Goal: Task Accomplishment & Management: Manage account settings

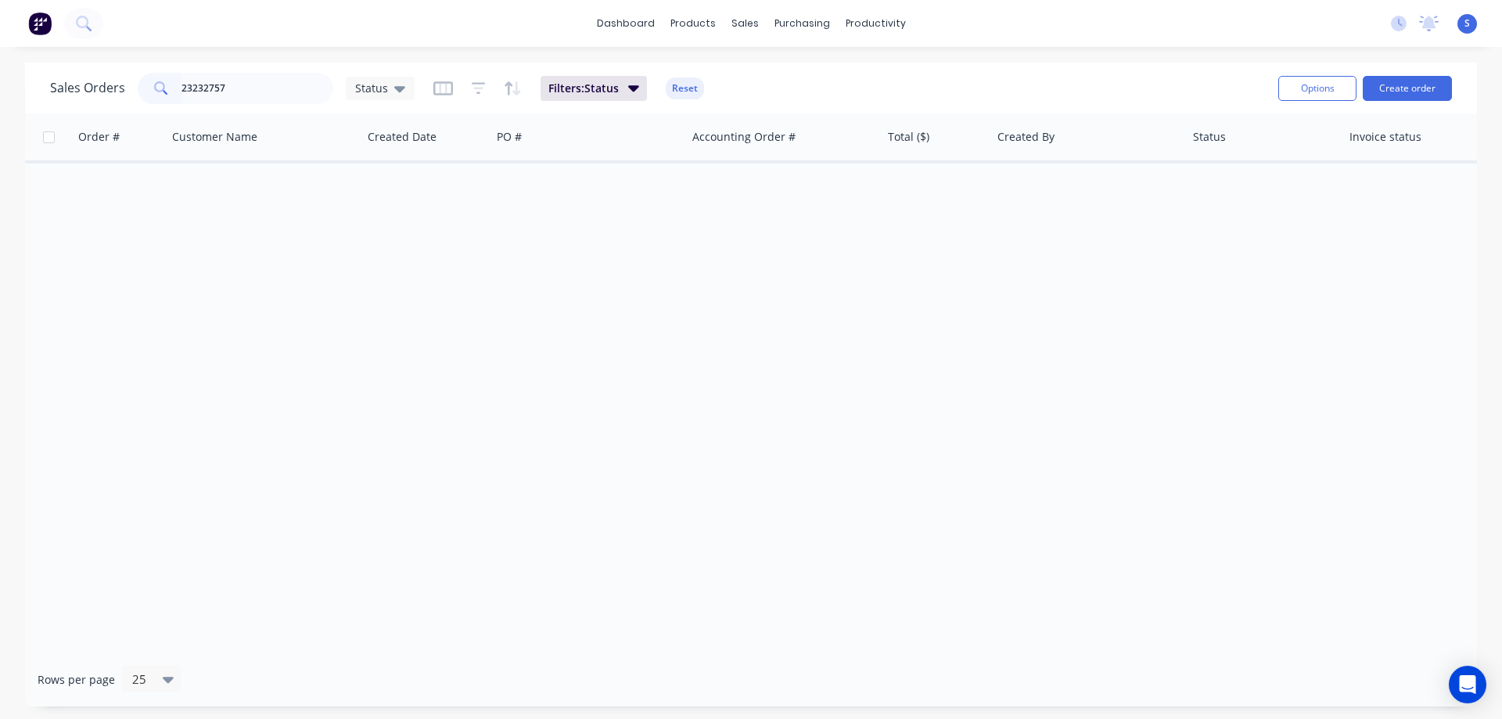
click at [255, 93] on input "23232757" at bounding box center [258, 88] width 153 height 31
click at [814, 76] on div "Sales Orders" at bounding box center [803, 75] width 64 height 14
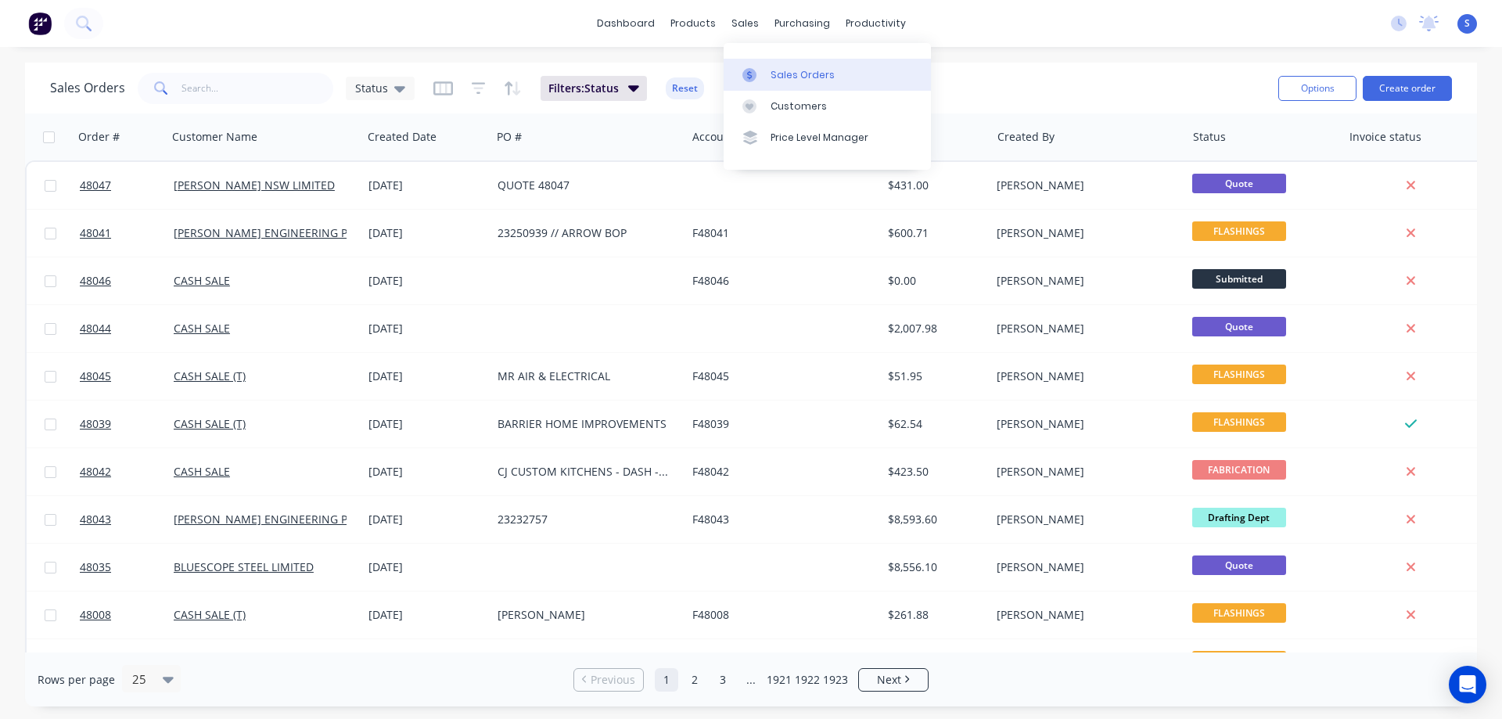
click at [781, 84] on link "Sales Orders" at bounding box center [827, 74] width 207 height 31
click at [819, 76] on div "Purchase Orders" at bounding box center [852, 75] width 83 height 14
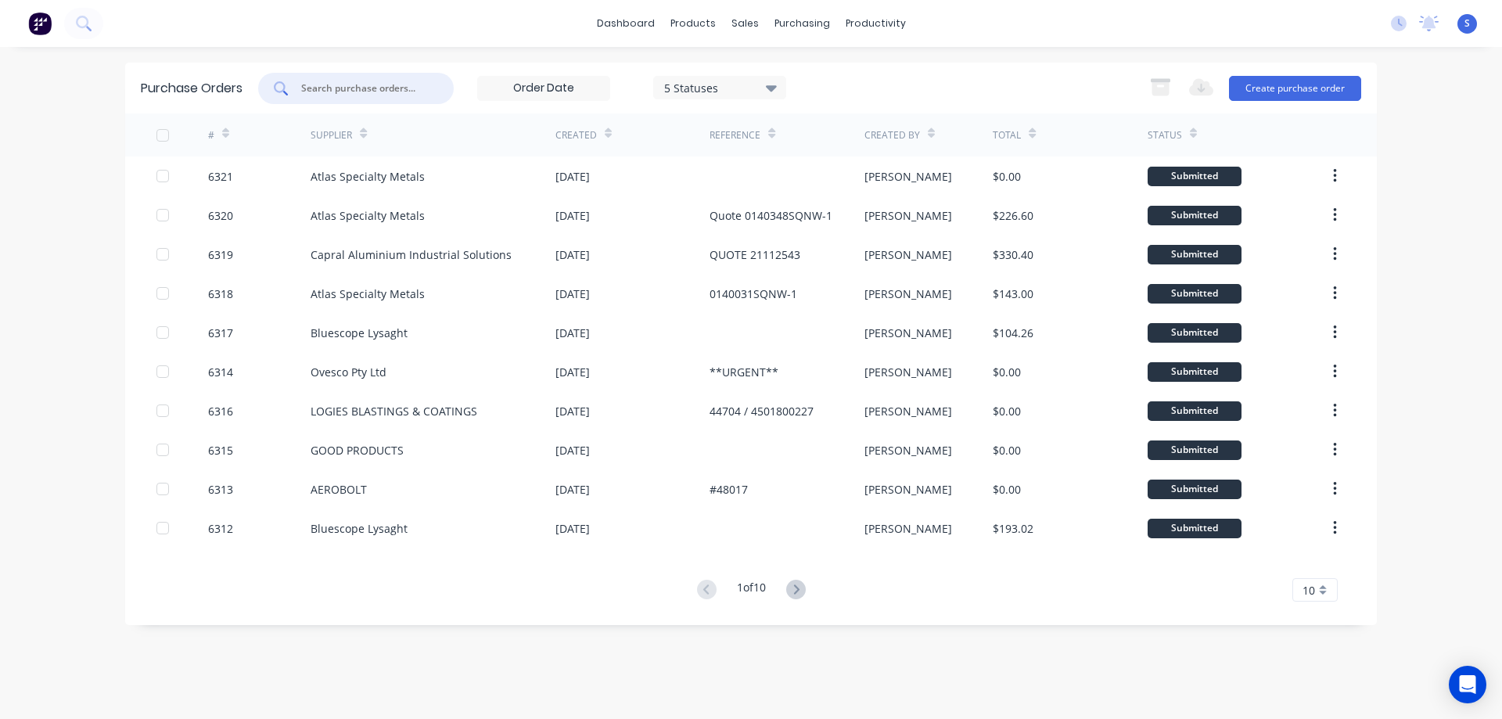
click at [365, 84] on input "text" at bounding box center [365, 89] width 130 height 16
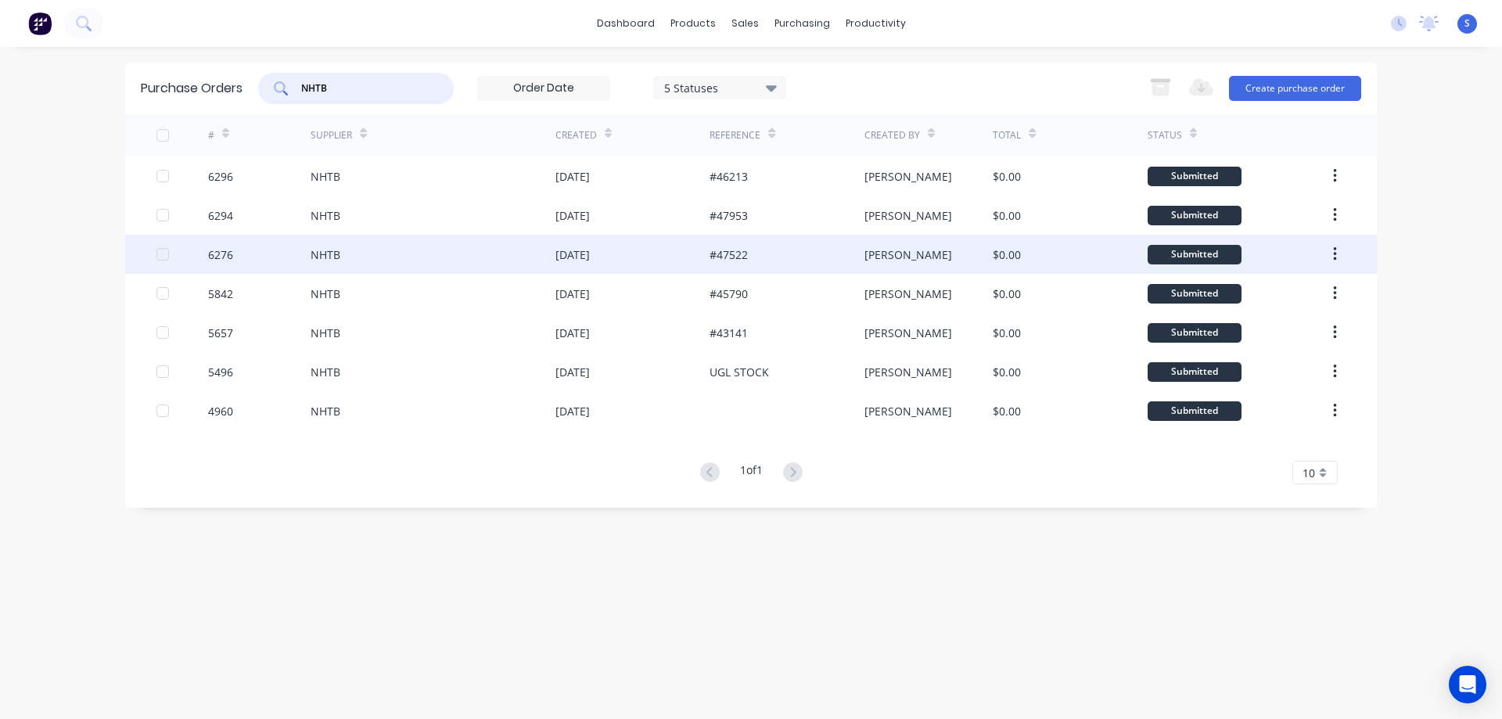
type input "NHTB"
click at [590, 261] on div "[DATE]" at bounding box center [572, 254] width 34 height 16
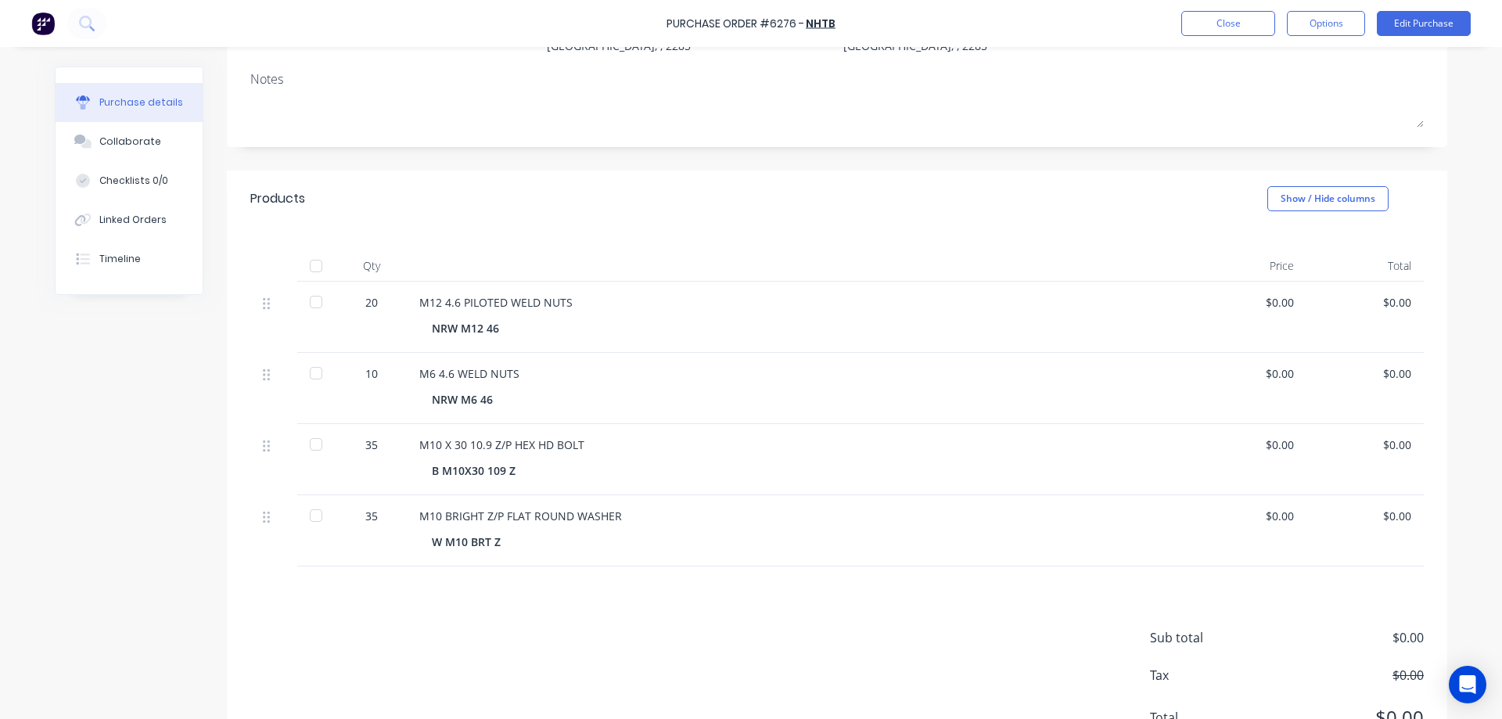
scroll to position [156, 0]
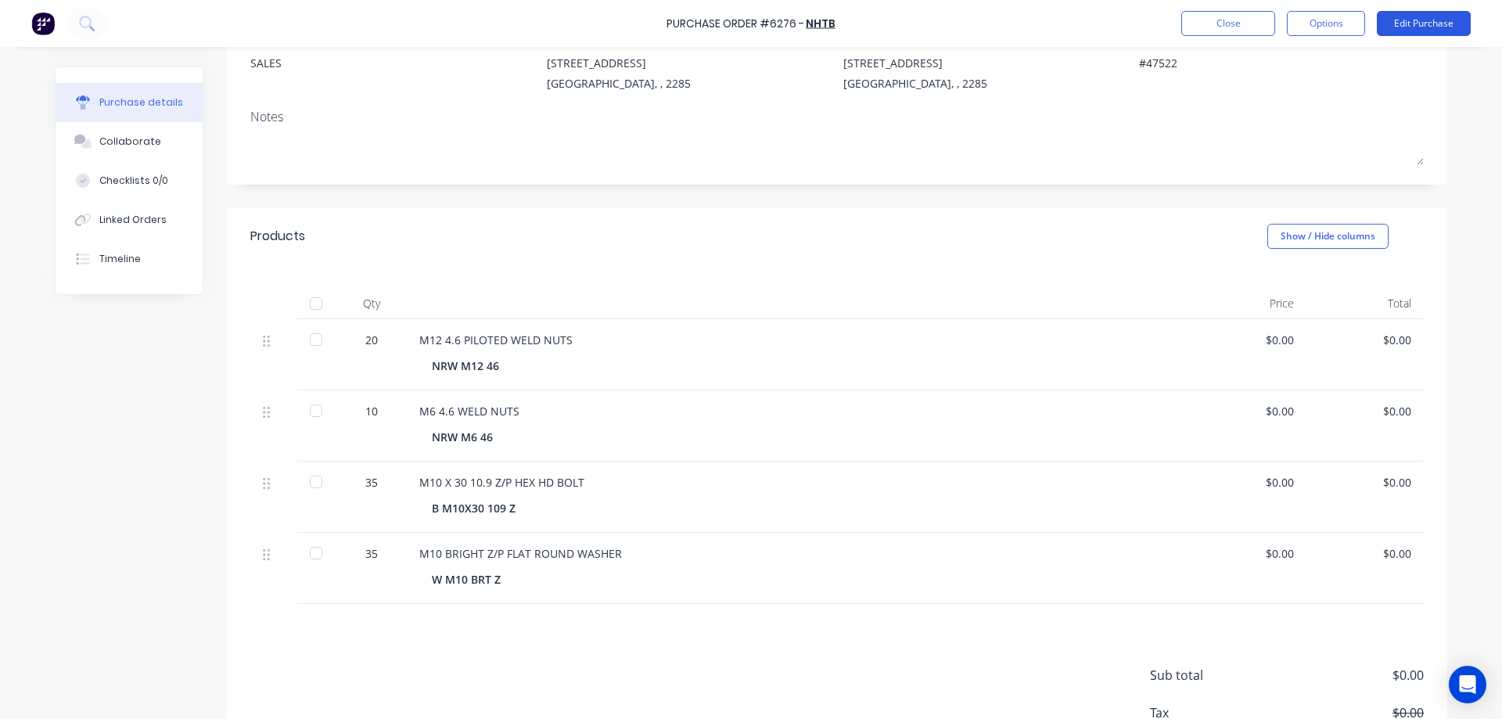
click at [1415, 26] on button "Edit Purchase" at bounding box center [1424, 23] width 94 height 25
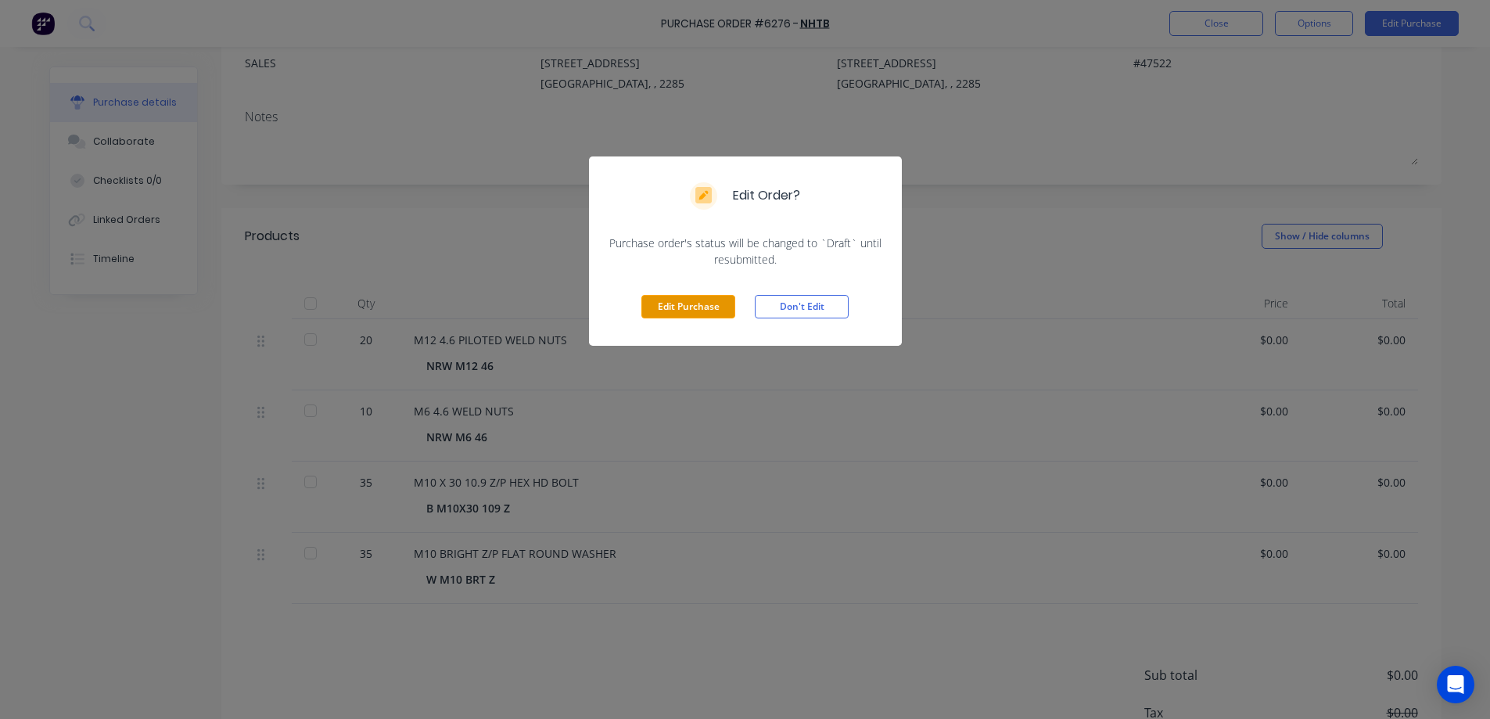
click at [665, 309] on button "Edit Purchase" at bounding box center [689, 306] width 94 height 23
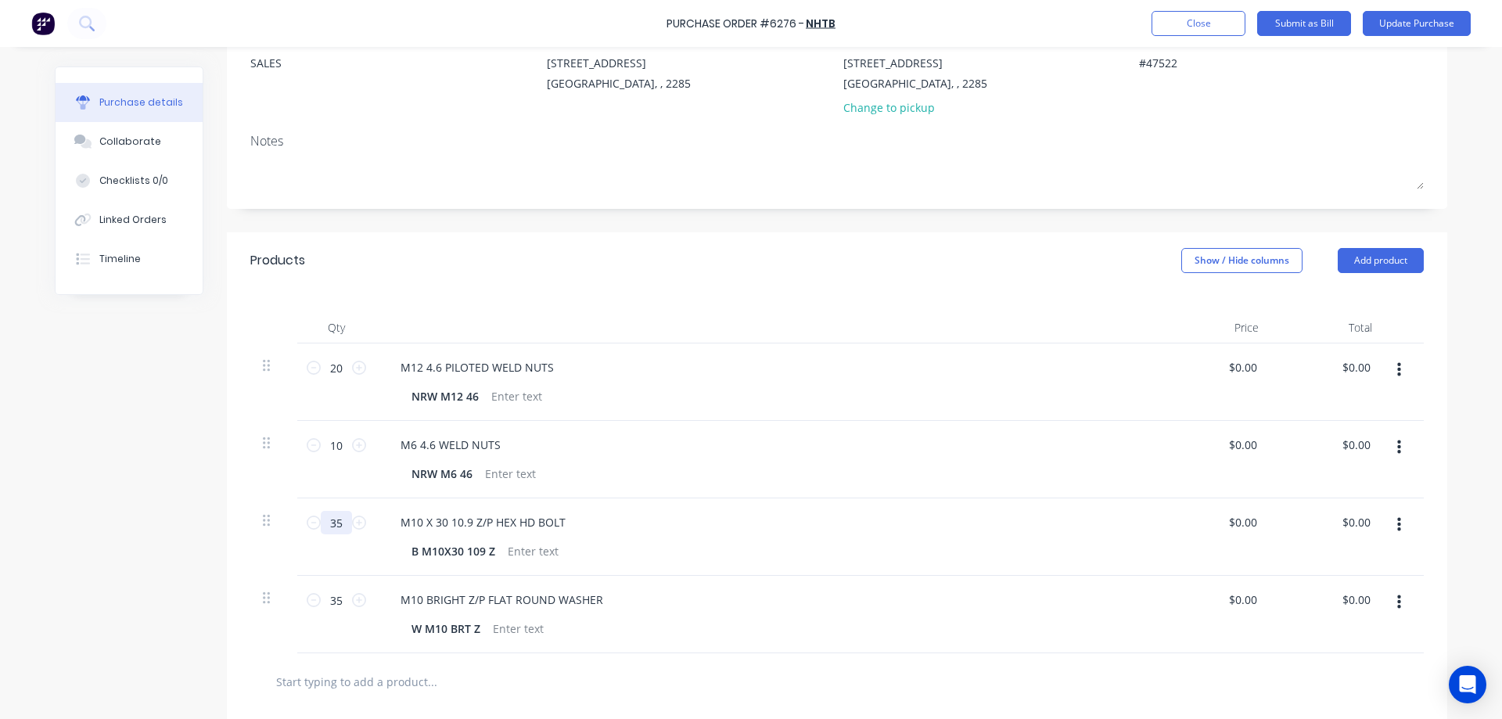
click at [339, 522] on input "35" at bounding box center [336, 522] width 31 height 23
type textarea "x"
type input "7"
type textarea "x"
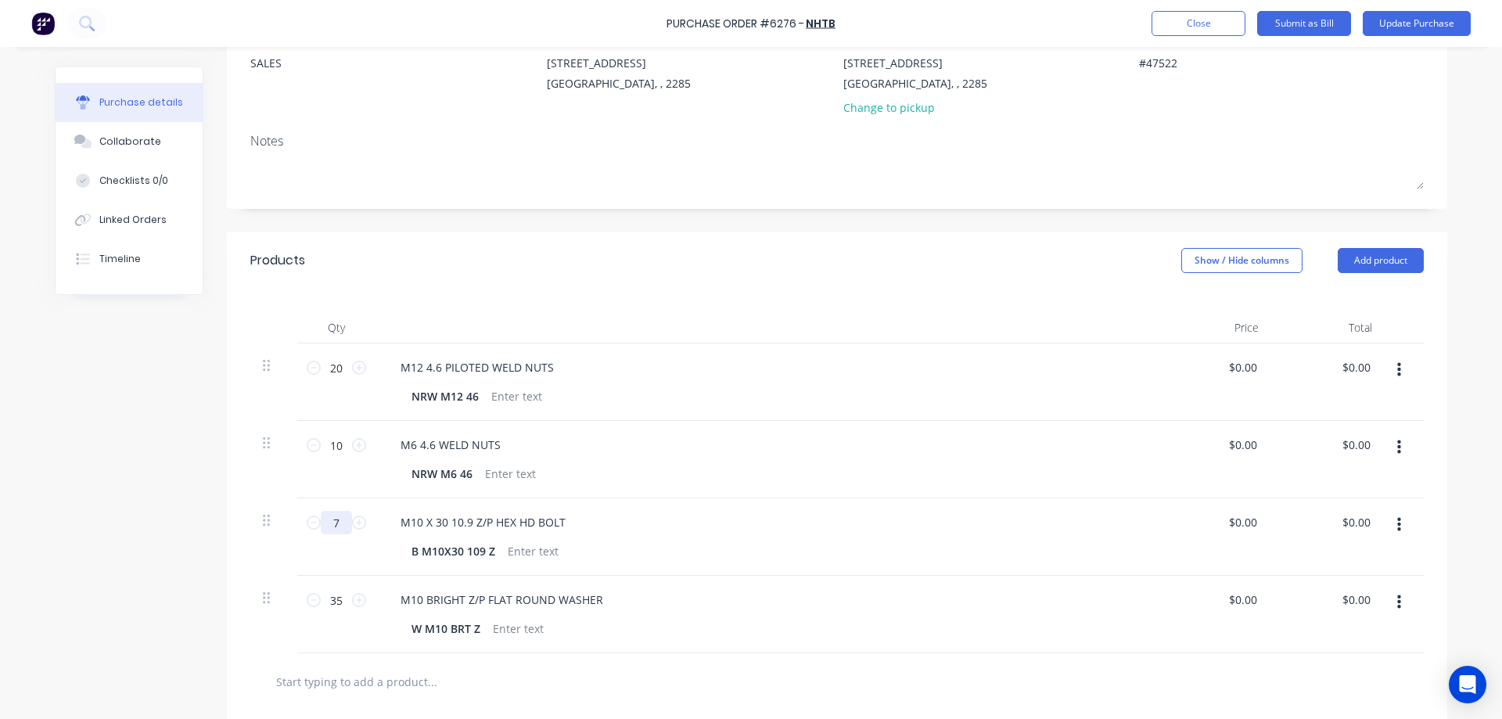
type input "70"
type textarea "x"
drag, startPoint x: 336, startPoint y: 526, endPoint x: 288, endPoint y: 535, distance: 49.4
click at [288, 535] on div "70 70 M10 X 30 10.9 Z/P HEX HD BOLT B M10X30 109 Z $0.00 $0.00 $0.00 $0.00" at bounding box center [837, 536] width 1174 height 77
type input "70"
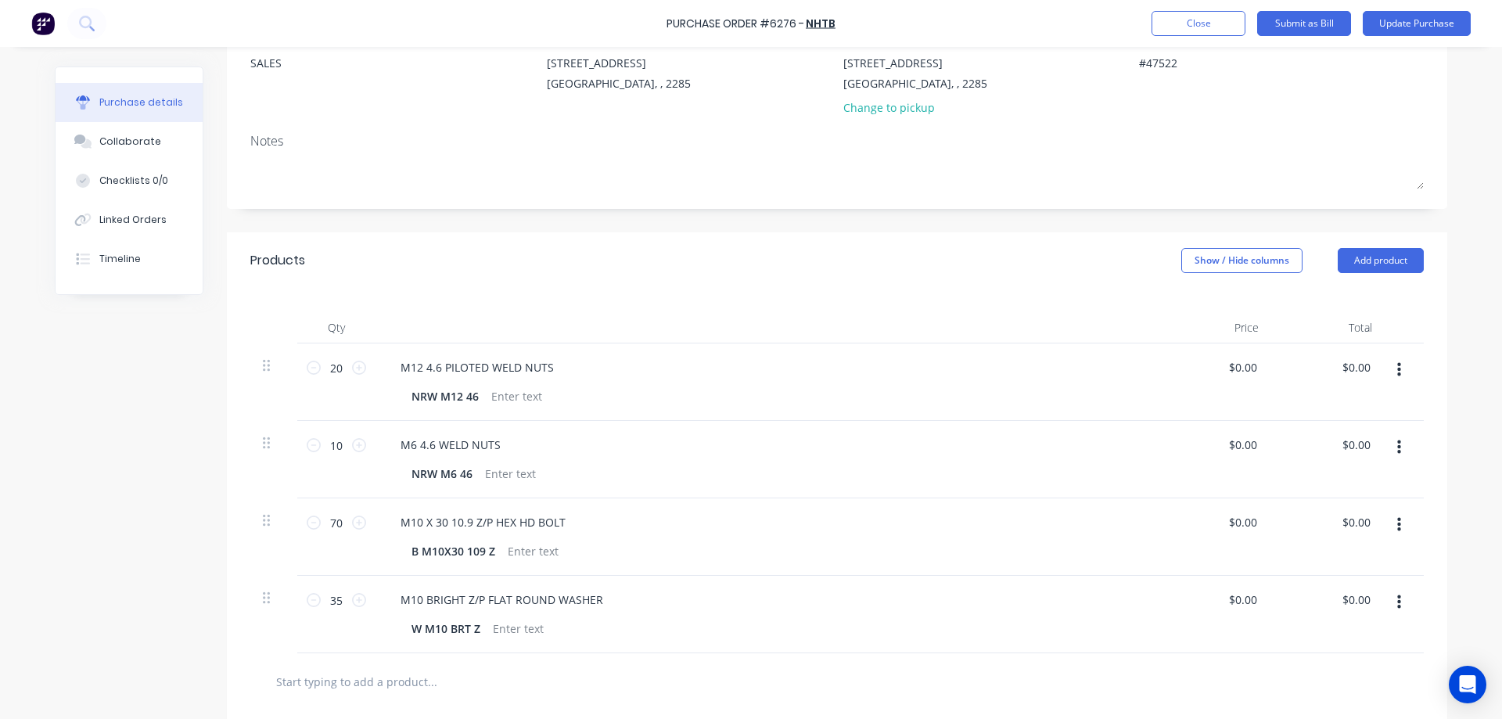
click at [1397, 444] on icon "button" at bounding box center [1399, 447] width 4 height 14
drag, startPoint x: 340, startPoint y: 600, endPoint x: 258, endPoint y: 614, distance: 83.3
click at [259, 614] on div "35 35 M10 BRIGHT Z/P FLAT ROUND WASHER W M10 BRT Z $0.00 $0.00 $0.00 $0.00" at bounding box center [837, 614] width 1174 height 77
type textarea "x"
type input "7"
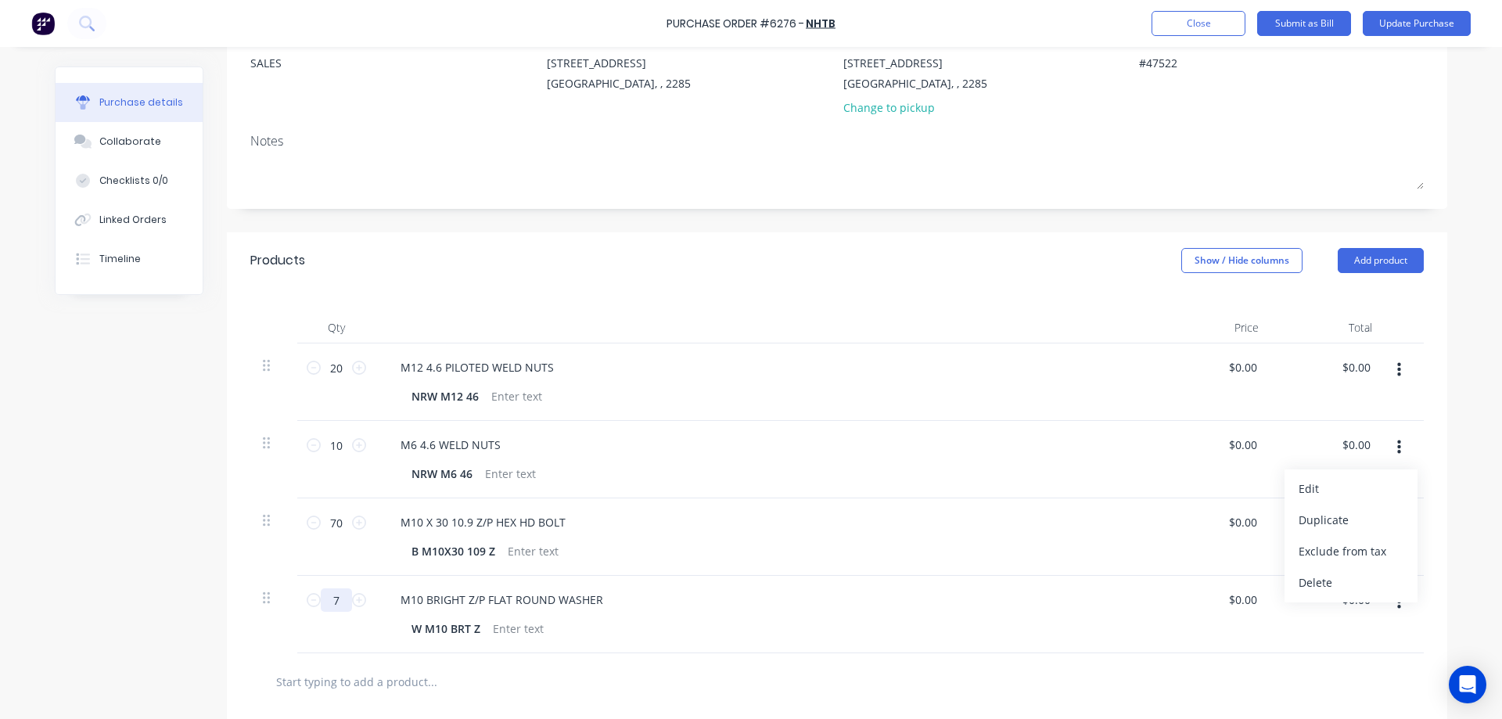
type textarea "x"
type input "70"
drag, startPoint x: 343, startPoint y: 601, endPoint x: 258, endPoint y: 601, distance: 84.5
click at [258, 601] on div "70 70 M10 BRIGHT Z/P FLAT ROUND WASHER W M10 BRT Z $0.00 $0.00 $0.00 $0.00" at bounding box center [837, 614] width 1174 height 77
type textarea "x"
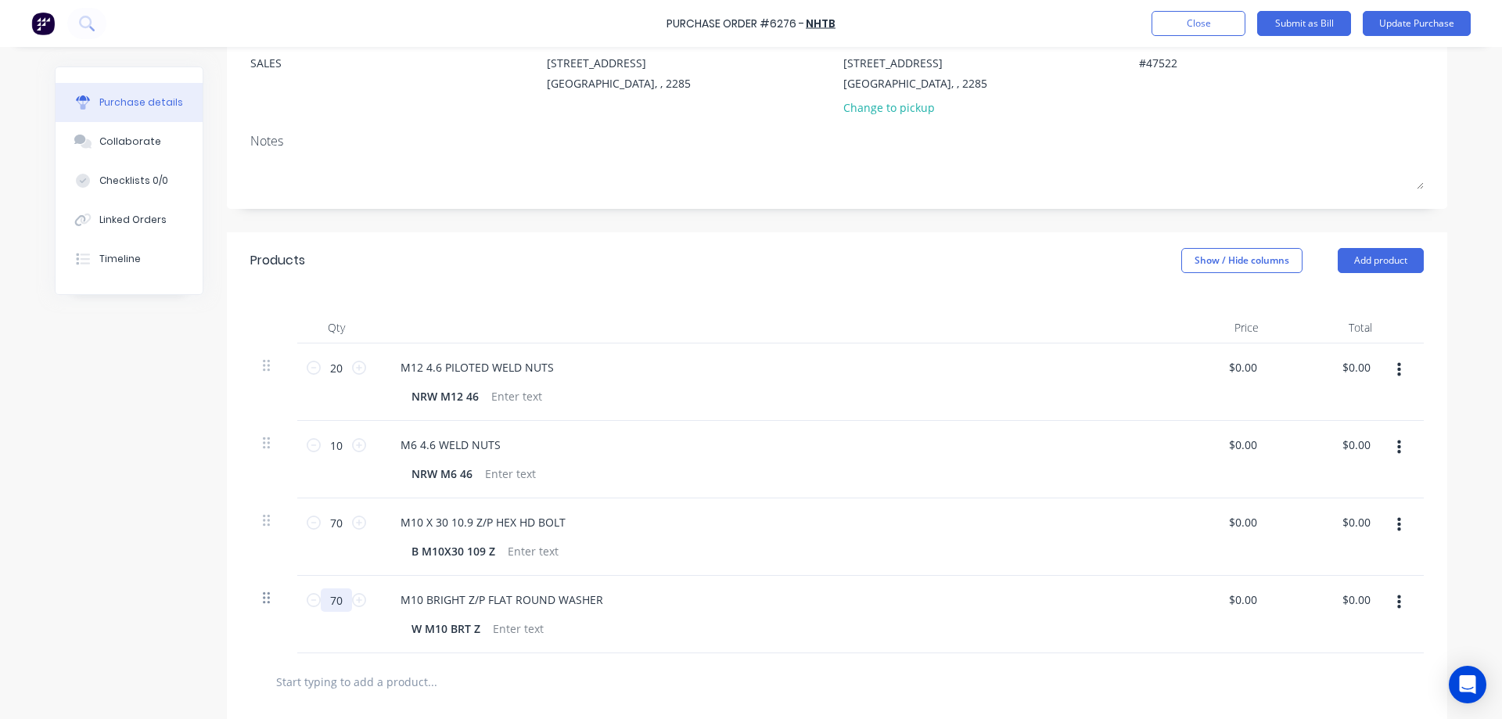
type input "8"
type textarea "x"
type input "80"
type textarea "x"
type input "80"
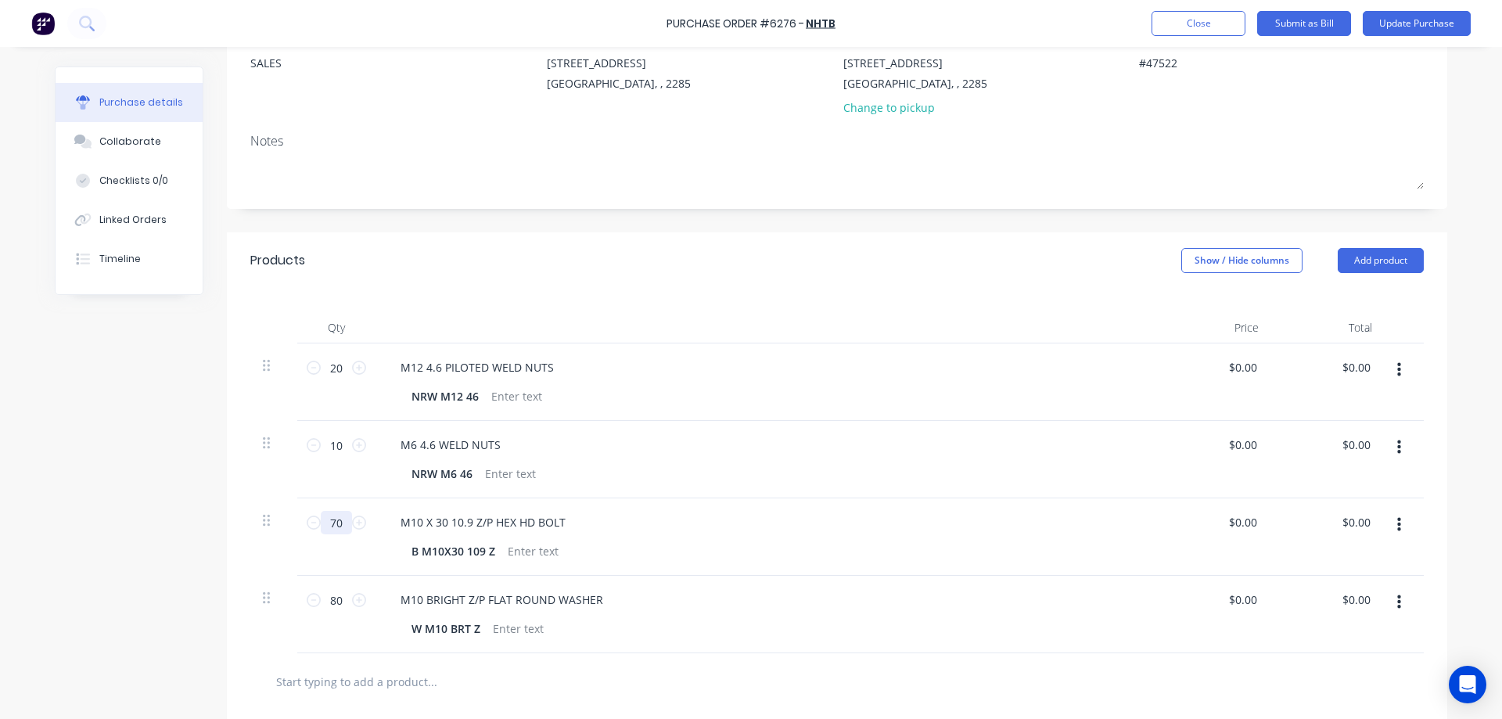
drag, startPoint x: 339, startPoint y: 519, endPoint x: 286, endPoint y: 537, distance: 55.4
click at [286, 537] on div "70 70 M10 X 30 10.9 Z/P HEX HD BOLT B M10X30 109 Z $0.00 $0.00 $0.00 $0.00" at bounding box center [837, 536] width 1174 height 77
type textarea "x"
type input "8"
type textarea "x"
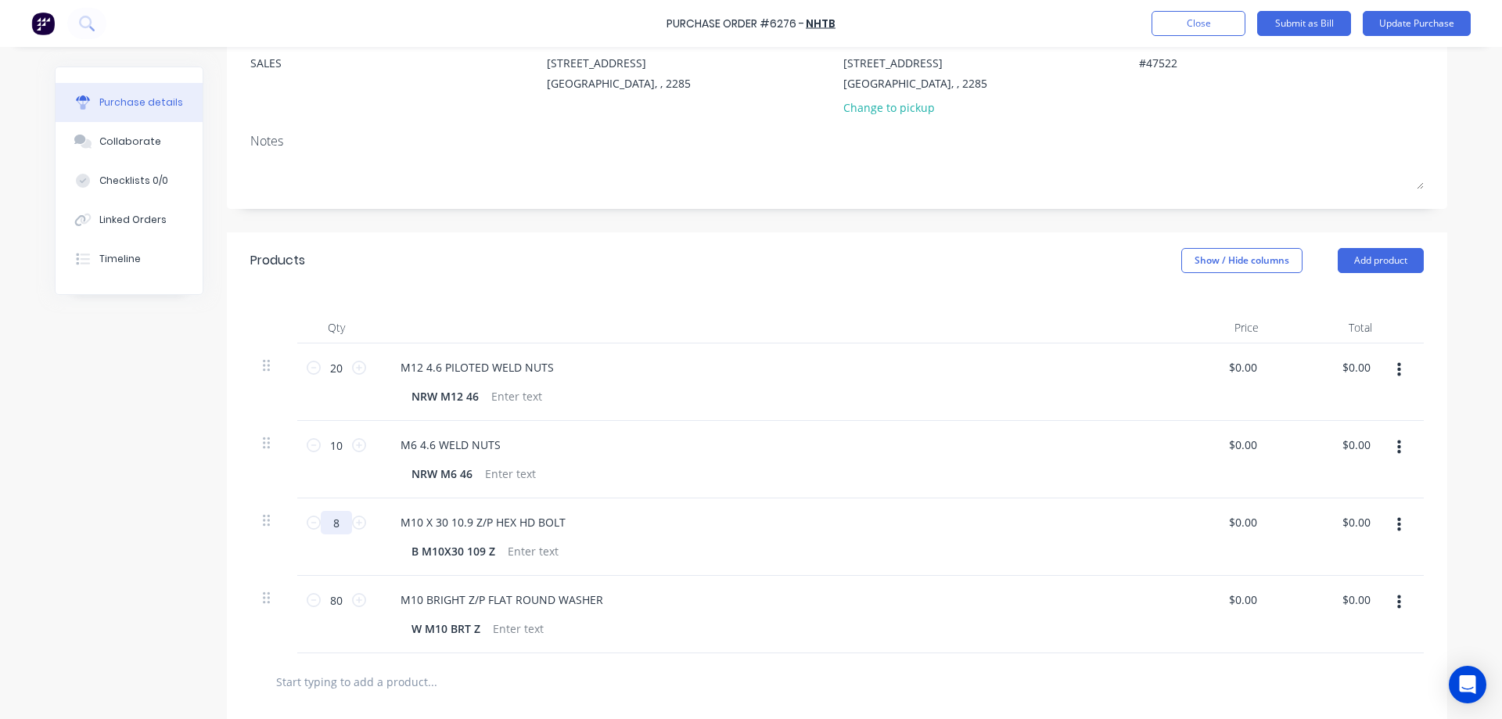
type input "80"
type textarea "x"
type input "80"
click at [1389, 442] on button "button" at bounding box center [1399, 447] width 37 height 28
click at [1338, 512] on button "Duplicate" at bounding box center [1351, 520] width 133 height 31
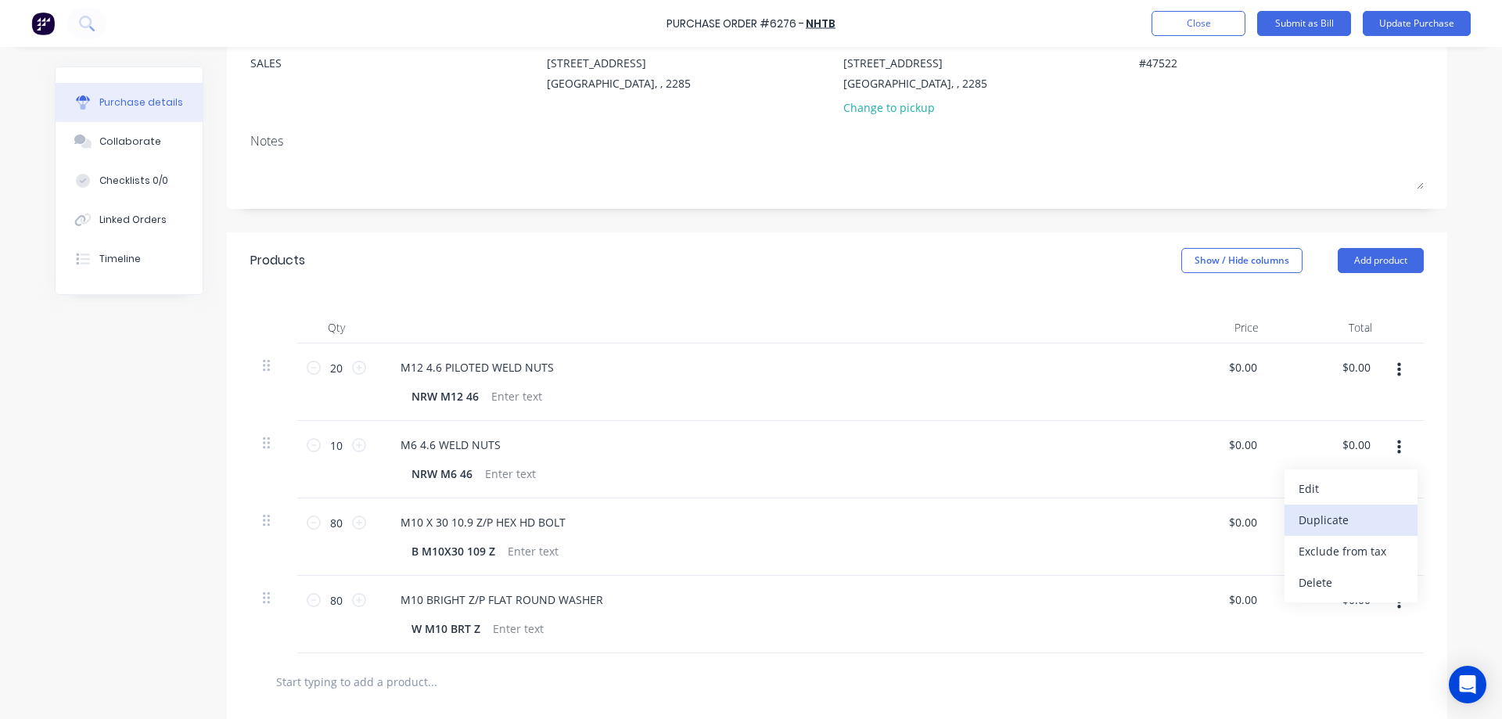
type textarea "x"
type input "1"
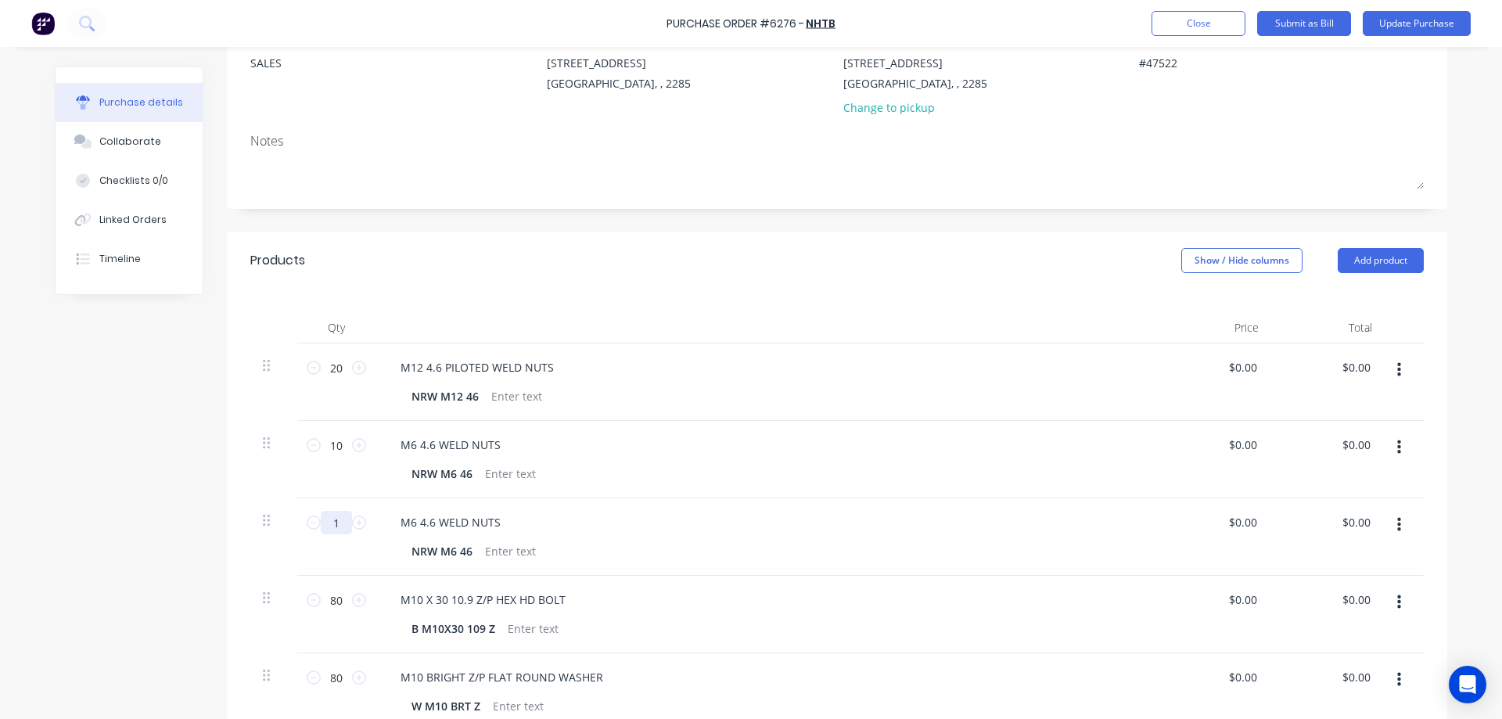
click at [334, 522] on input "1" at bounding box center [336, 522] width 31 height 23
type textarea "x"
type input "10"
type textarea "x"
type input "10"
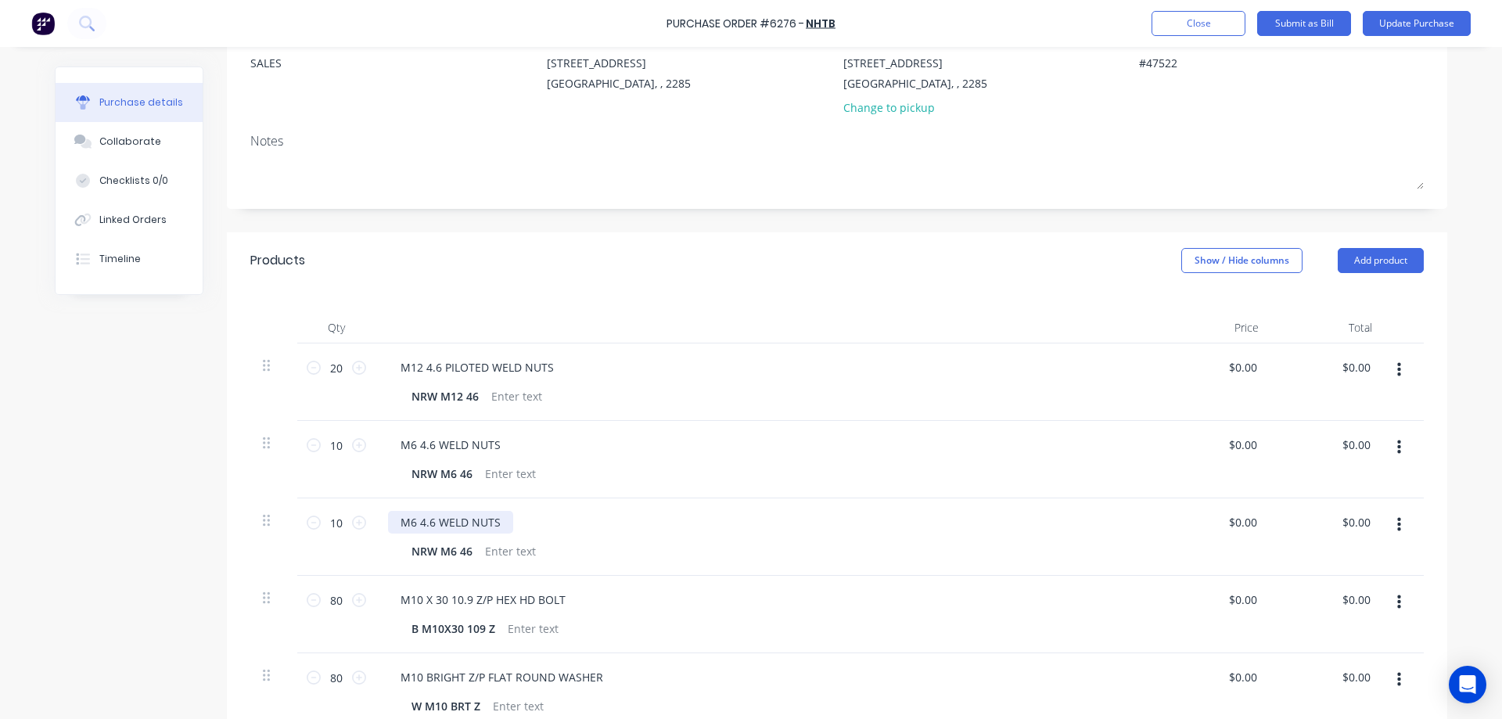
click at [453, 529] on div "M6 4.6 WELD NUTS" at bounding box center [450, 522] width 125 height 23
type textarea "x"
click at [453, 529] on div "M6 4.6 WELD NUTS" at bounding box center [450, 522] width 125 height 23
paste div
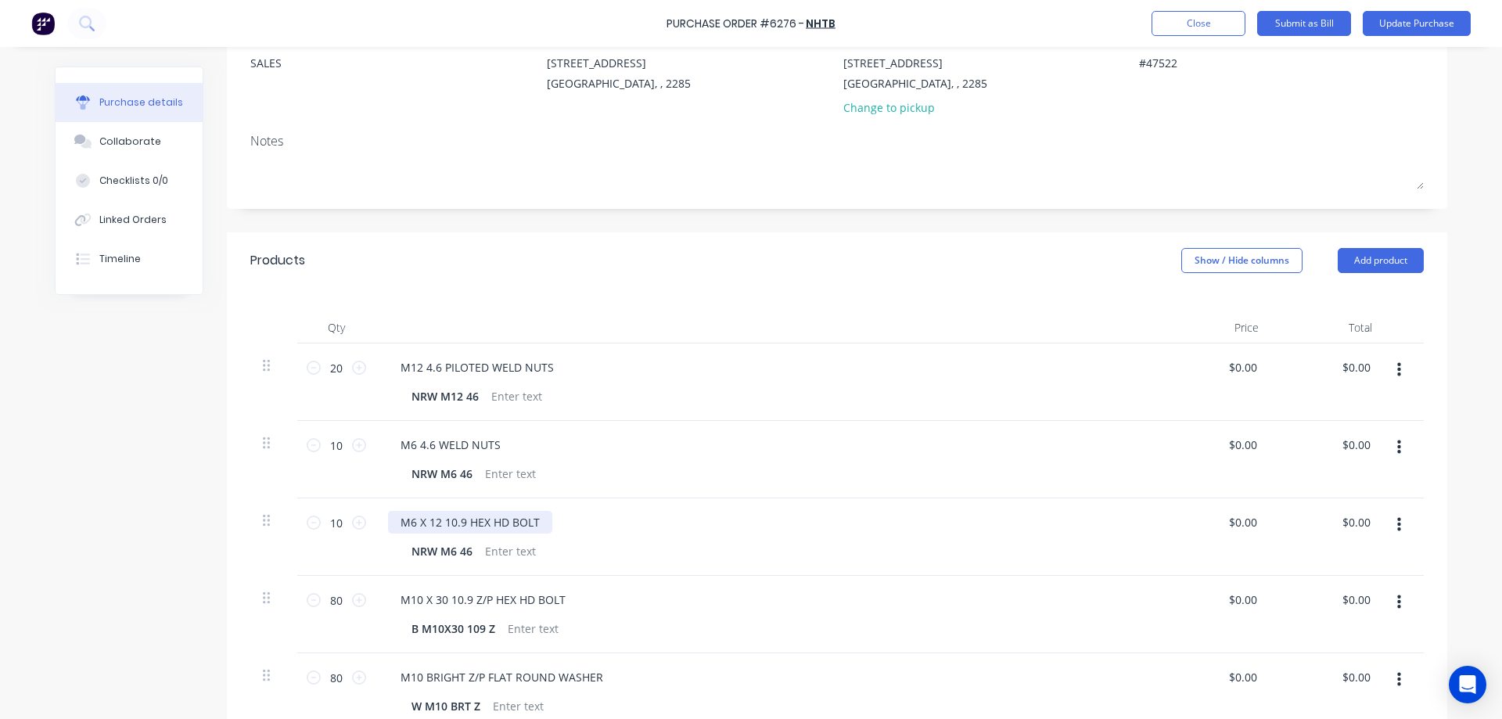
click at [473, 517] on div "M6 X 12 10.9 HEX HD BOLT" at bounding box center [470, 522] width 164 height 23
click at [437, 555] on div "NRW M6 46" at bounding box center [442, 551] width 74 height 23
type textarea "x"
click at [437, 555] on div "NRW M6 46" at bounding box center [442, 551] width 74 height 23
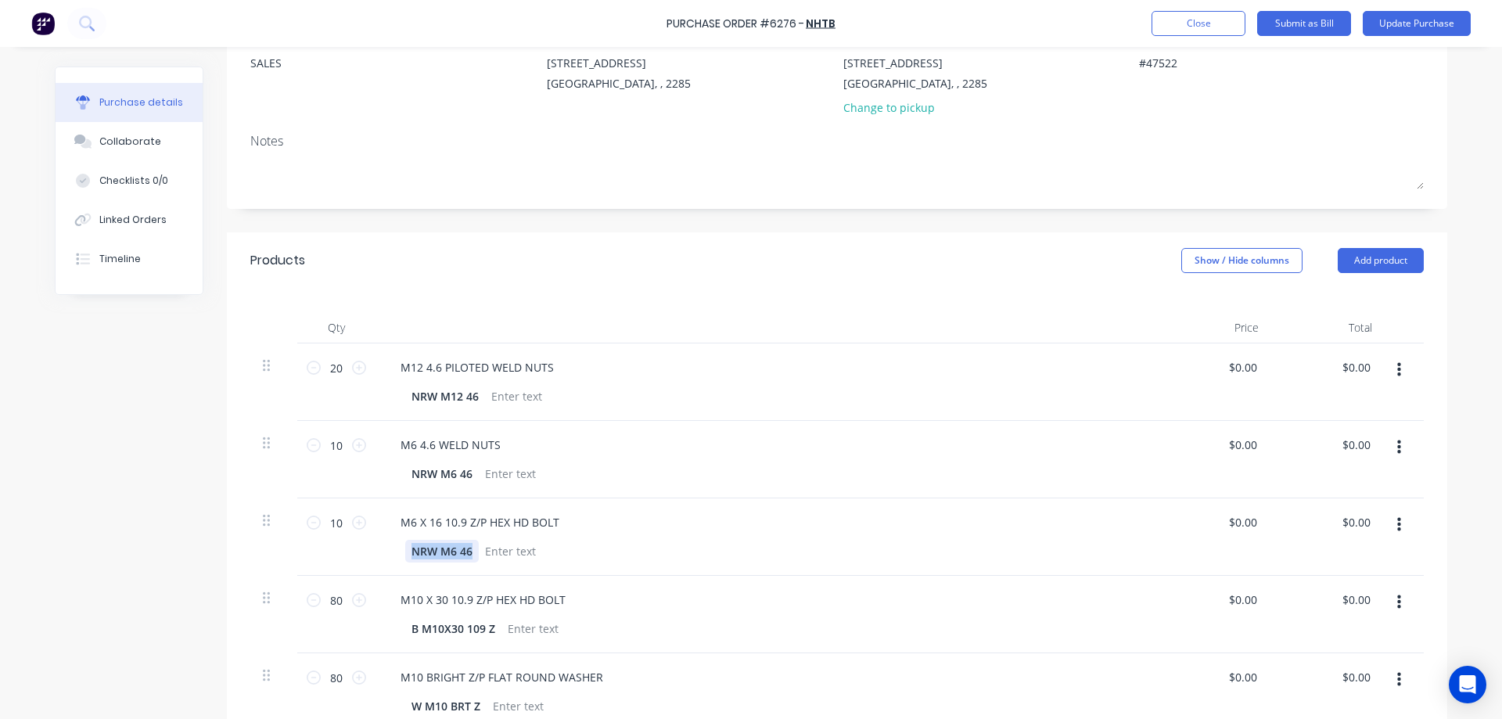
paste div
click at [60, 525] on div "Created by [PERSON_NAME] Created [DATE] Required [DATE] Status Draft Contact SA…" at bounding box center [751, 477] width 1393 height 1135
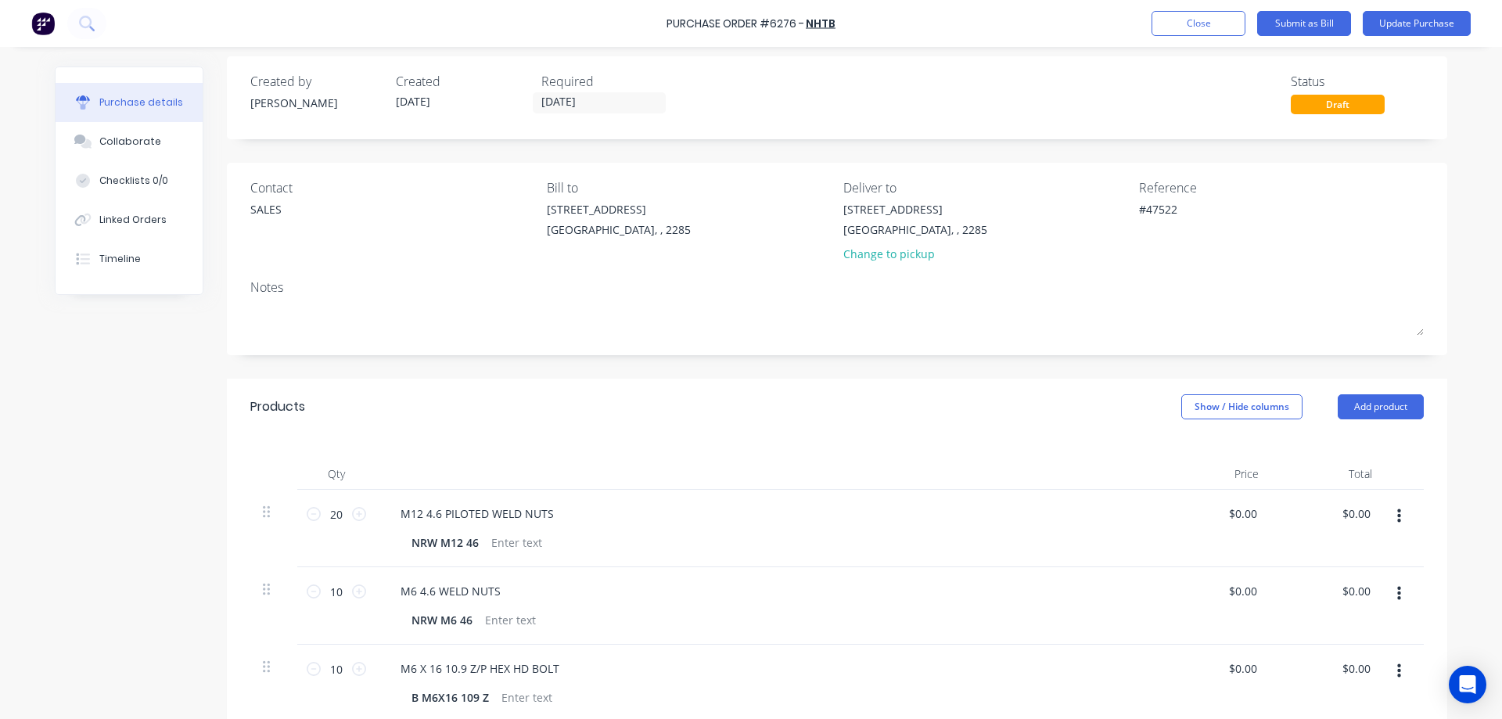
scroll to position [0, 0]
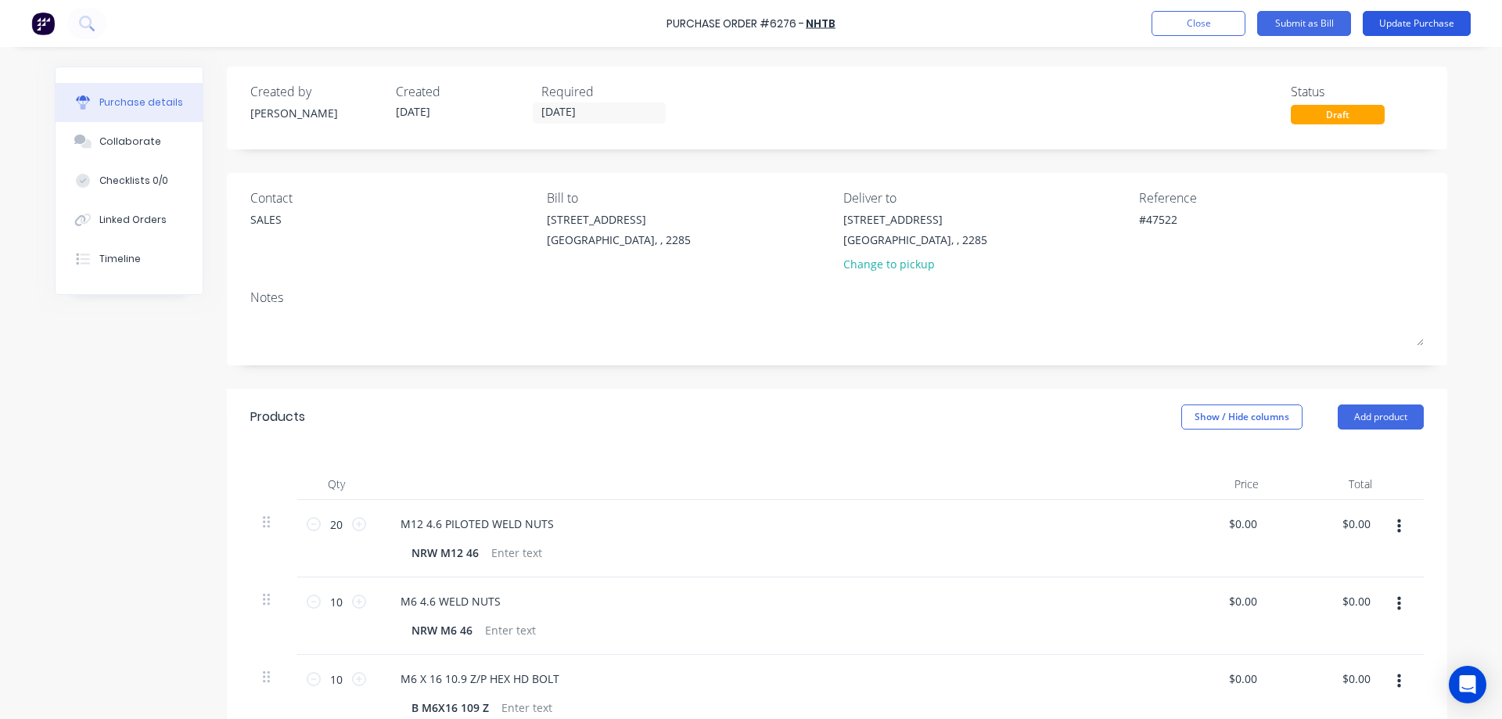
click at [1420, 24] on button "Update Purchase" at bounding box center [1417, 23] width 108 height 25
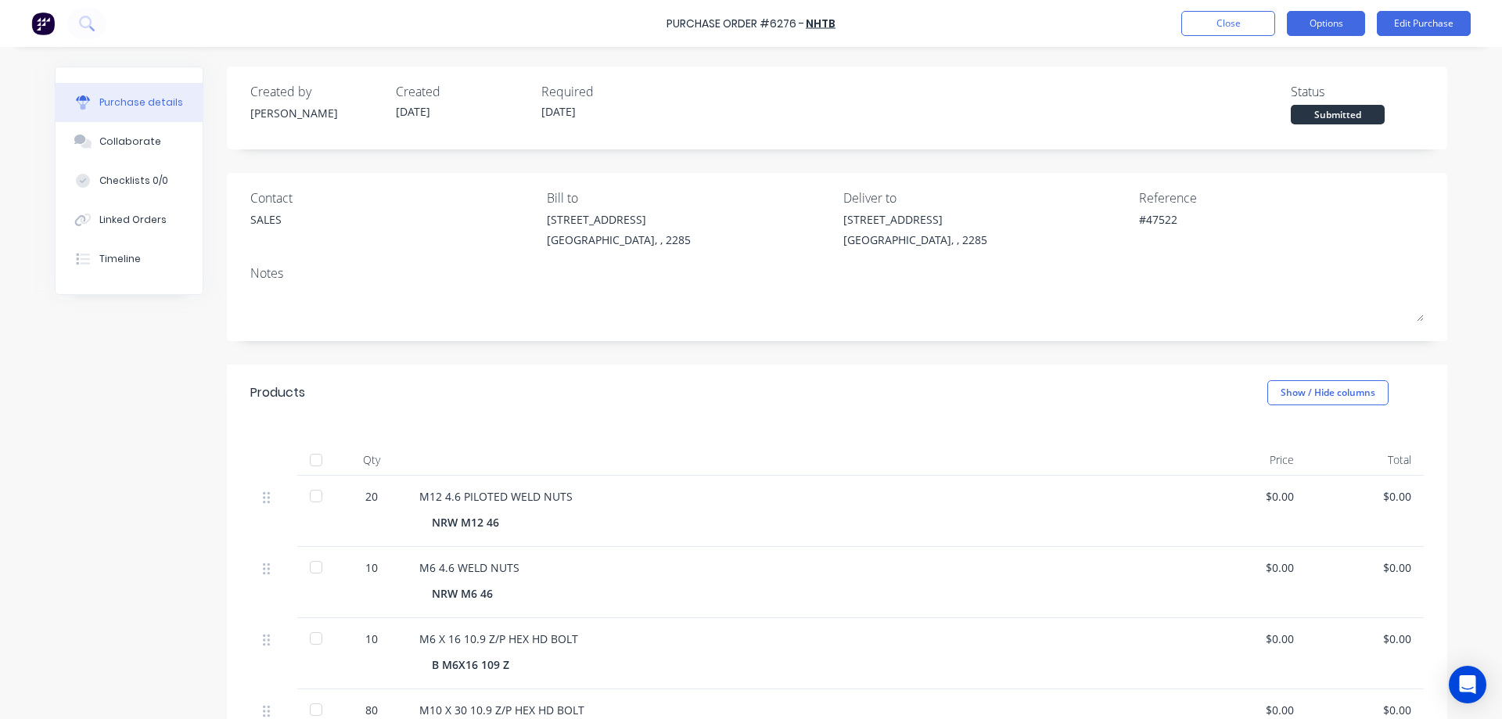
click at [1343, 24] on button "Options" at bounding box center [1326, 23] width 78 height 25
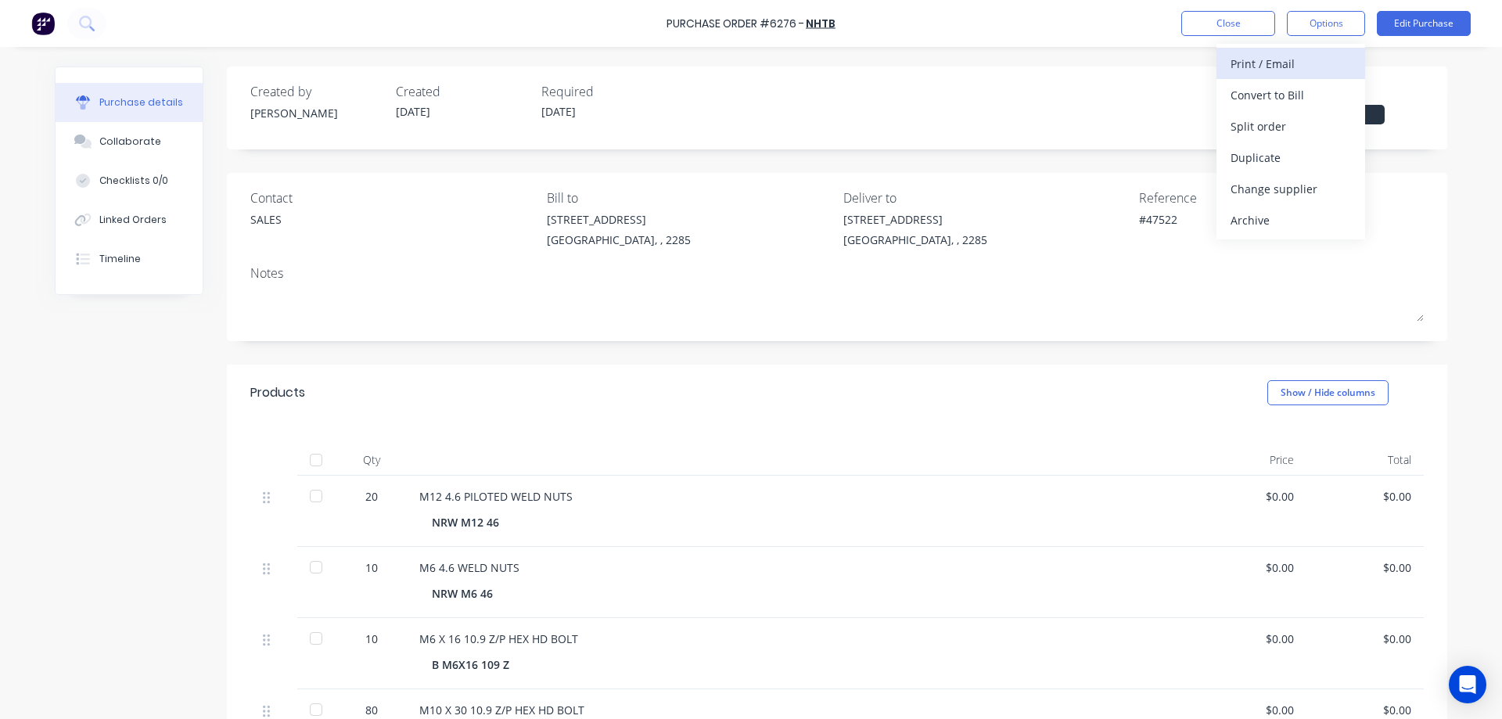
click at [1265, 62] on div "Print / Email" at bounding box center [1291, 63] width 120 height 23
click at [1285, 129] on div "Without pricing" at bounding box center [1291, 126] width 120 height 23
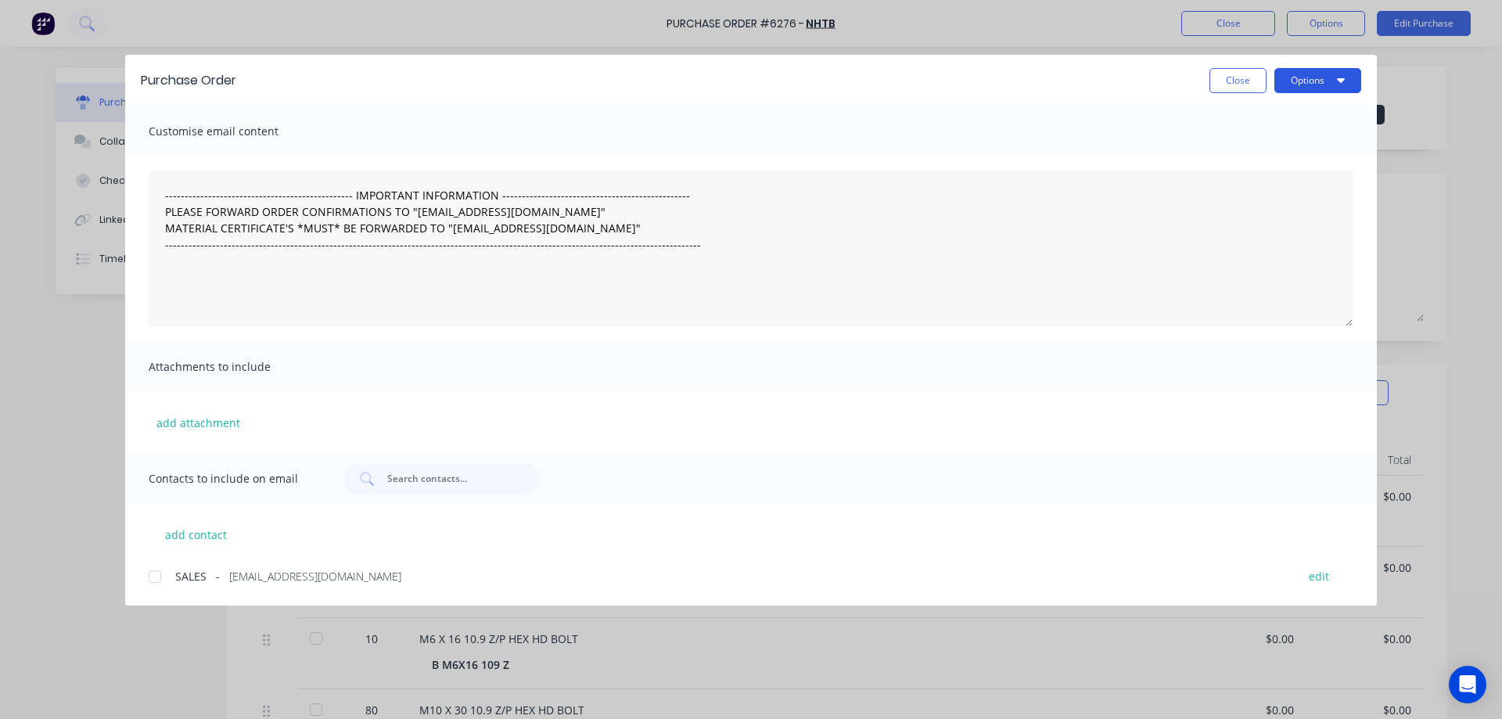
click at [1314, 80] on button "Options" at bounding box center [1317, 80] width 87 height 25
click at [1255, 155] on div "Print" at bounding box center [1287, 151] width 120 height 23
click at [1245, 81] on button "Close" at bounding box center [1238, 80] width 57 height 25
type textarea "x"
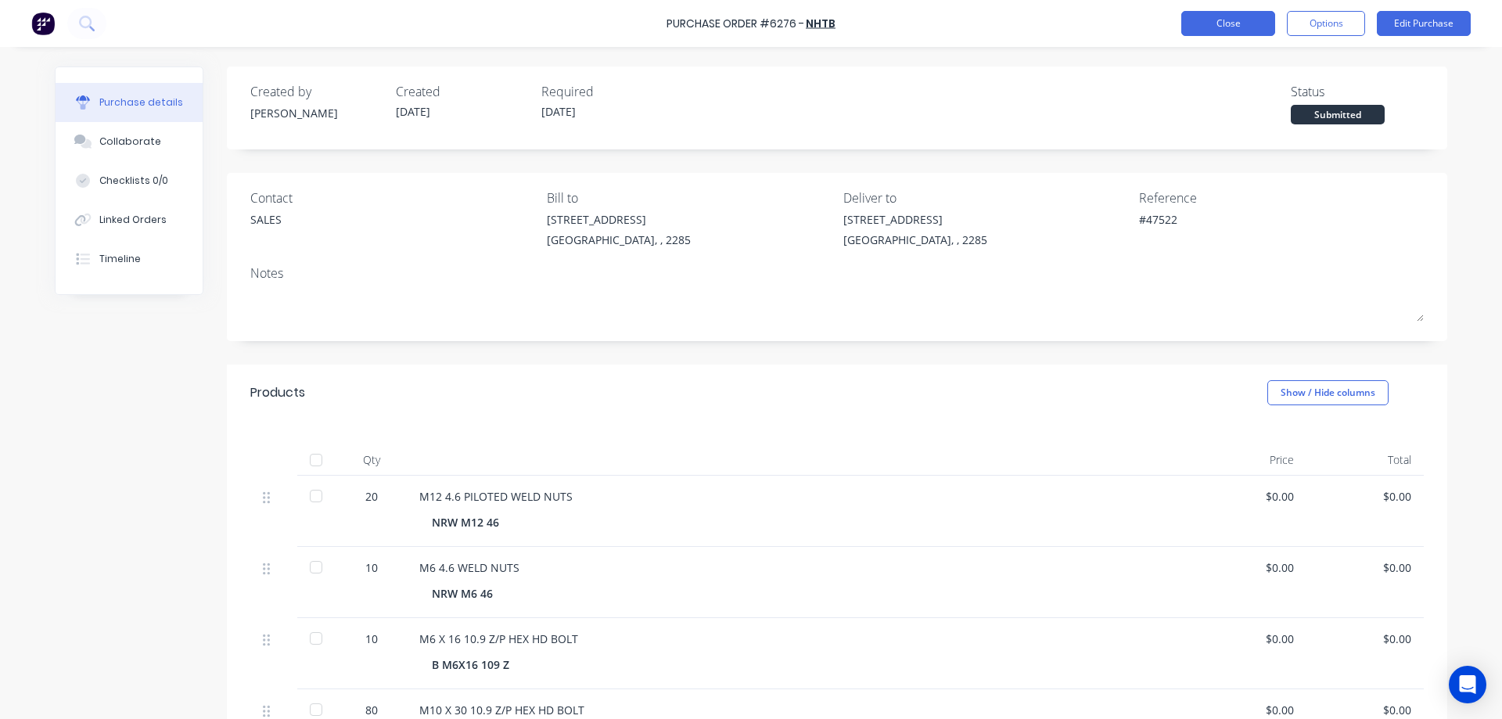
click at [1238, 27] on button "Close" at bounding box center [1228, 23] width 94 height 25
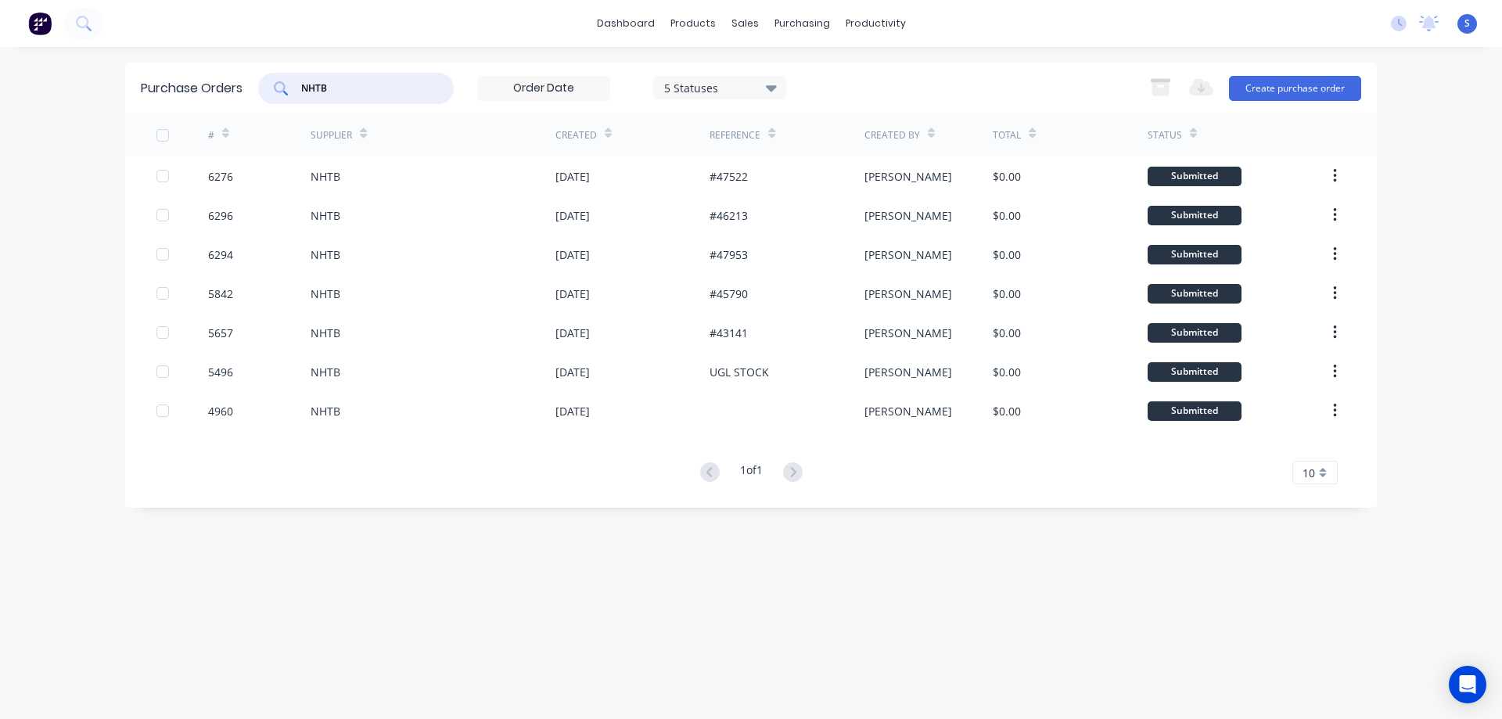
click at [372, 85] on input "NHTB" at bounding box center [365, 89] width 130 height 16
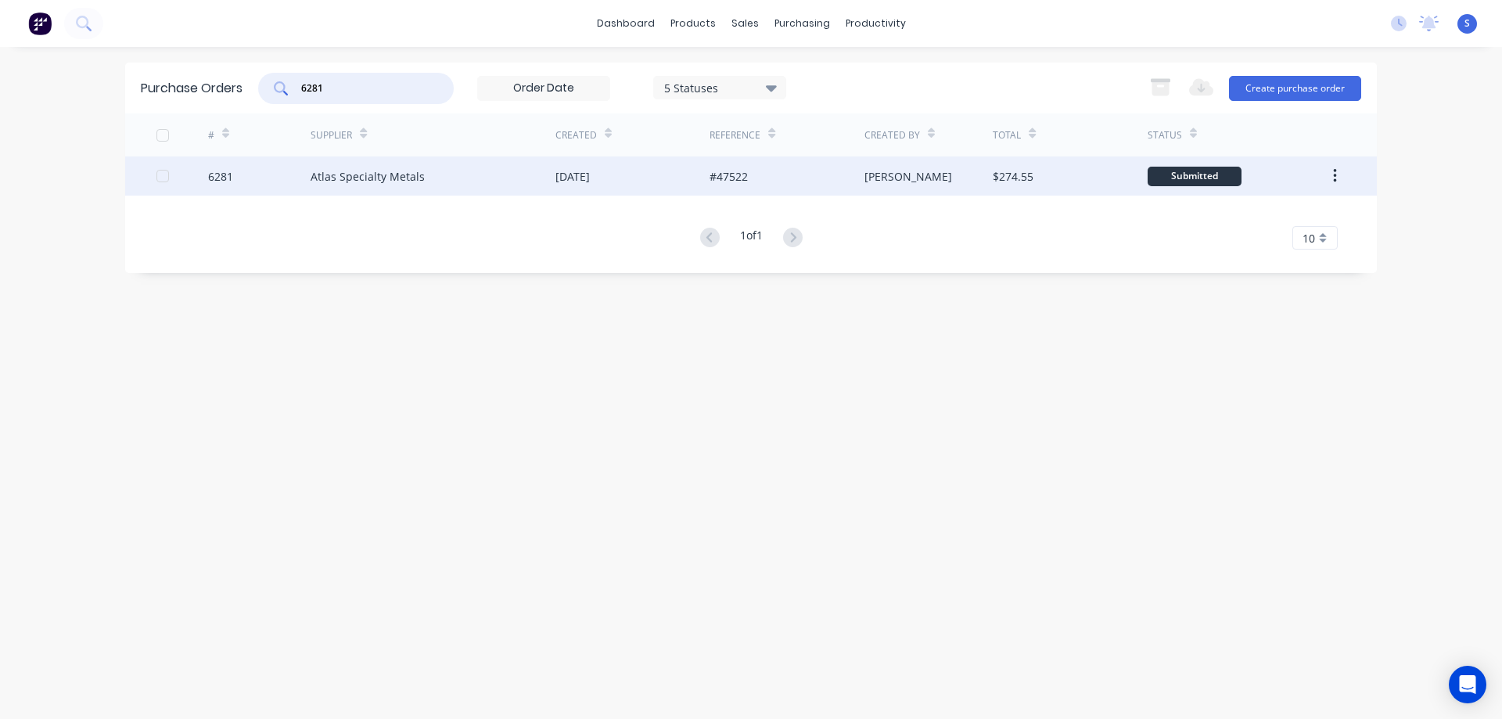
type input "6281"
click at [365, 175] on div "Atlas Specialty Metals" at bounding box center [368, 176] width 114 height 16
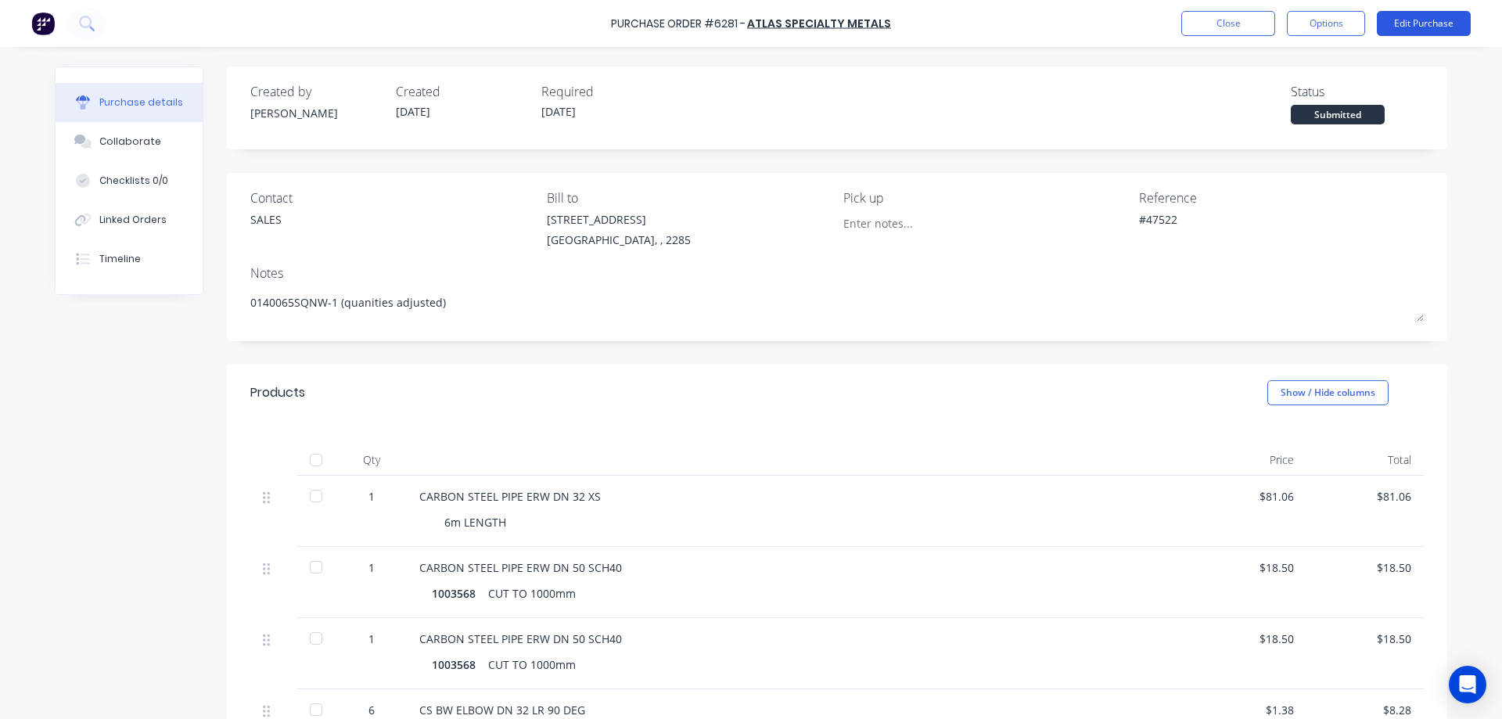
click at [1426, 23] on button "Edit Purchase" at bounding box center [1424, 23] width 94 height 25
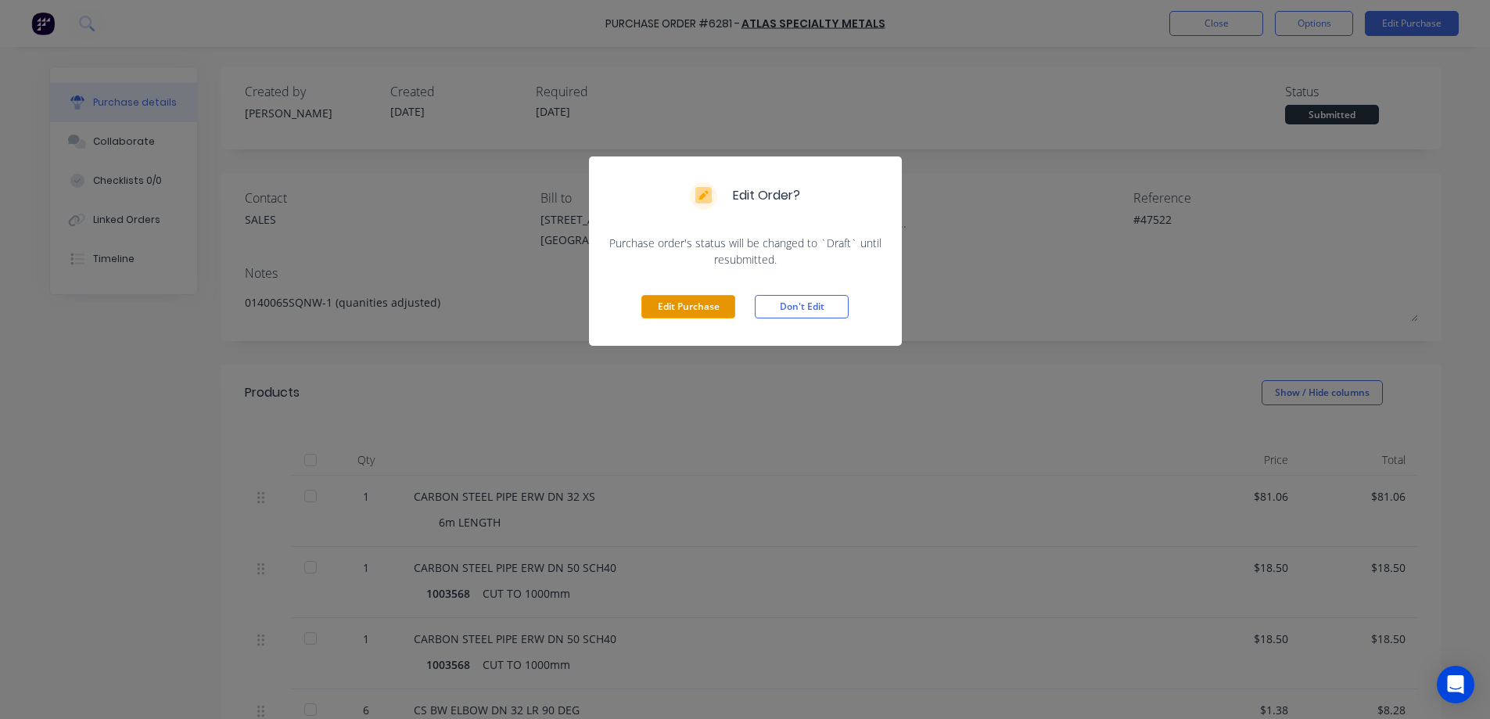
click at [670, 308] on button "Edit Purchase" at bounding box center [689, 306] width 94 height 23
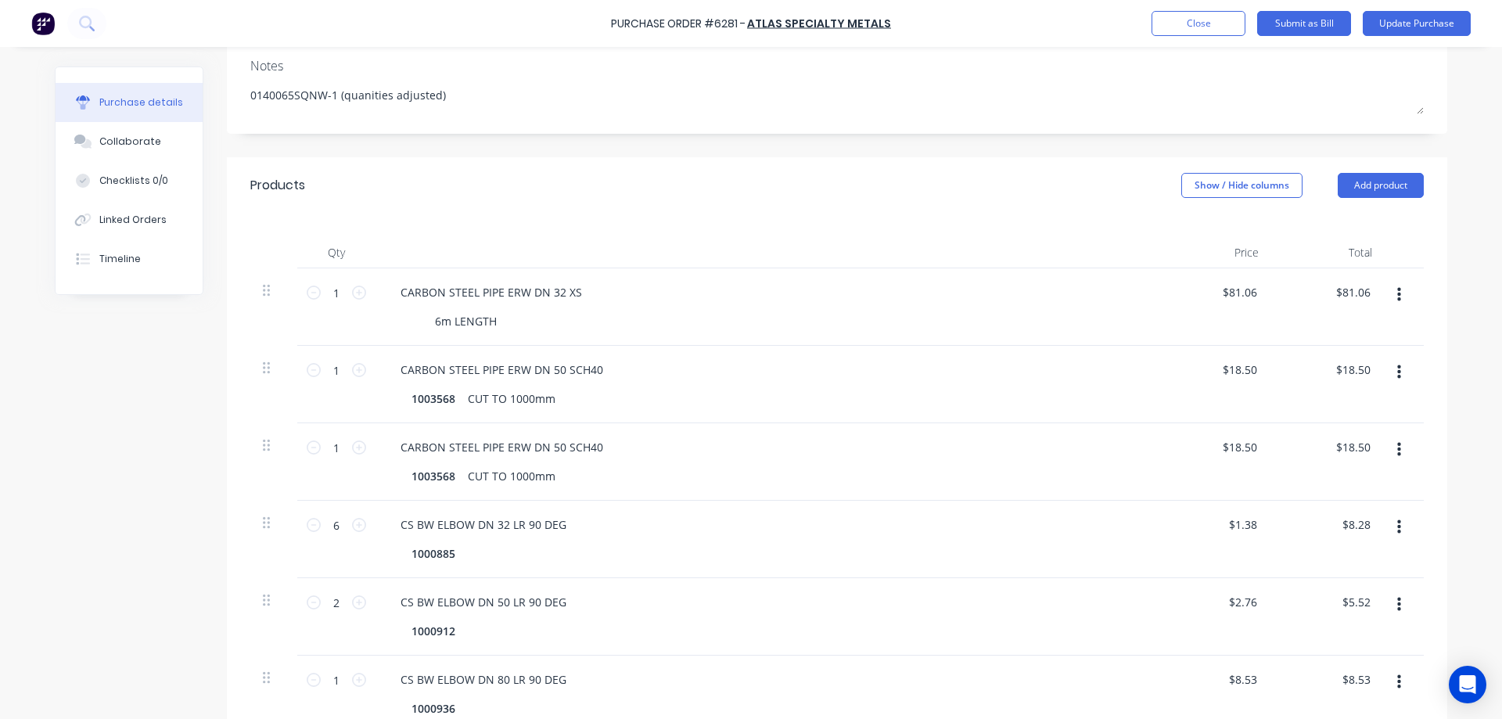
scroll to position [235, 0]
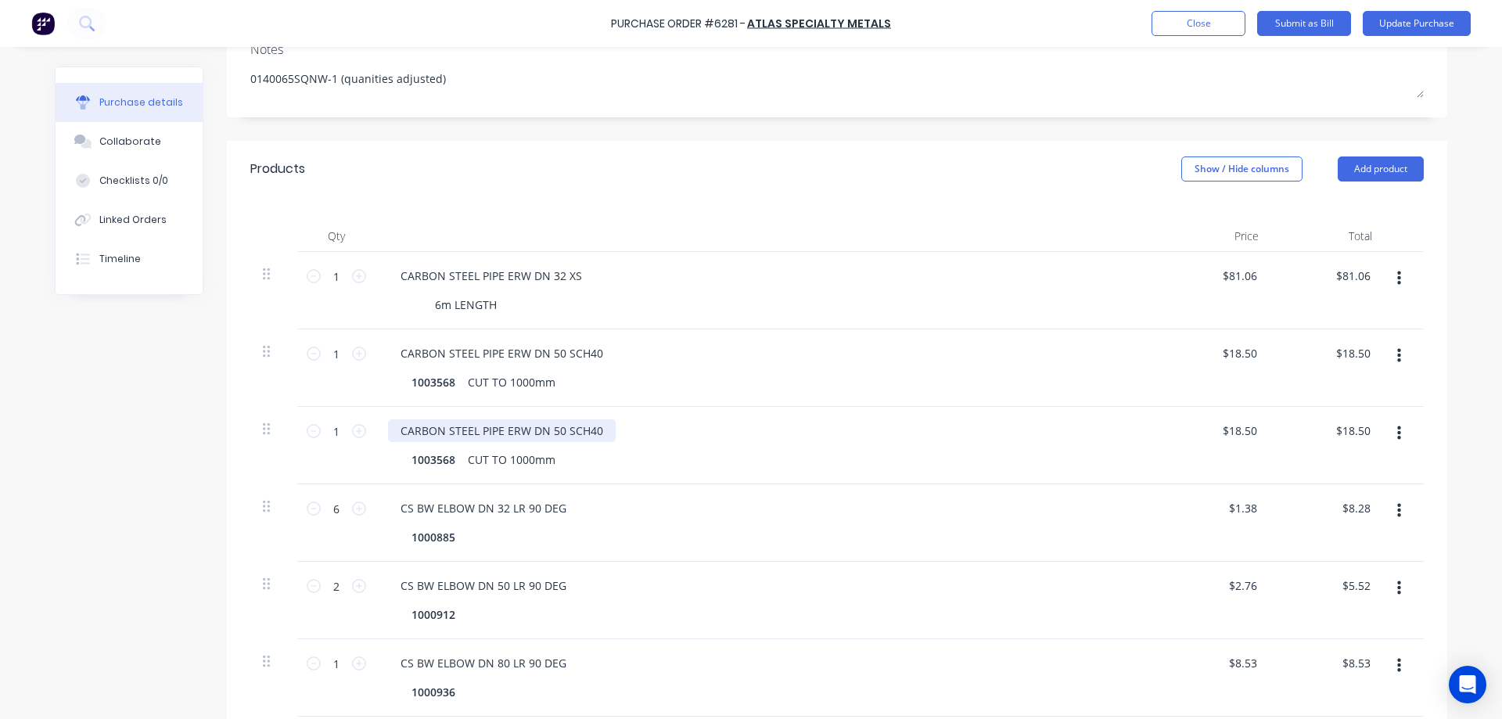
type textarea "x"
click at [556, 429] on div "CARBON STEEL PIPE ERW DN 50 SCH40" at bounding box center [502, 430] width 228 height 23
click at [444, 462] on div "1003568" at bounding box center [433, 459] width 56 height 23
type textarea "x"
click at [444, 462] on div "1003568" at bounding box center [433, 459] width 56 height 23
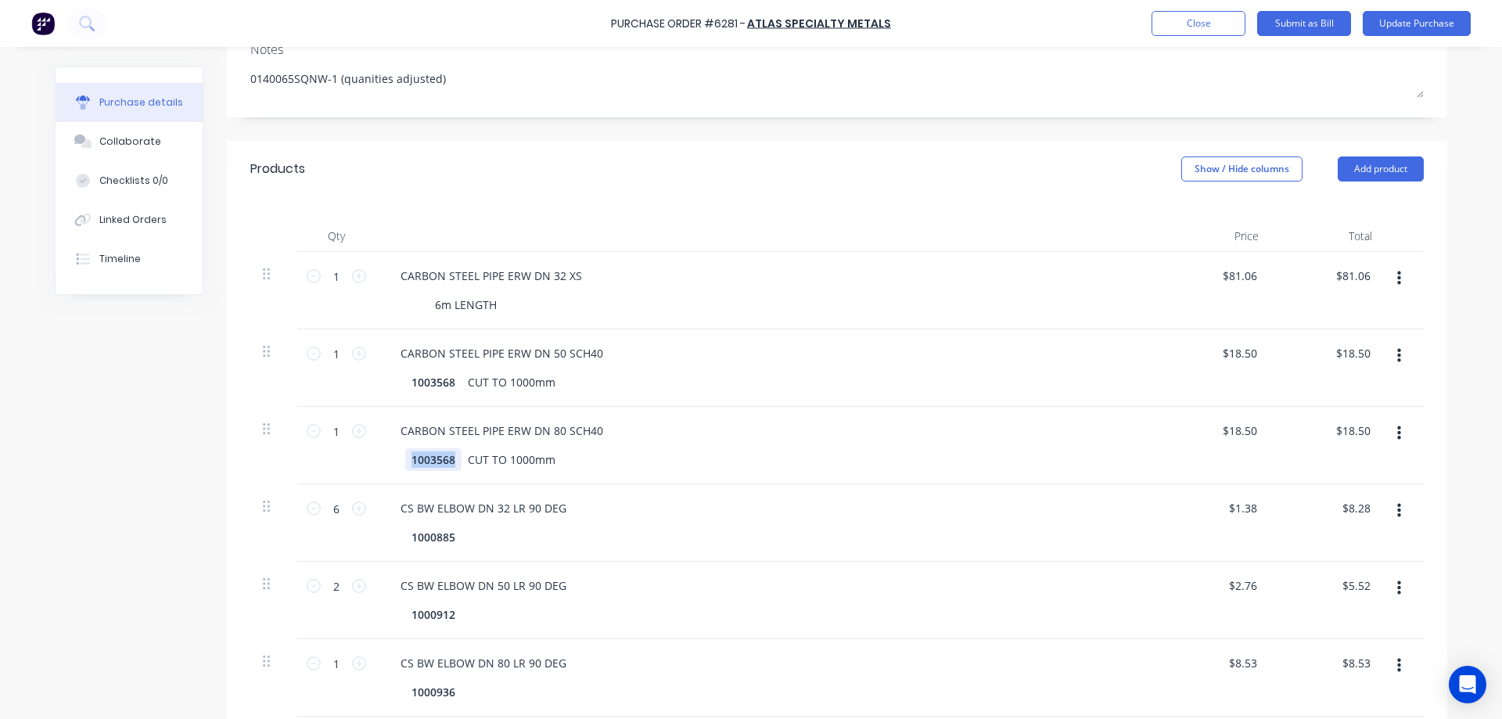
paste div
type textarea "x"
type input "18.50"
click at [1239, 426] on input "18.50" at bounding box center [1242, 430] width 36 height 23
type textarea "x"
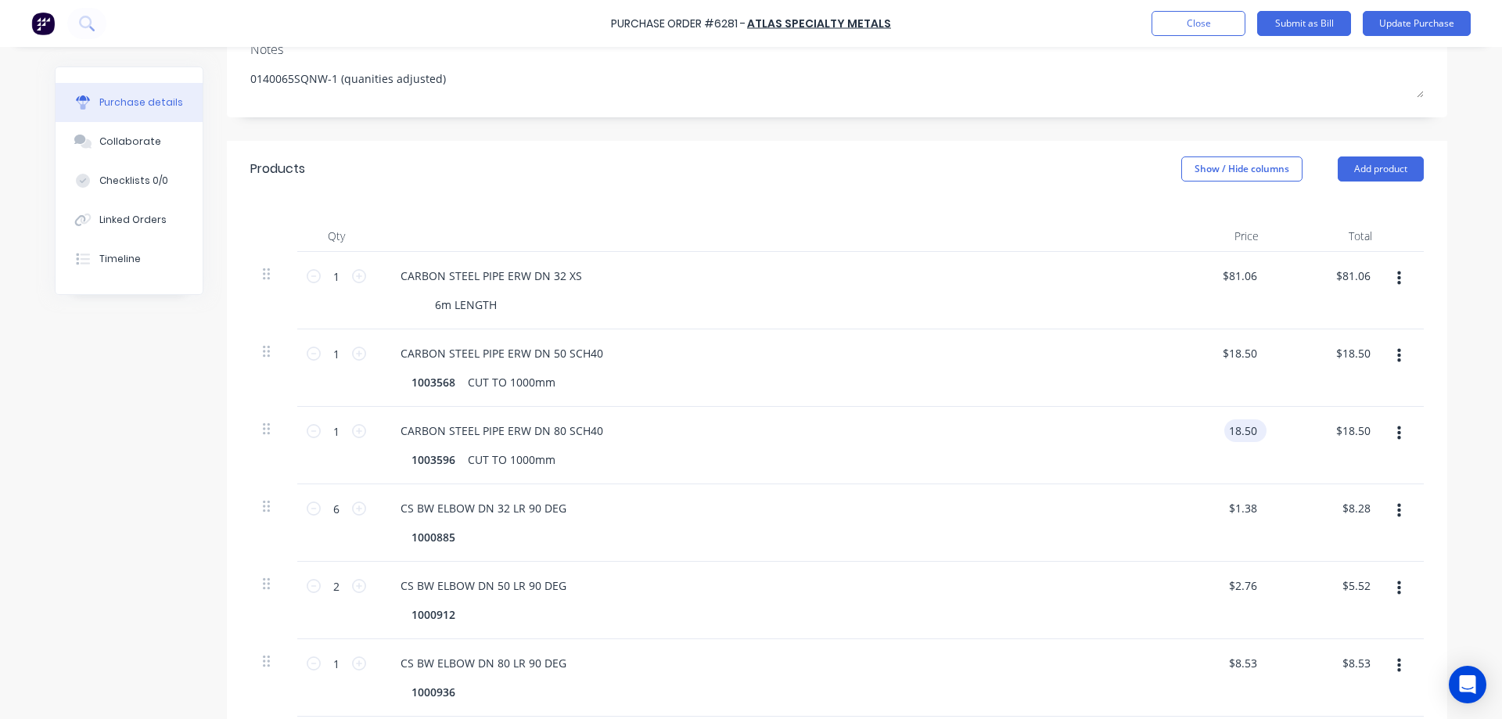
click at [1239, 426] on input "18.50" at bounding box center [1242, 430] width 36 height 23
type input "36"
type textarea "x"
type input "$36.00"
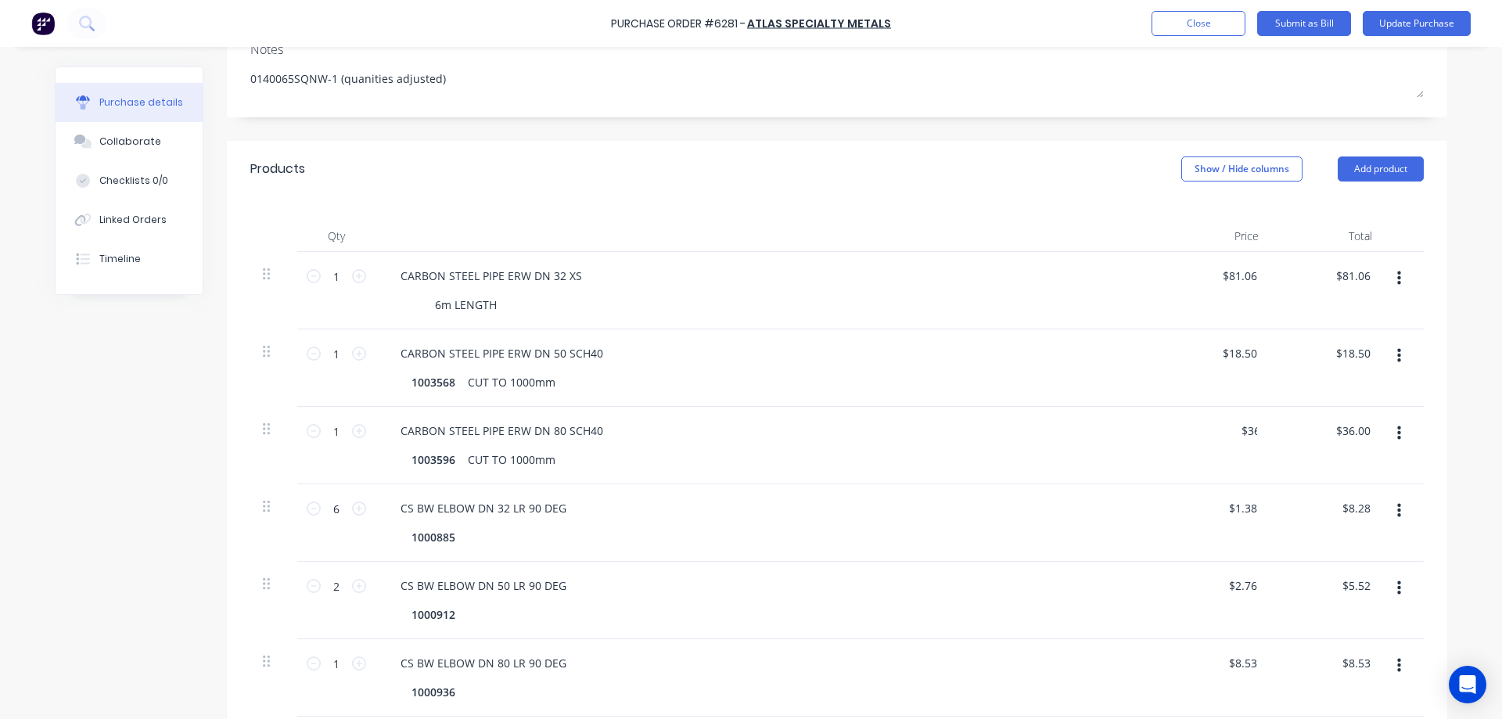
click at [88, 530] on div "Created by [PERSON_NAME] Created [DATE] Required [DATE] Status Draft Contact SA…" at bounding box center [751, 548] width 1393 height 1432
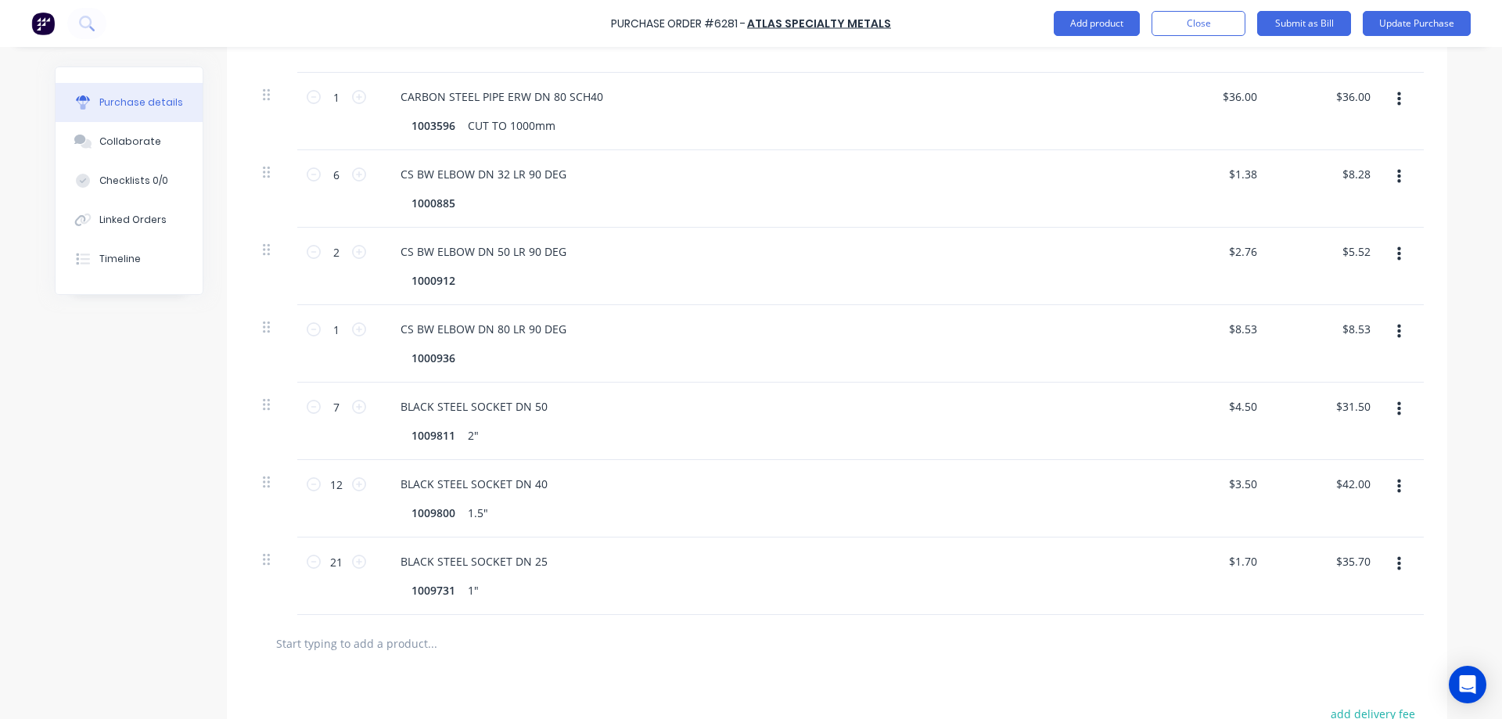
scroll to position [548, 0]
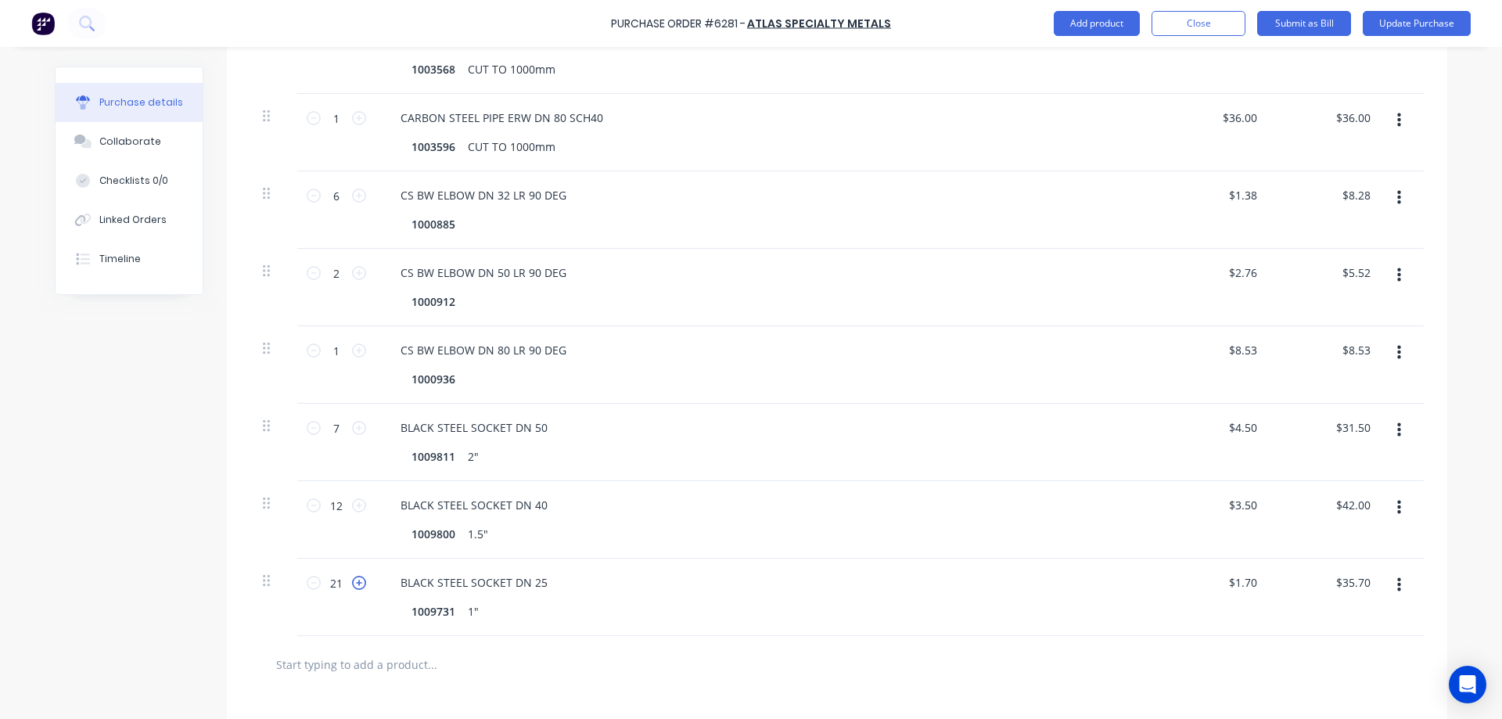
click at [352, 585] on icon at bounding box center [359, 583] width 14 height 14
type textarea "x"
type input "22"
type input "$37.40"
click at [352, 585] on icon at bounding box center [359, 583] width 14 height 14
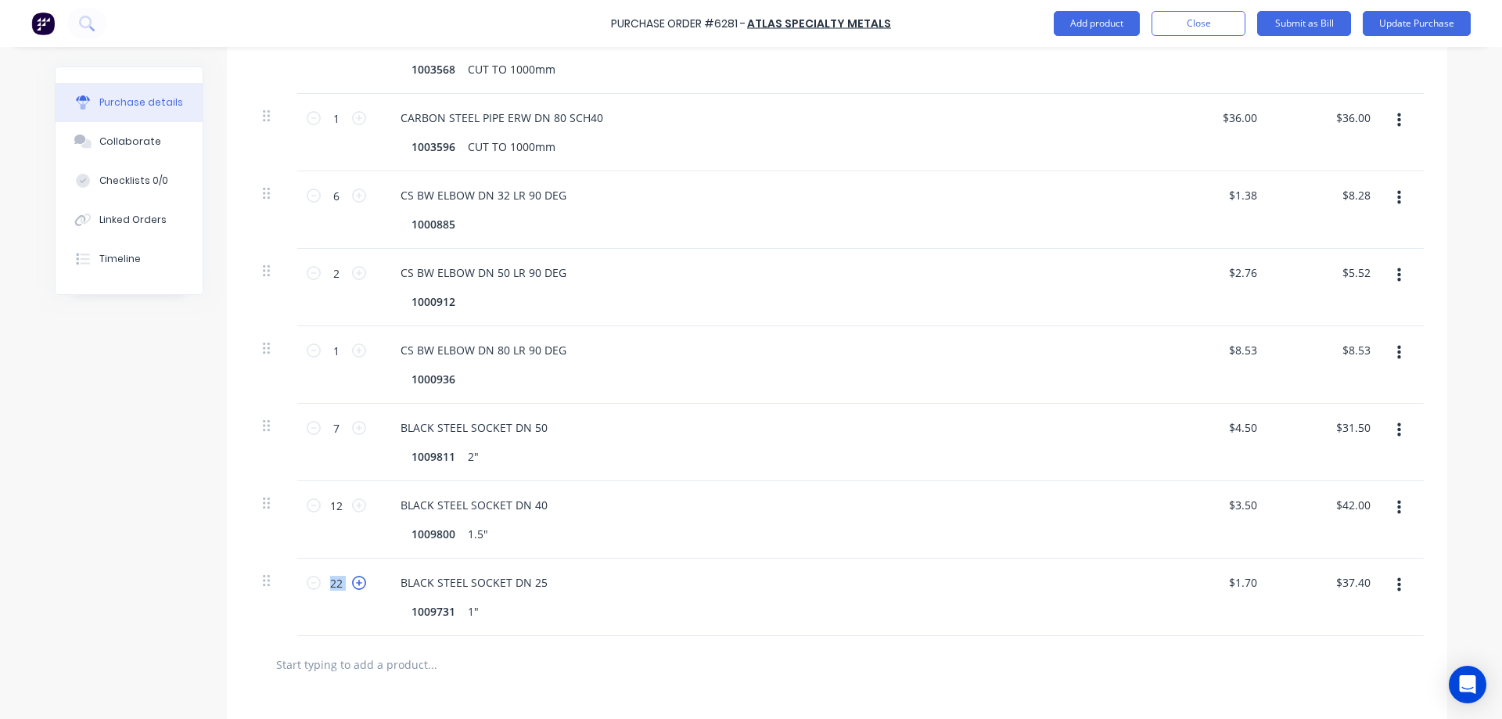
type textarea "x"
type input "23"
type input "$39.10"
click at [352, 502] on icon at bounding box center [359, 505] width 14 height 14
type textarea "x"
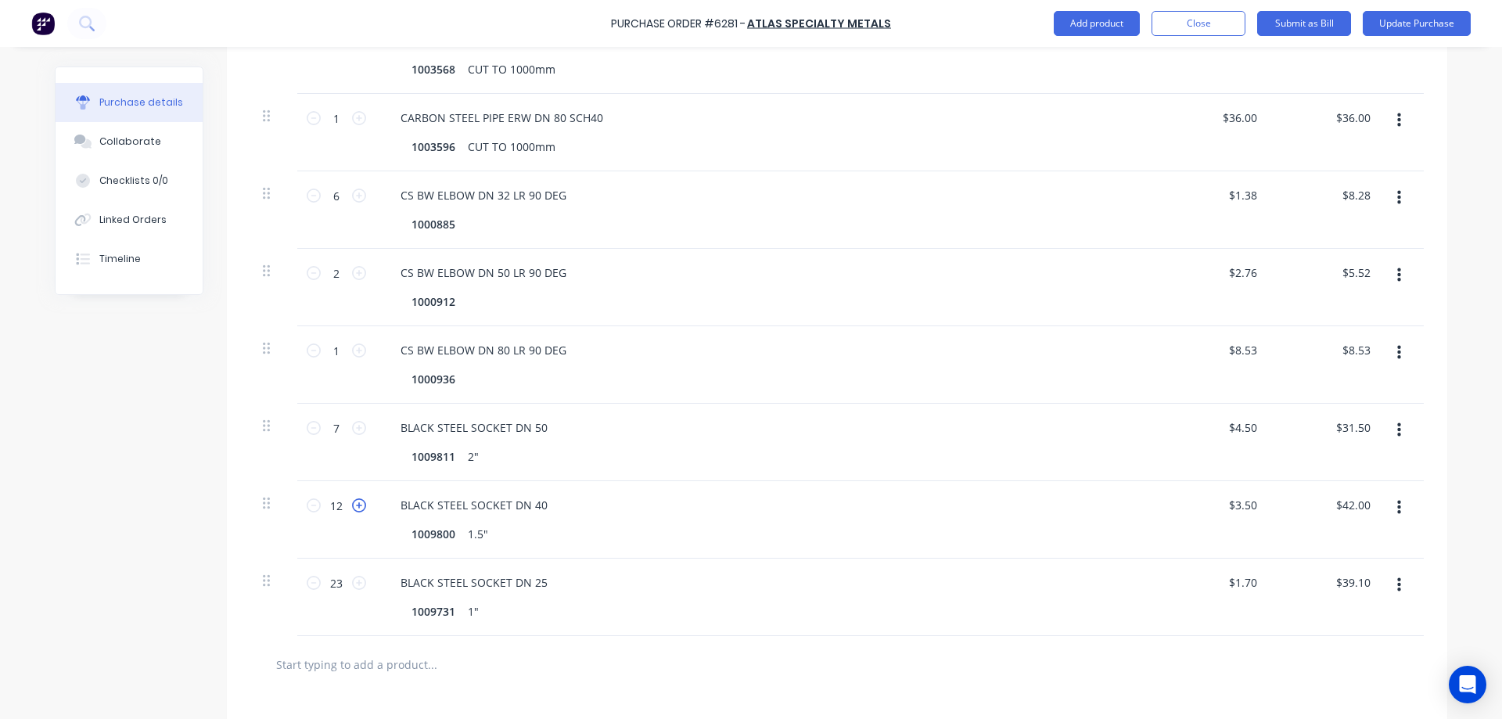
type input "13"
type input "$45.50"
click at [352, 502] on icon at bounding box center [359, 505] width 14 height 14
type textarea "x"
type input "14"
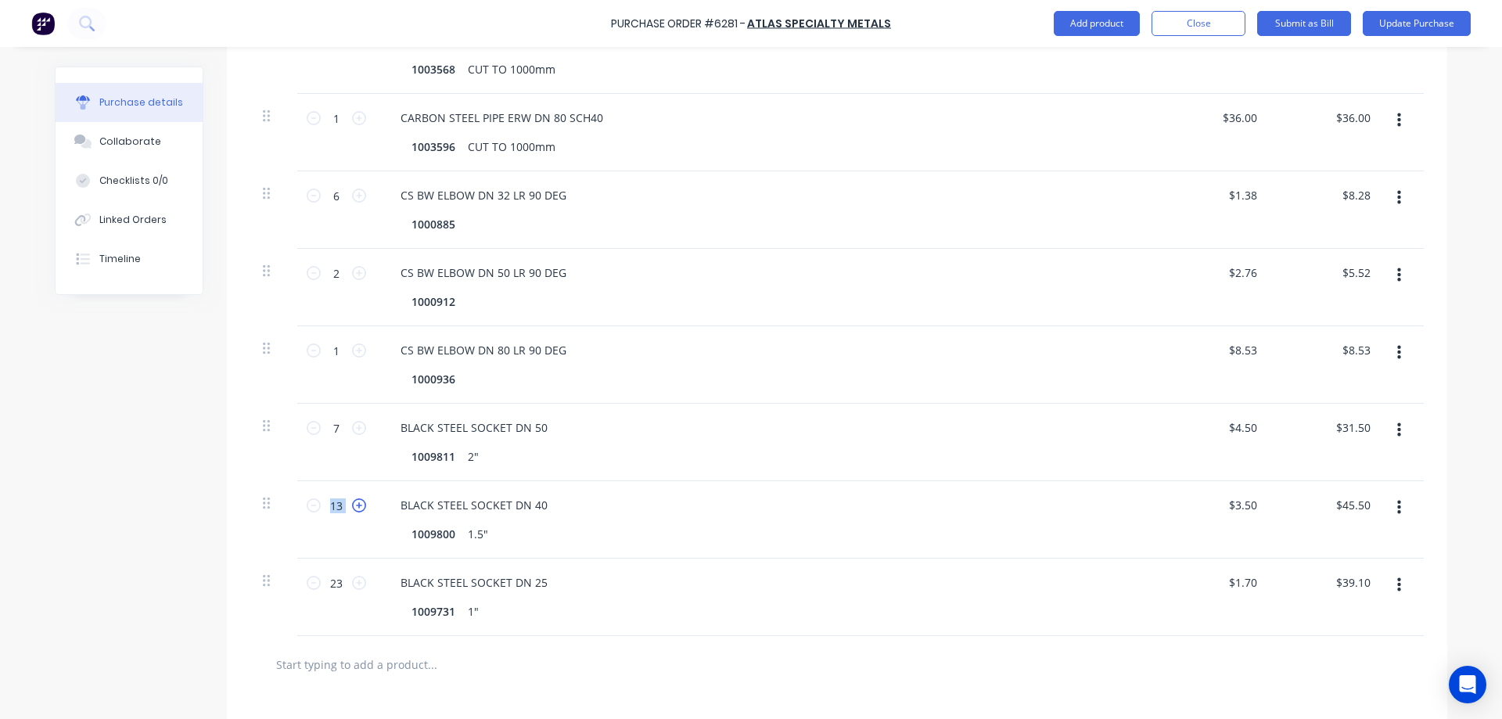
type input "$49.00"
click at [355, 431] on icon at bounding box center [359, 428] width 14 height 14
type textarea "x"
type input "8"
type input "$36.00"
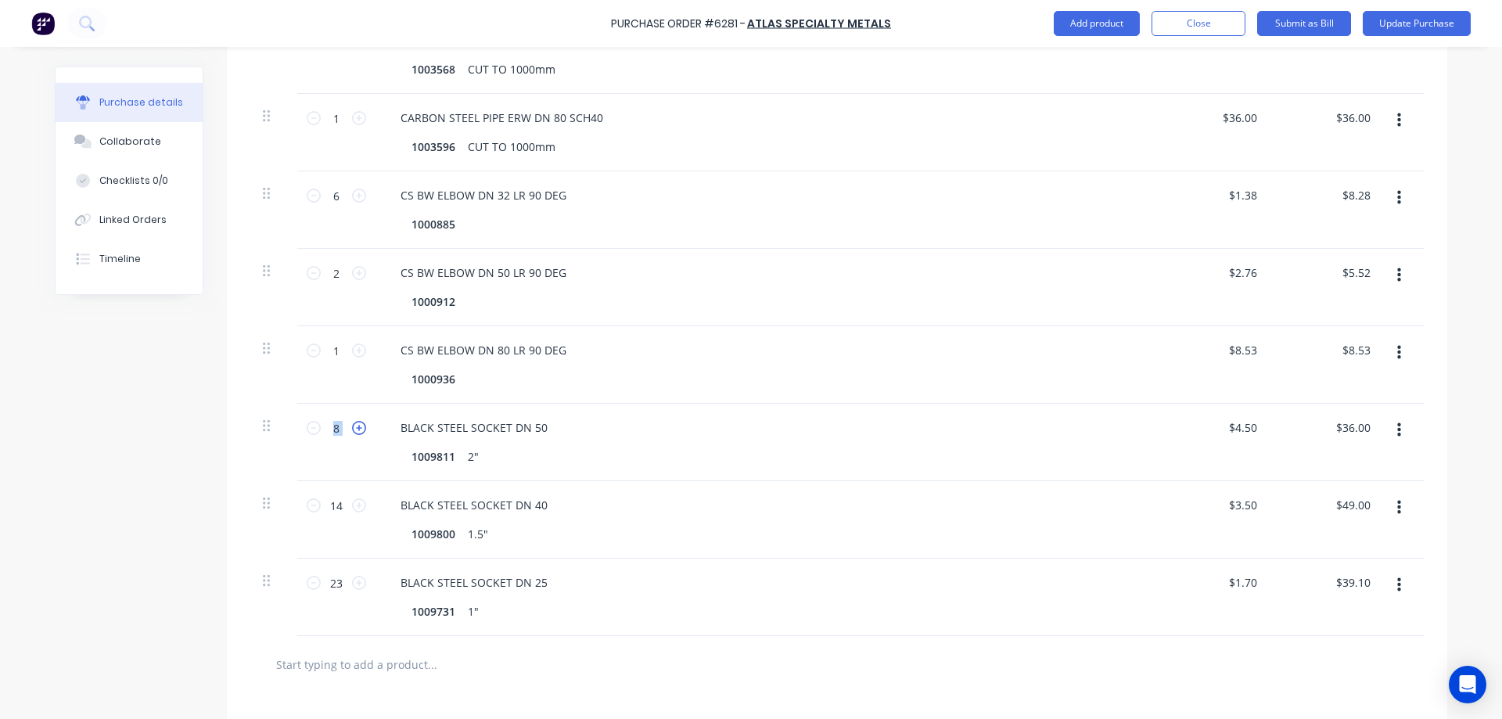
click at [355, 431] on icon at bounding box center [359, 428] width 14 height 14
type textarea "x"
type input "9"
type input "$40.50"
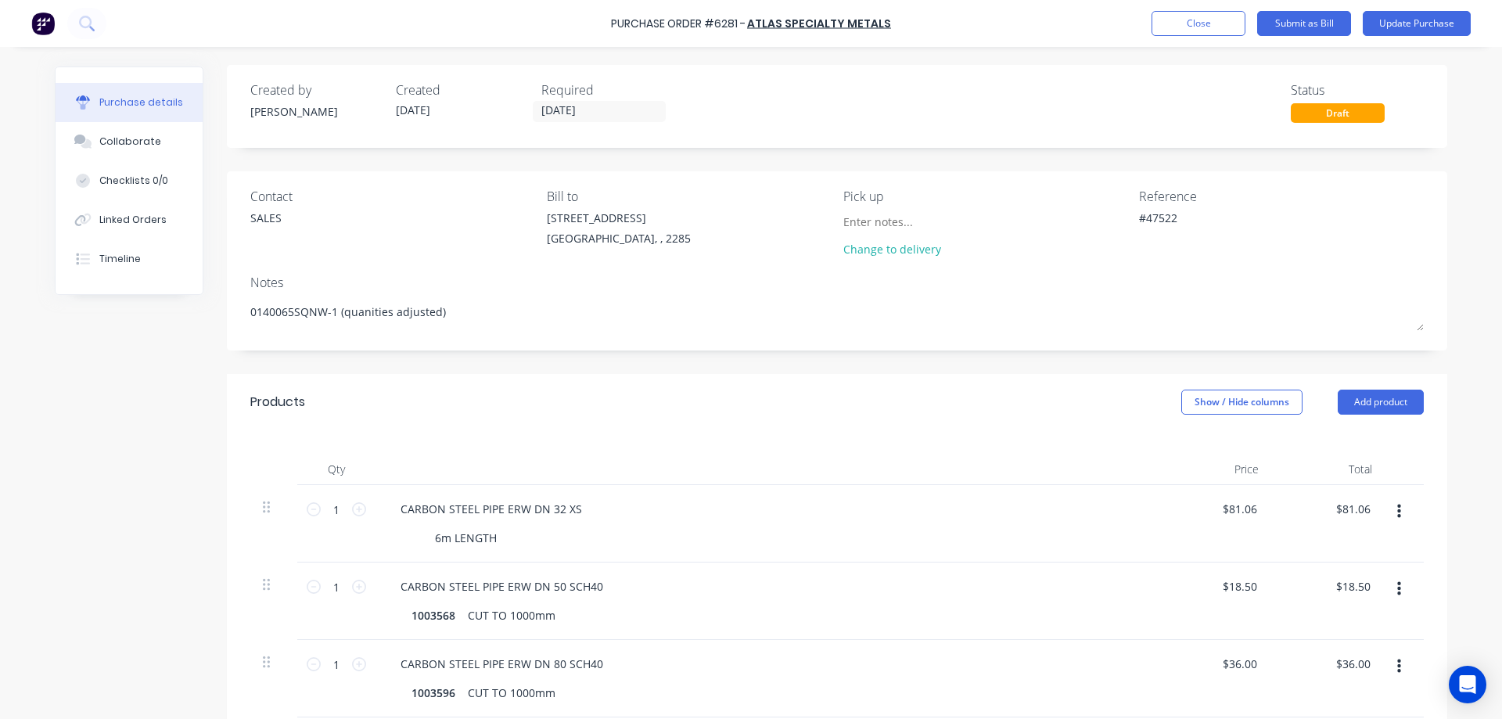
scroll to position [0, 0]
click at [1415, 18] on button "Update Purchase" at bounding box center [1417, 23] width 108 height 25
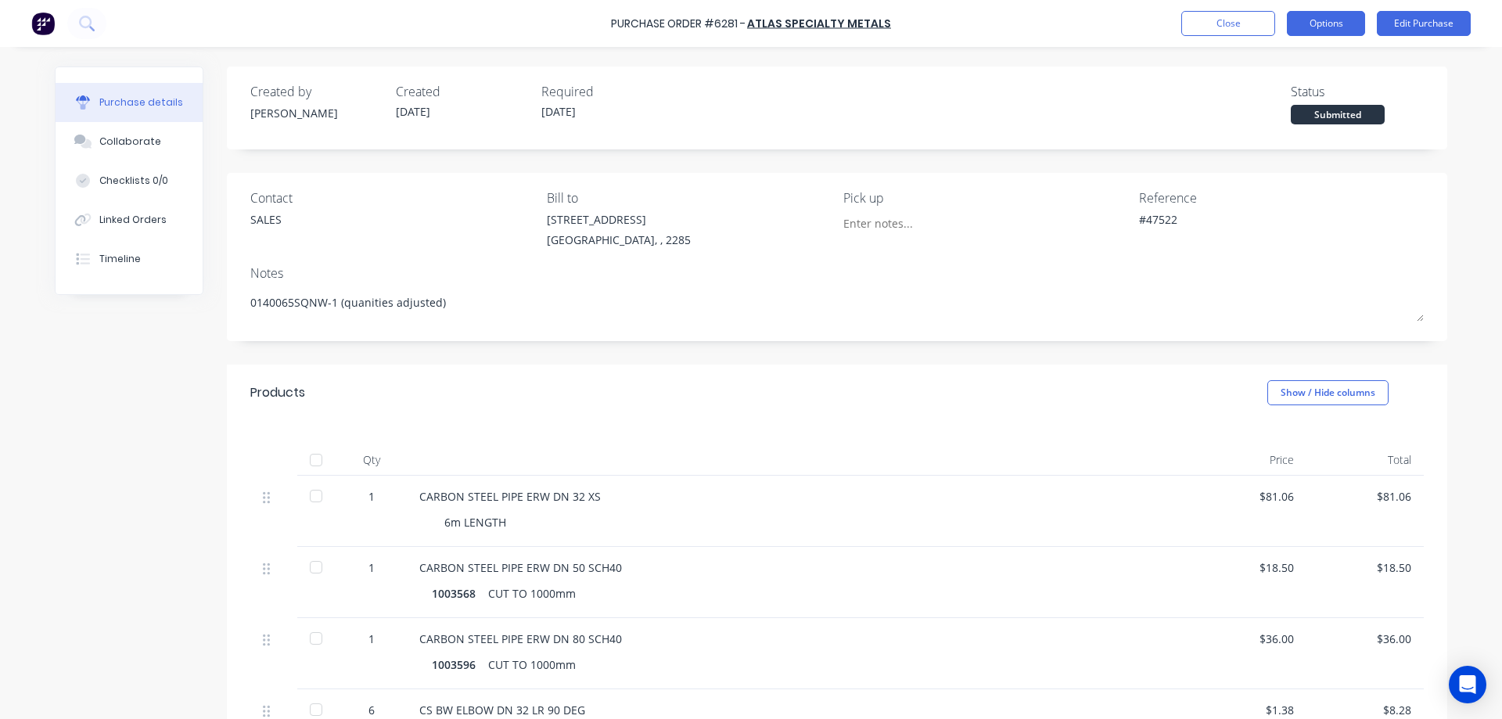
click at [1349, 15] on button "Options" at bounding box center [1326, 23] width 78 height 25
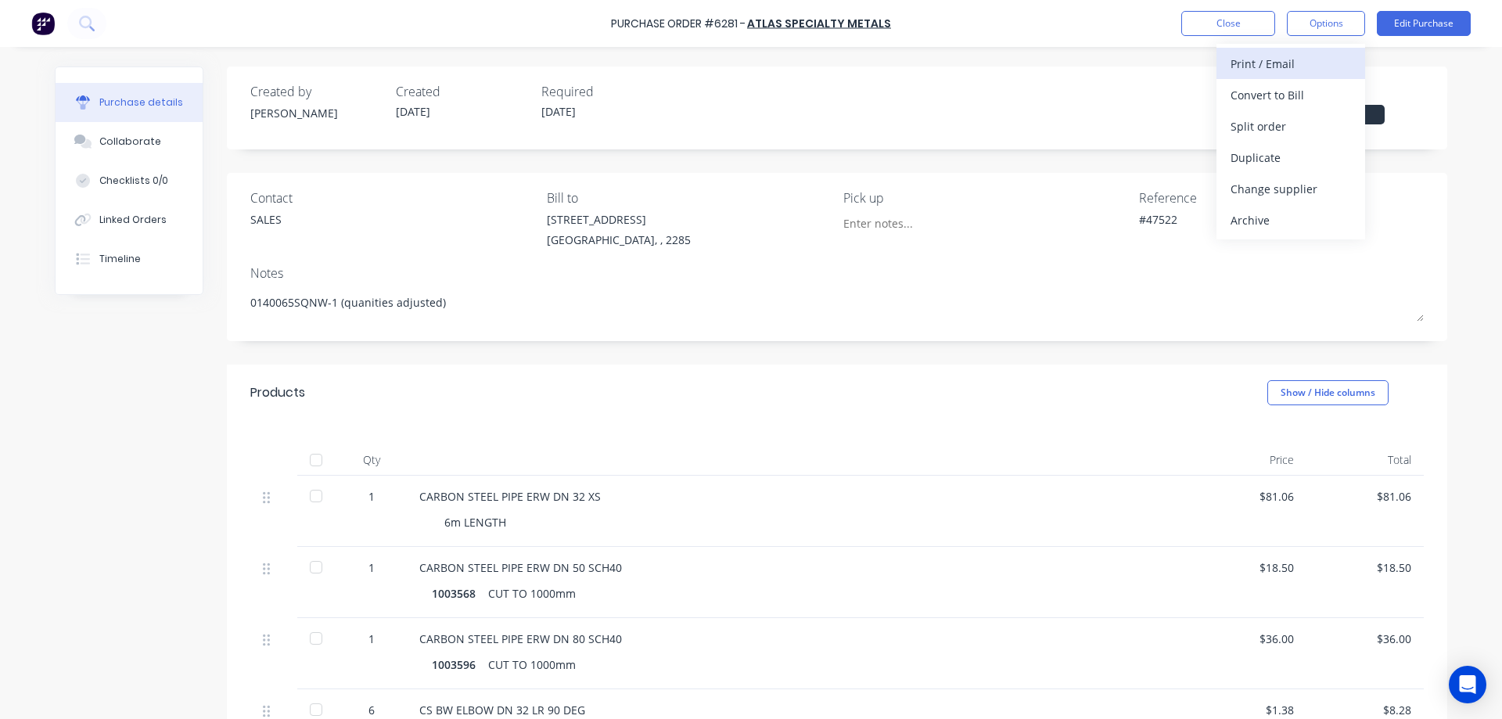
click at [1289, 55] on div "Print / Email" at bounding box center [1291, 63] width 120 height 23
click at [1268, 128] on div "Without pricing" at bounding box center [1291, 126] width 120 height 23
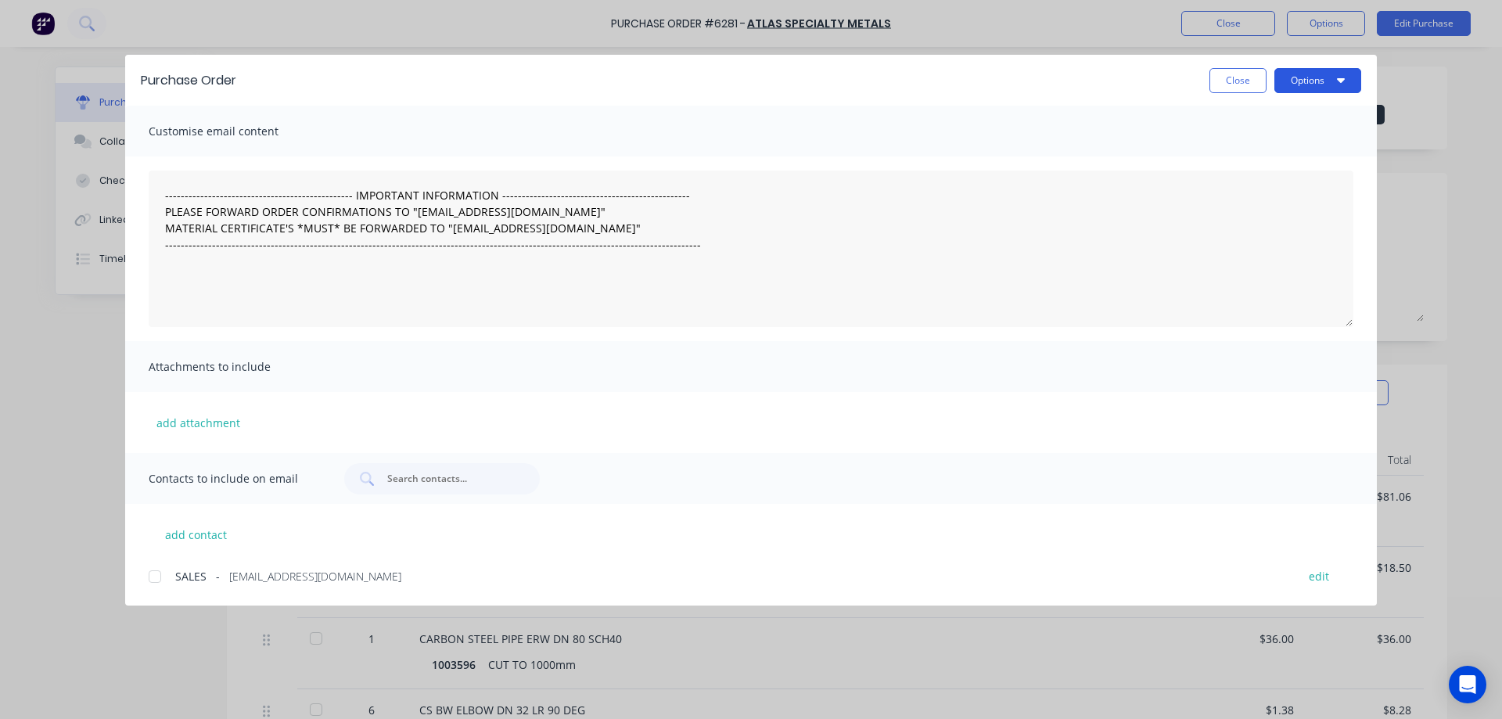
click at [1323, 81] on button "Options" at bounding box center [1317, 80] width 87 height 25
click at [1240, 149] on div "Print" at bounding box center [1287, 151] width 120 height 23
click at [1257, 74] on button "Close" at bounding box center [1238, 80] width 57 height 25
type textarea "x"
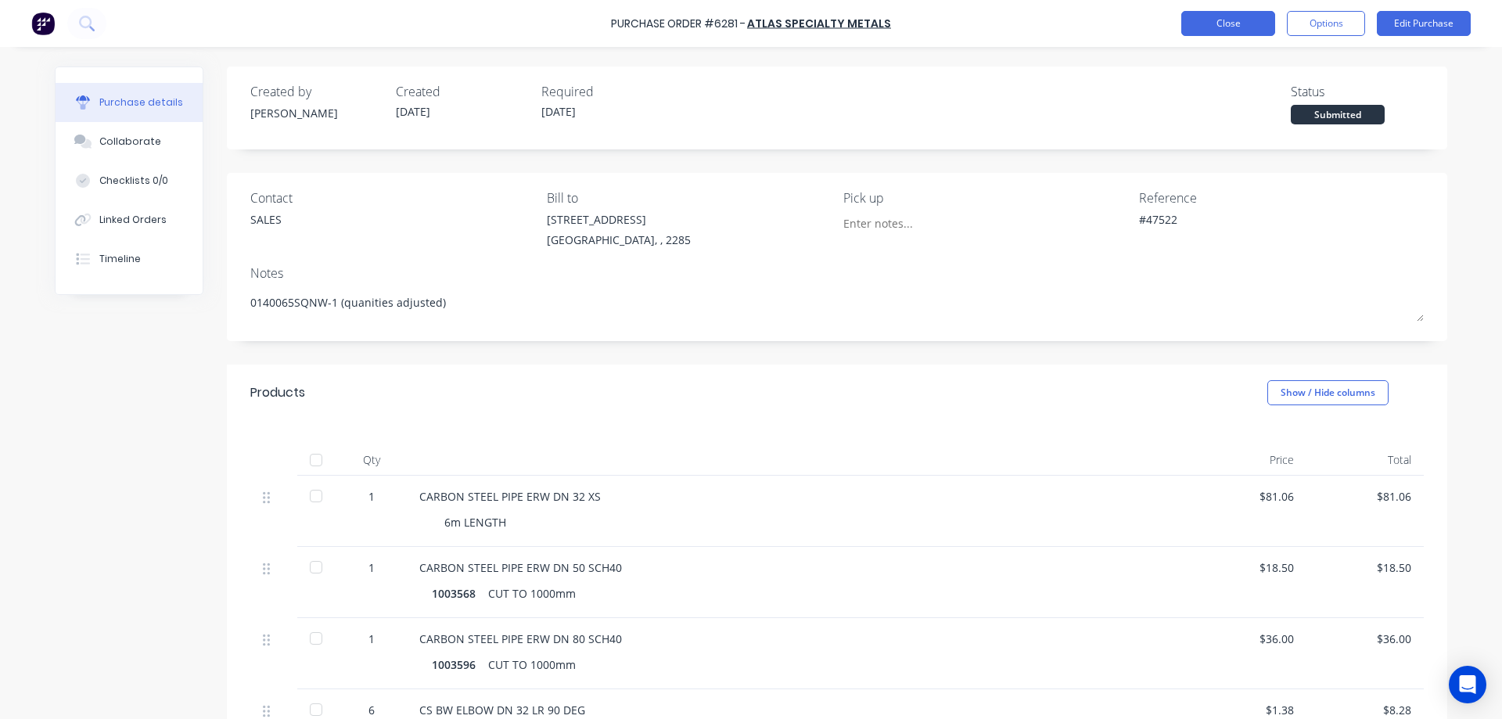
click at [1237, 13] on button "Close" at bounding box center [1228, 23] width 94 height 25
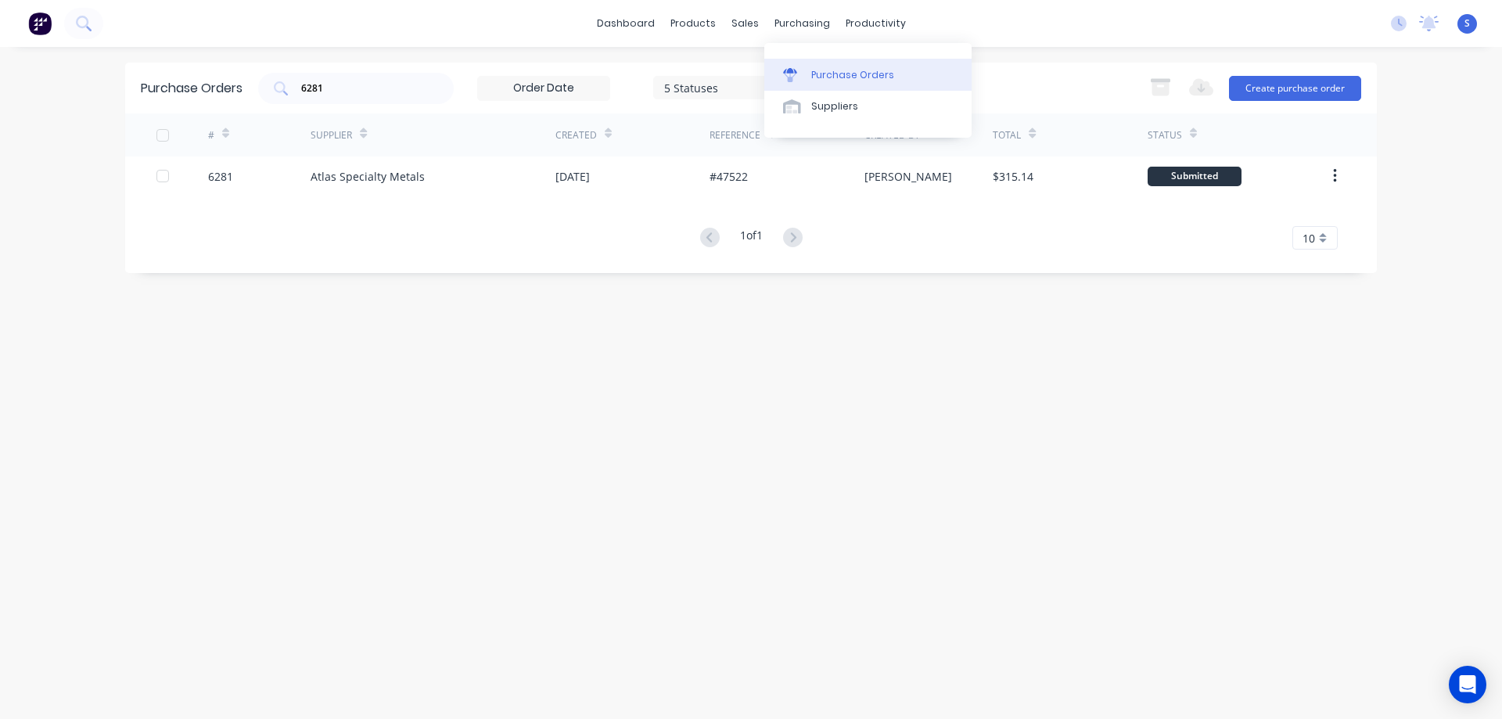
click at [850, 84] on link "Purchase Orders" at bounding box center [867, 74] width 207 height 31
click at [410, 87] on input "6281" at bounding box center [365, 89] width 130 height 16
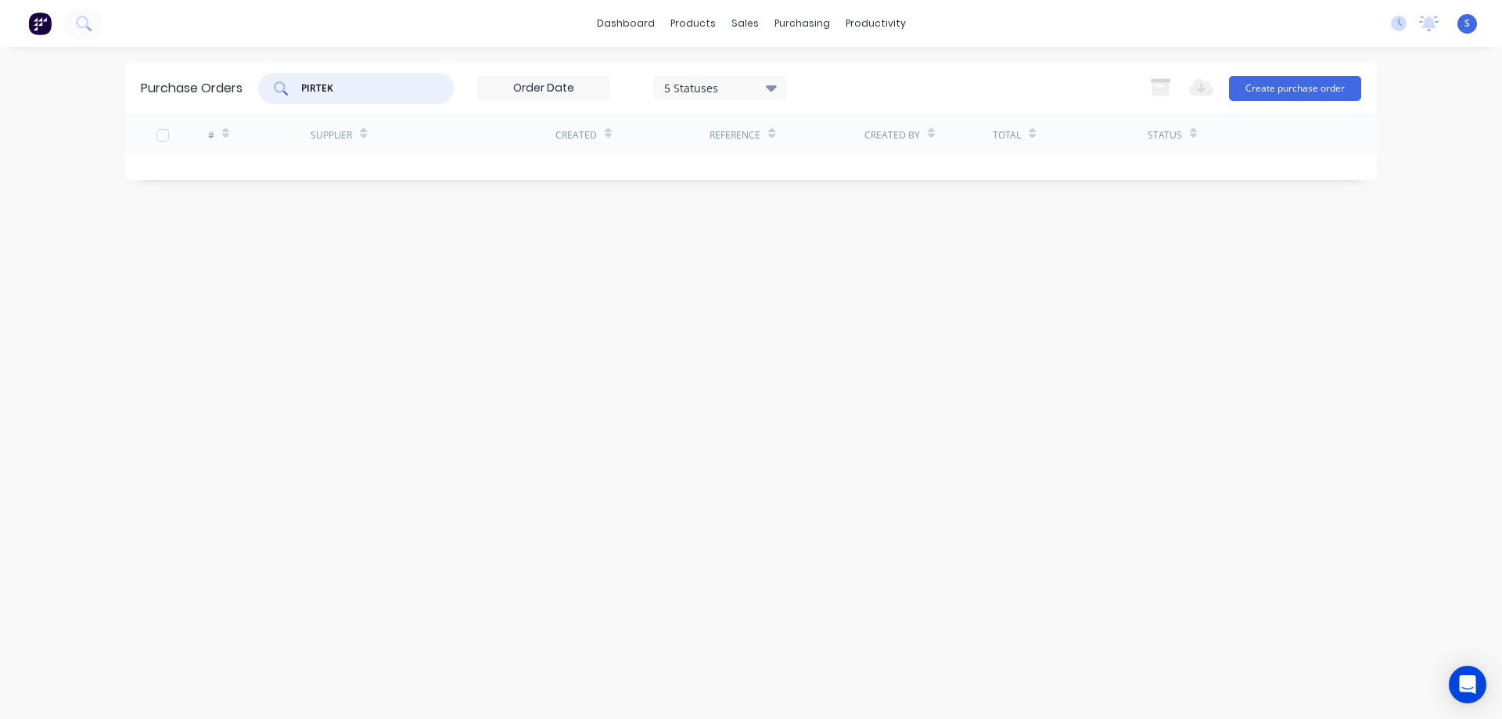
type input "PIRTEK"
click at [721, 90] on div "5 Statuses" at bounding box center [720, 87] width 112 height 16
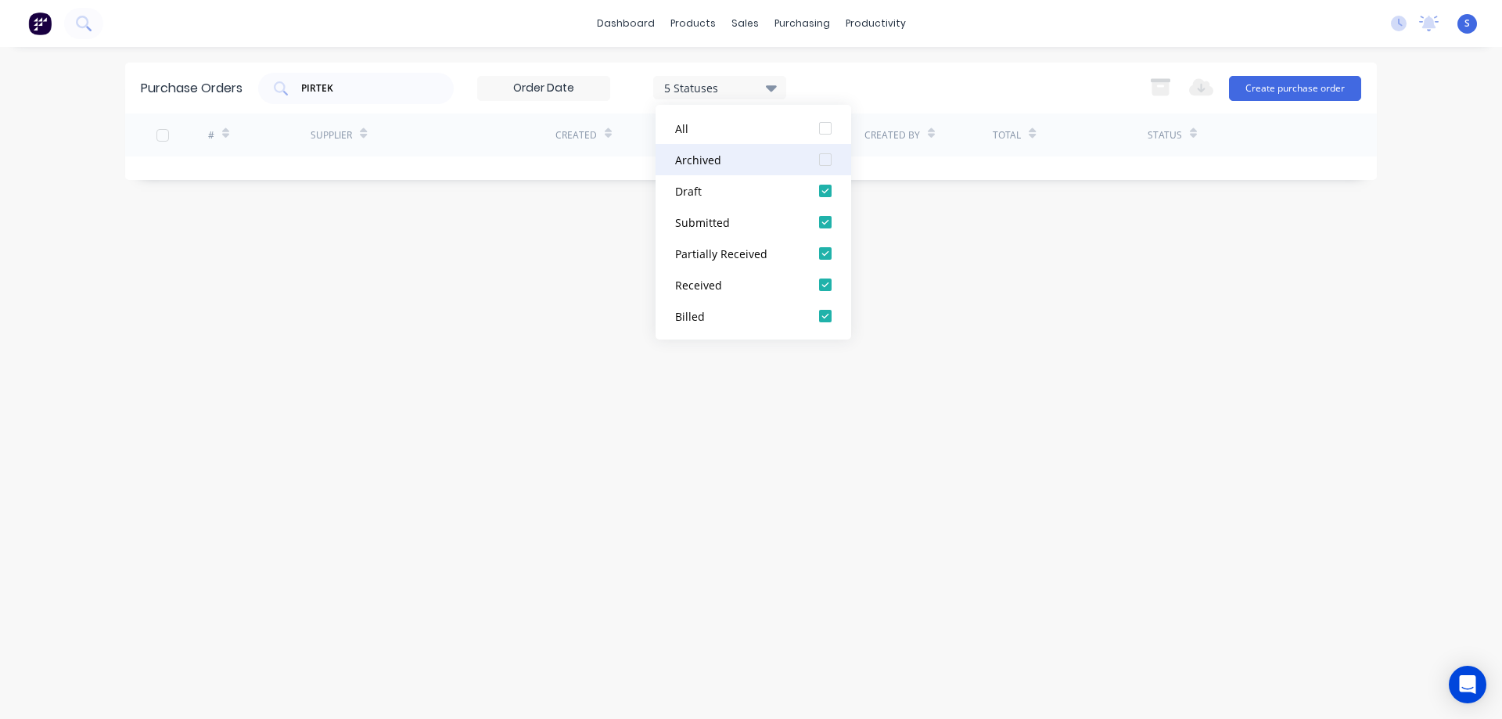
click at [828, 166] on div at bounding box center [825, 159] width 31 height 31
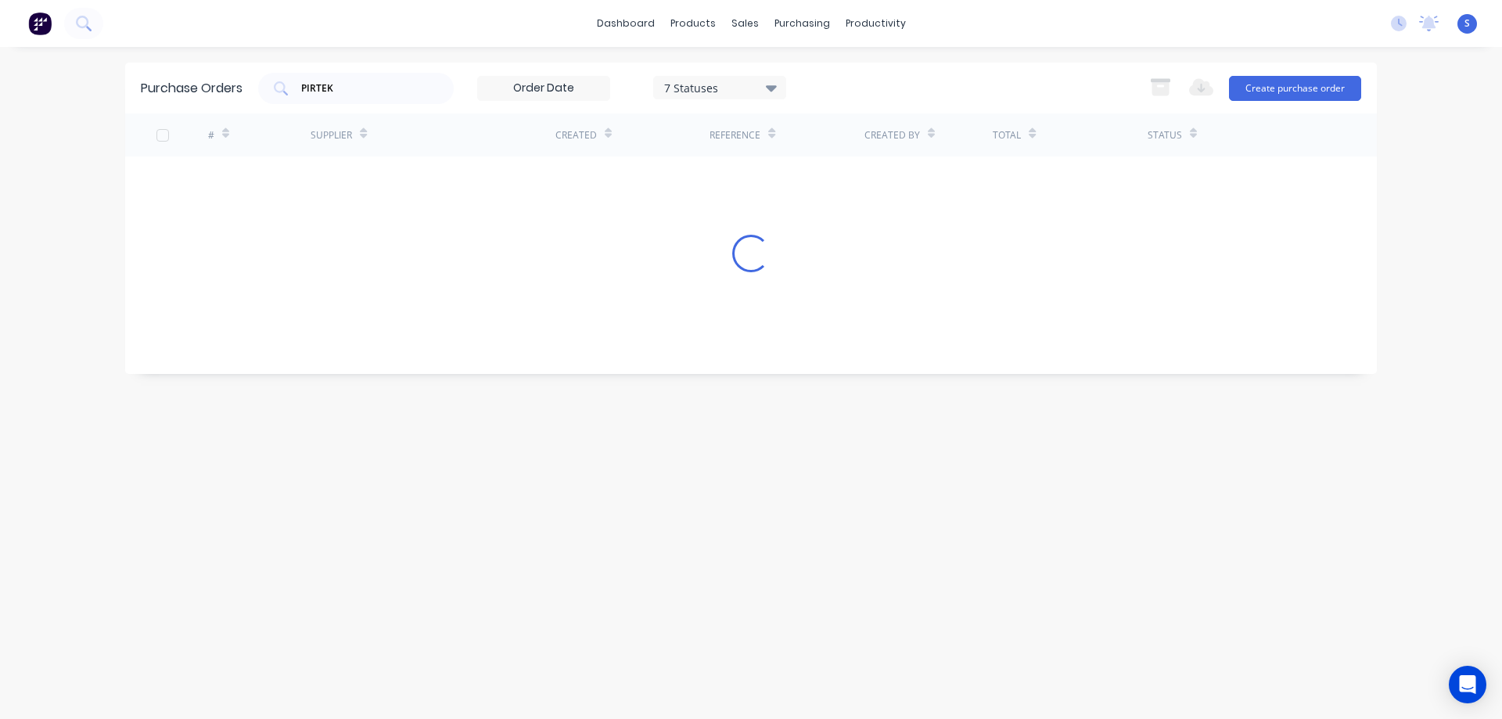
click at [880, 80] on div "PIRTEK 7 Statuses 7 Statuses Export to Excel (XLSX) Create purchase order" at bounding box center [809, 88] width 1103 height 31
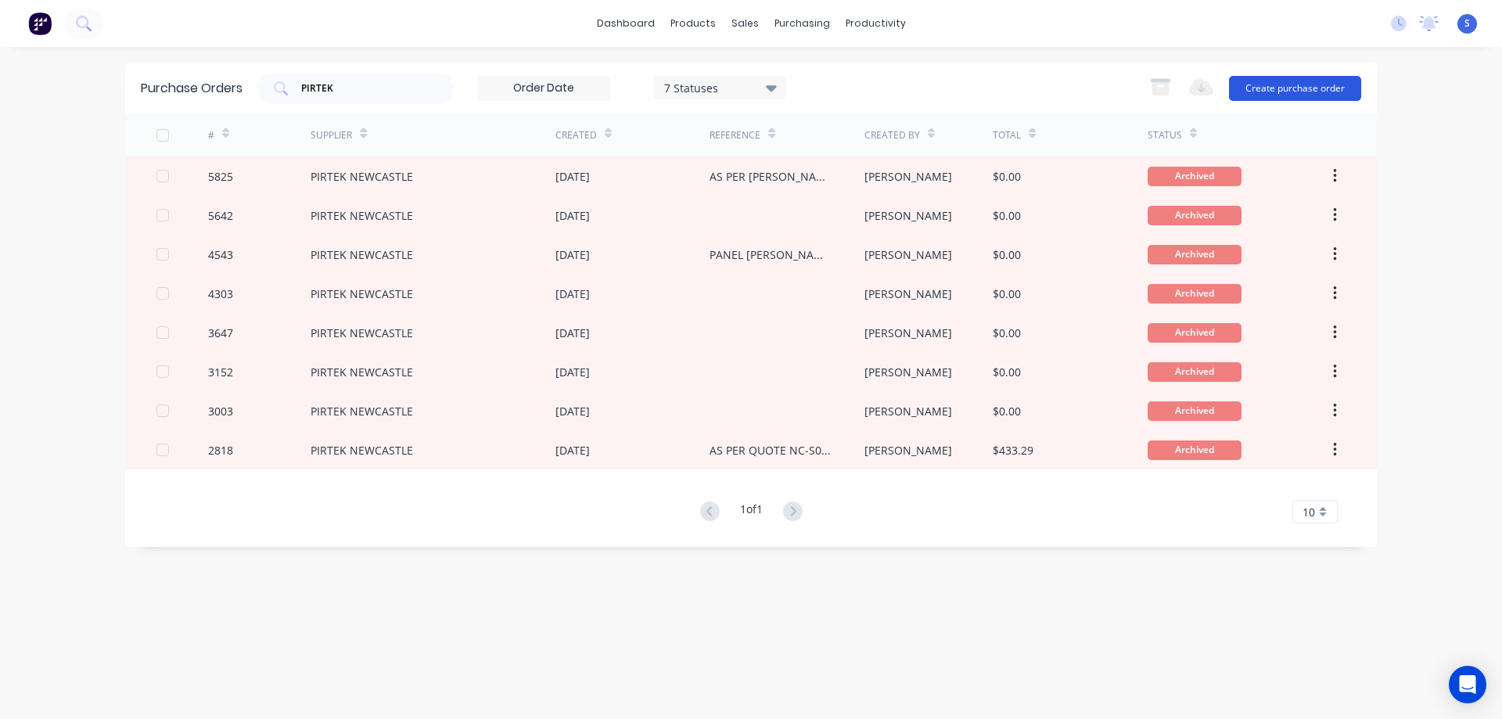
click at [1284, 91] on button "Create purchase order" at bounding box center [1295, 88] width 132 height 25
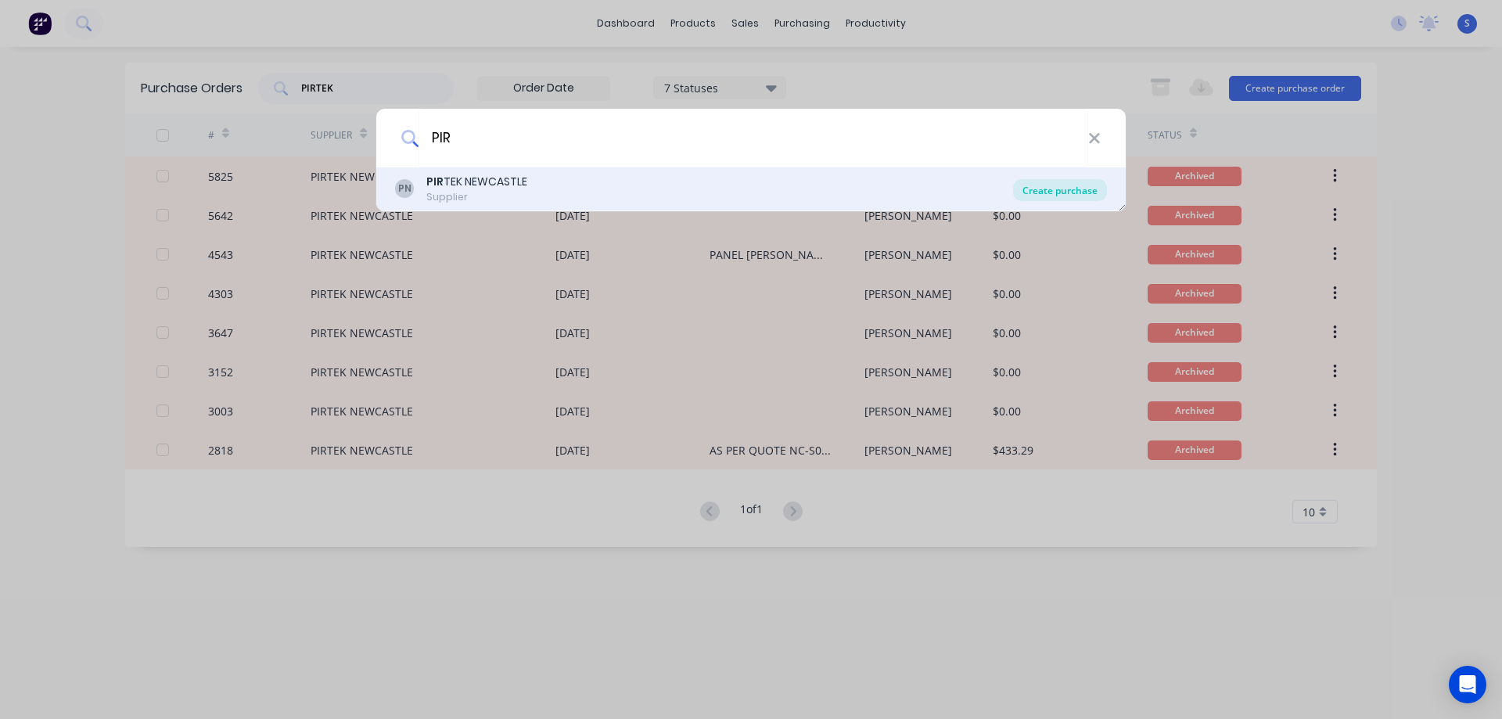
type input "PIR"
click at [1084, 191] on div "Create purchase" at bounding box center [1060, 190] width 94 height 22
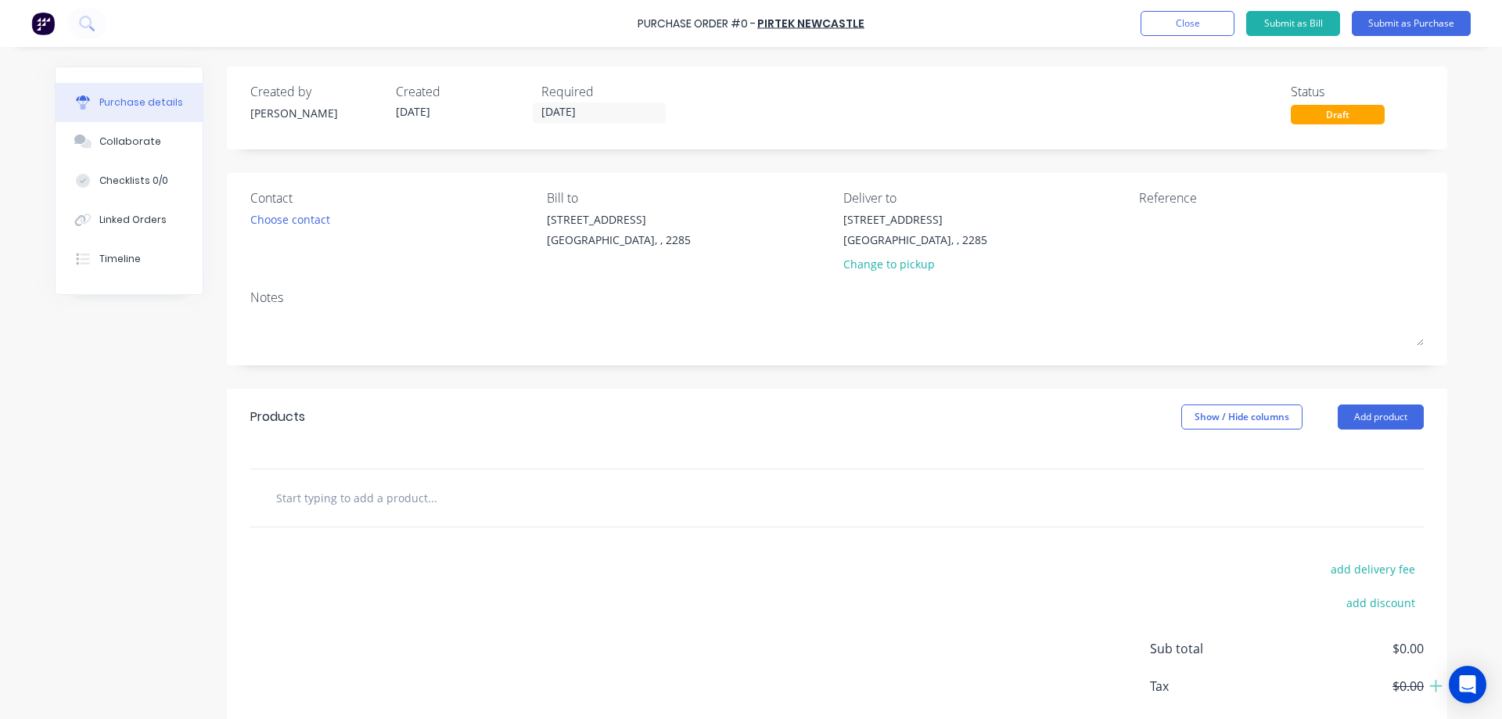
click at [293, 235] on div "Contact Choose contact" at bounding box center [392, 235] width 285 height 92
click at [300, 220] on div "Choose contact" at bounding box center [290, 219] width 80 height 16
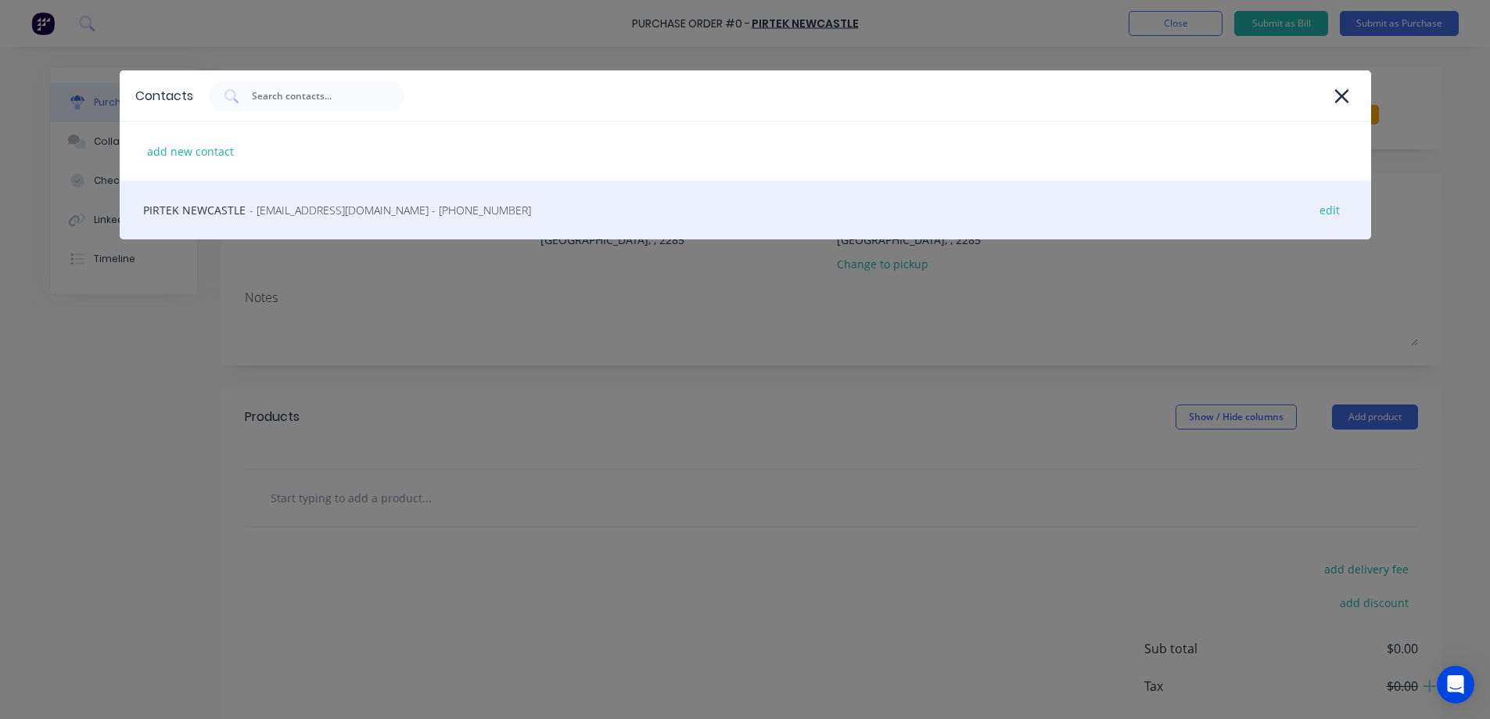
click at [305, 211] on span "- [EMAIL_ADDRESS][DOMAIN_NAME] - [PHONE_NUMBER]" at bounding box center [391, 210] width 282 height 16
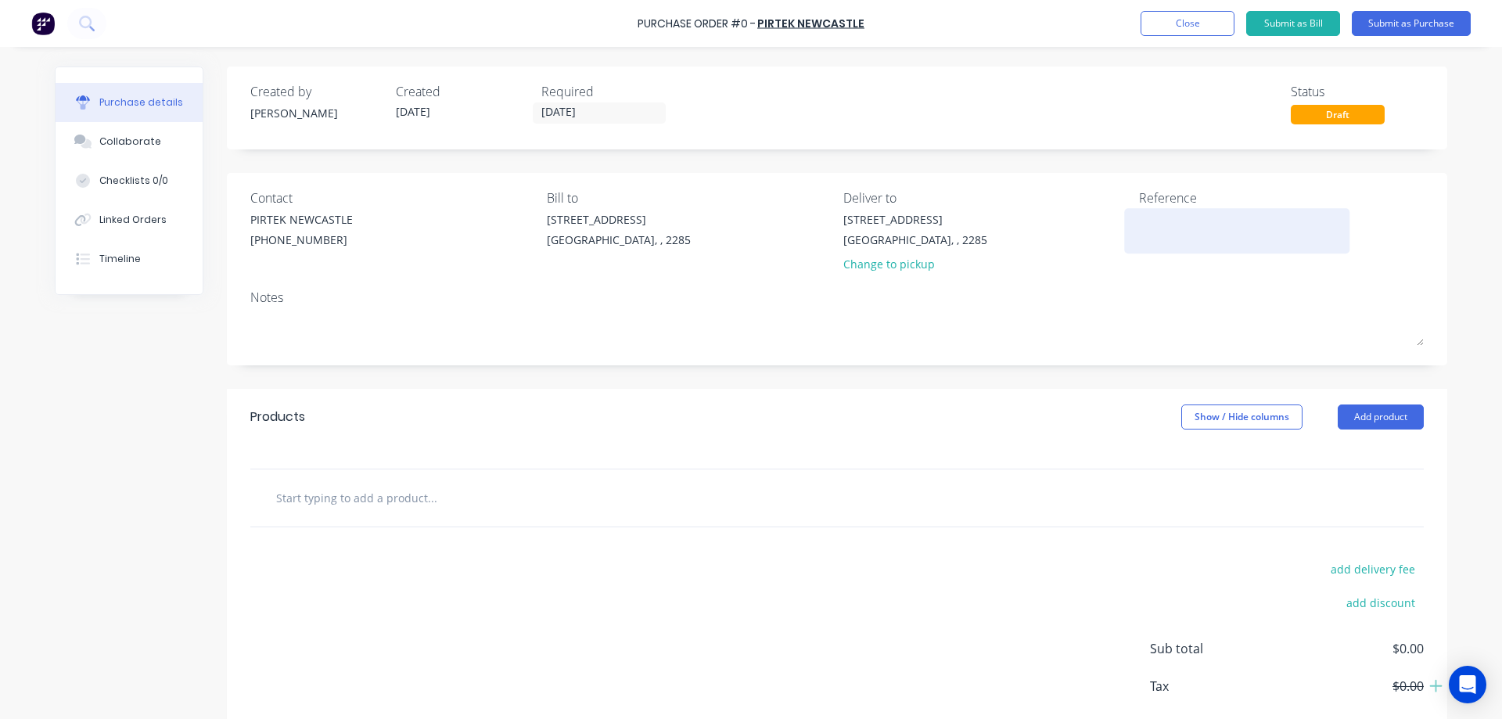
click at [1174, 223] on textarea at bounding box center [1237, 228] width 196 height 35
type textarea "#"
type textarea "x"
type textarea "#"
type textarea "x"
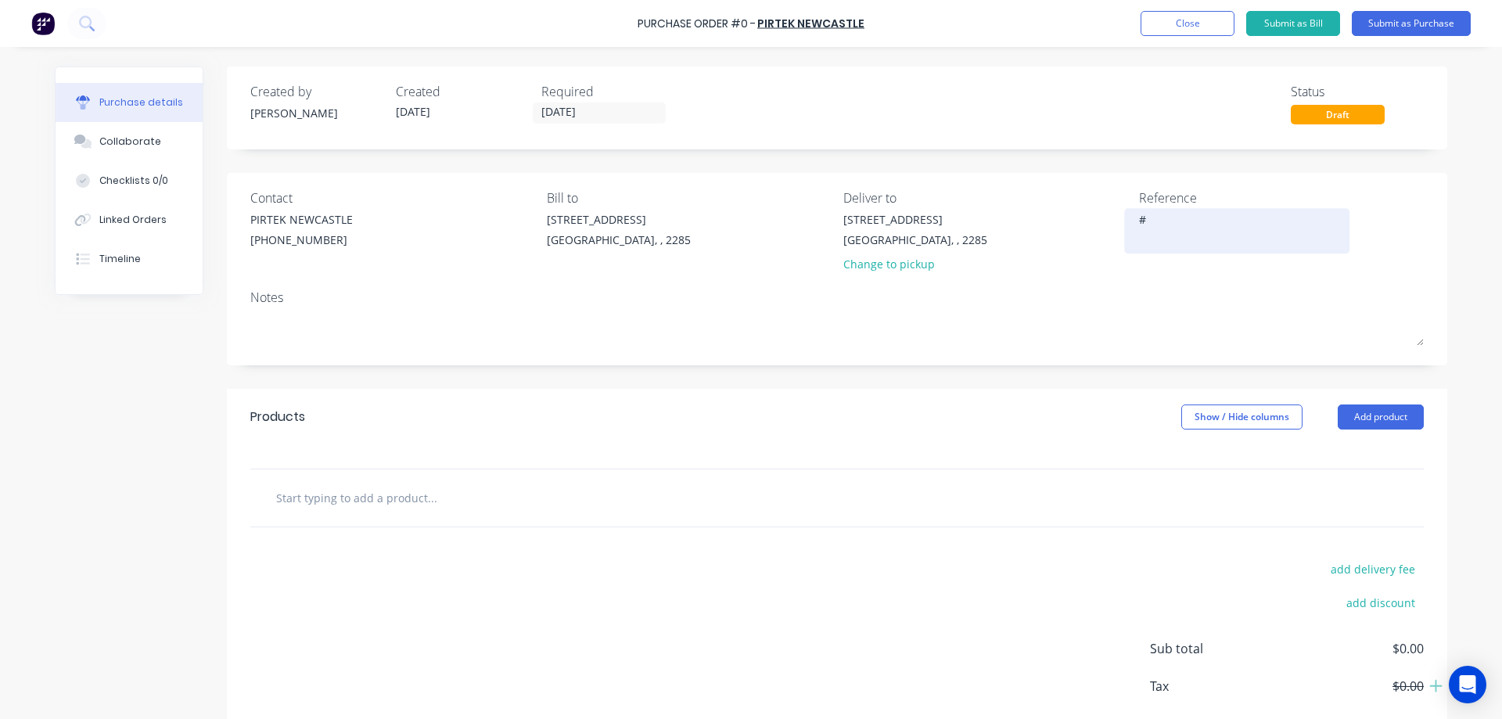
click at [1162, 222] on textarea "#" at bounding box center [1237, 228] width 196 height 35
type textarea "#47"
type textarea "x"
type textarea "#475"
type textarea "x"
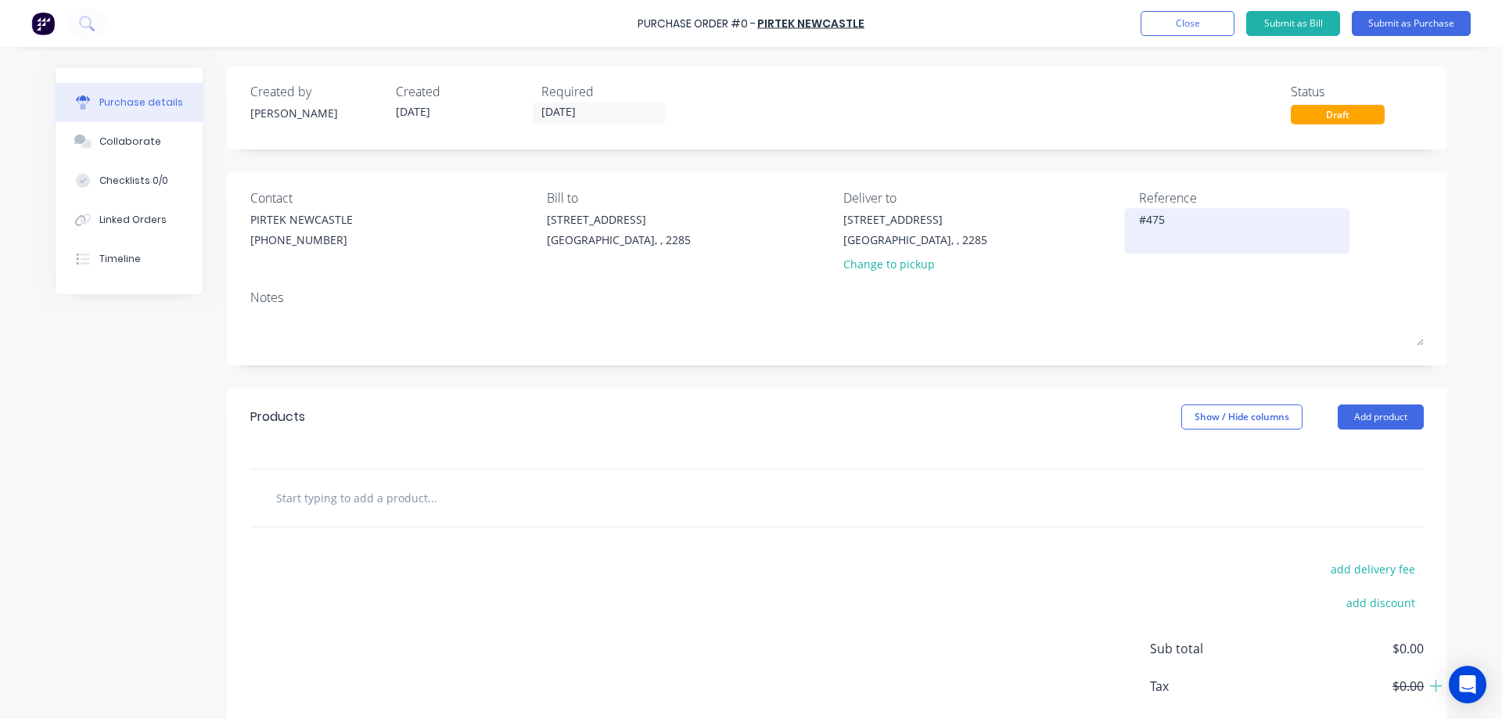
type textarea "#4752"
type textarea "x"
type textarea "#47522"
type textarea "x"
type textarea "#47522"
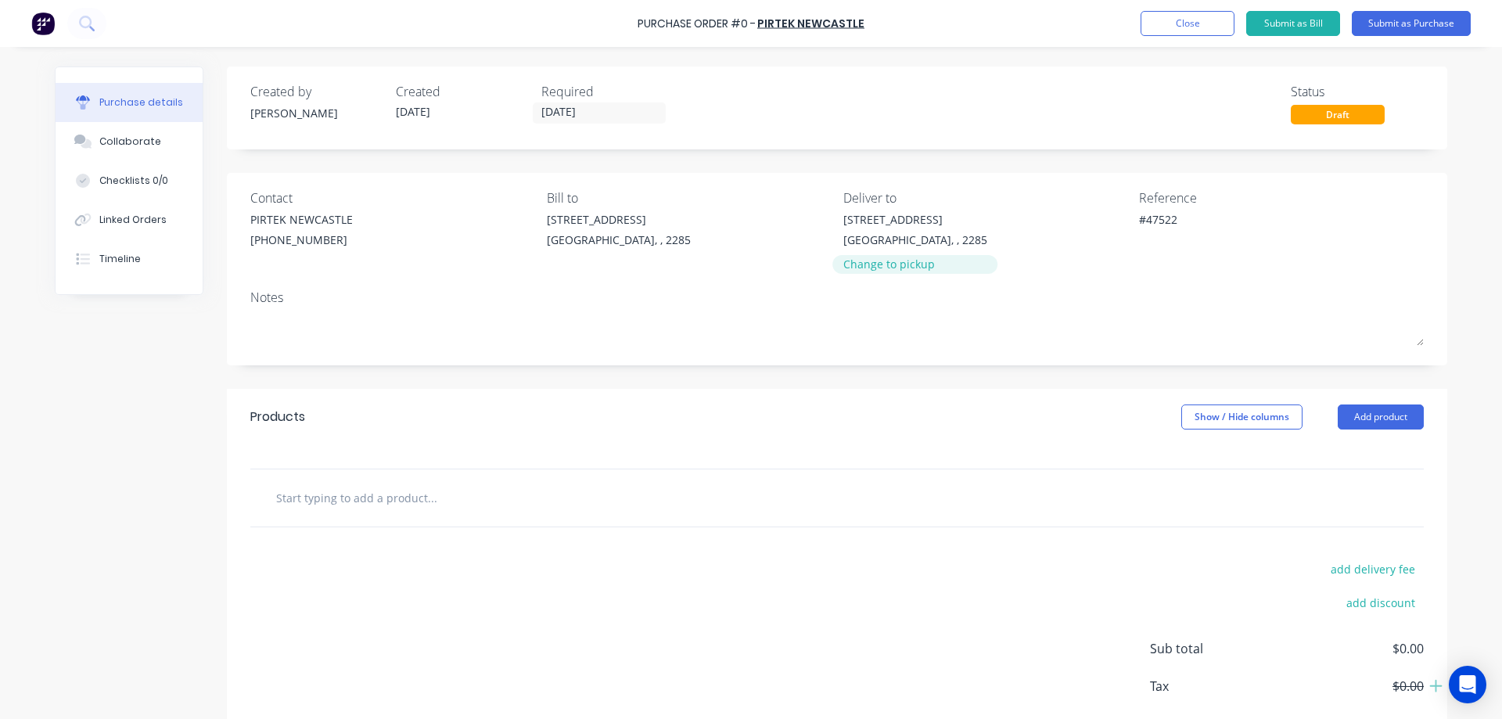
click at [876, 265] on div "Change to pickup" at bounding box center [915, 264] width 144 height 16
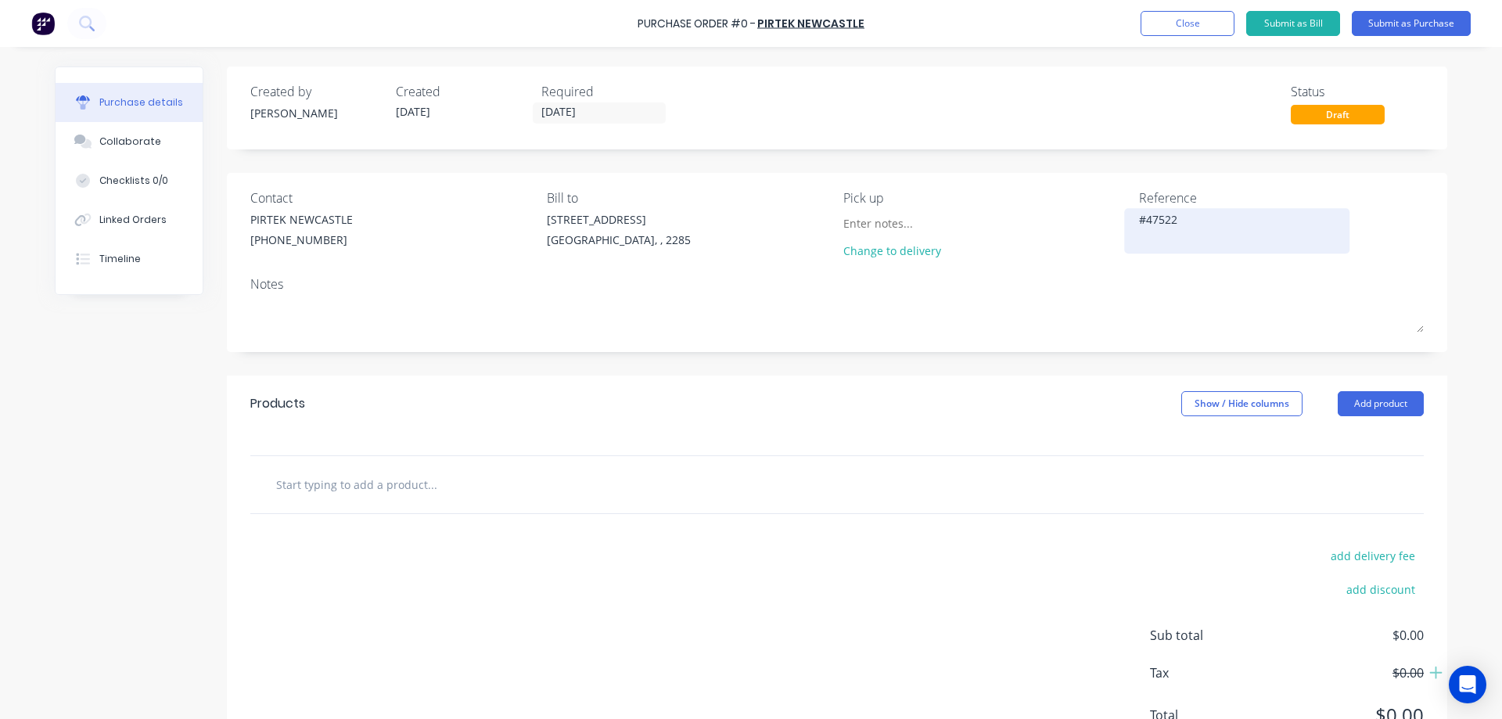
click at [1158, 223] on textarea "#47522" at bounding box center [1237, 228] width 196 height 35
click at [878, 221] on input at bounding box center [914, 222] width 142 height 23
paste input "[STREET_ADDRESS]"
type textarea "x"
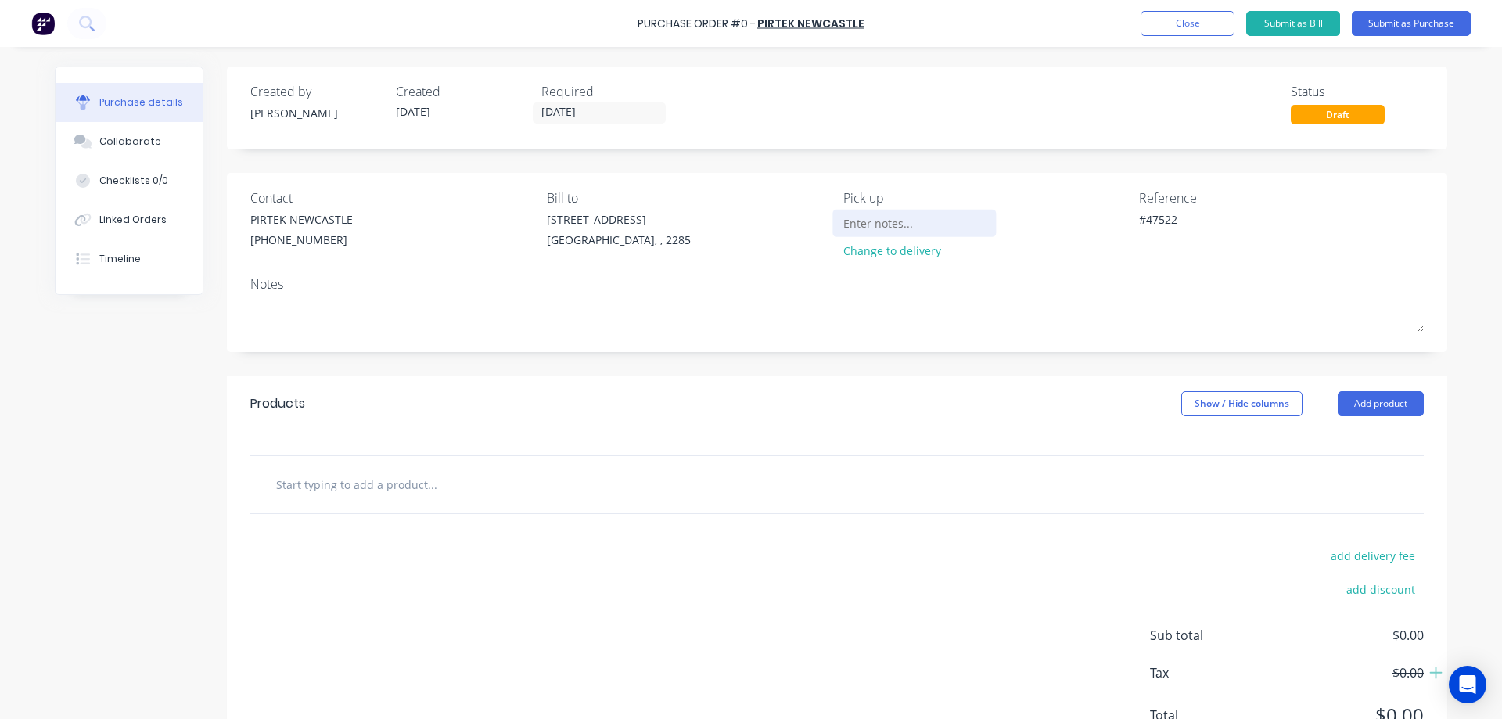
type input "[STREET_ADDRESS]"
type textarea "x"
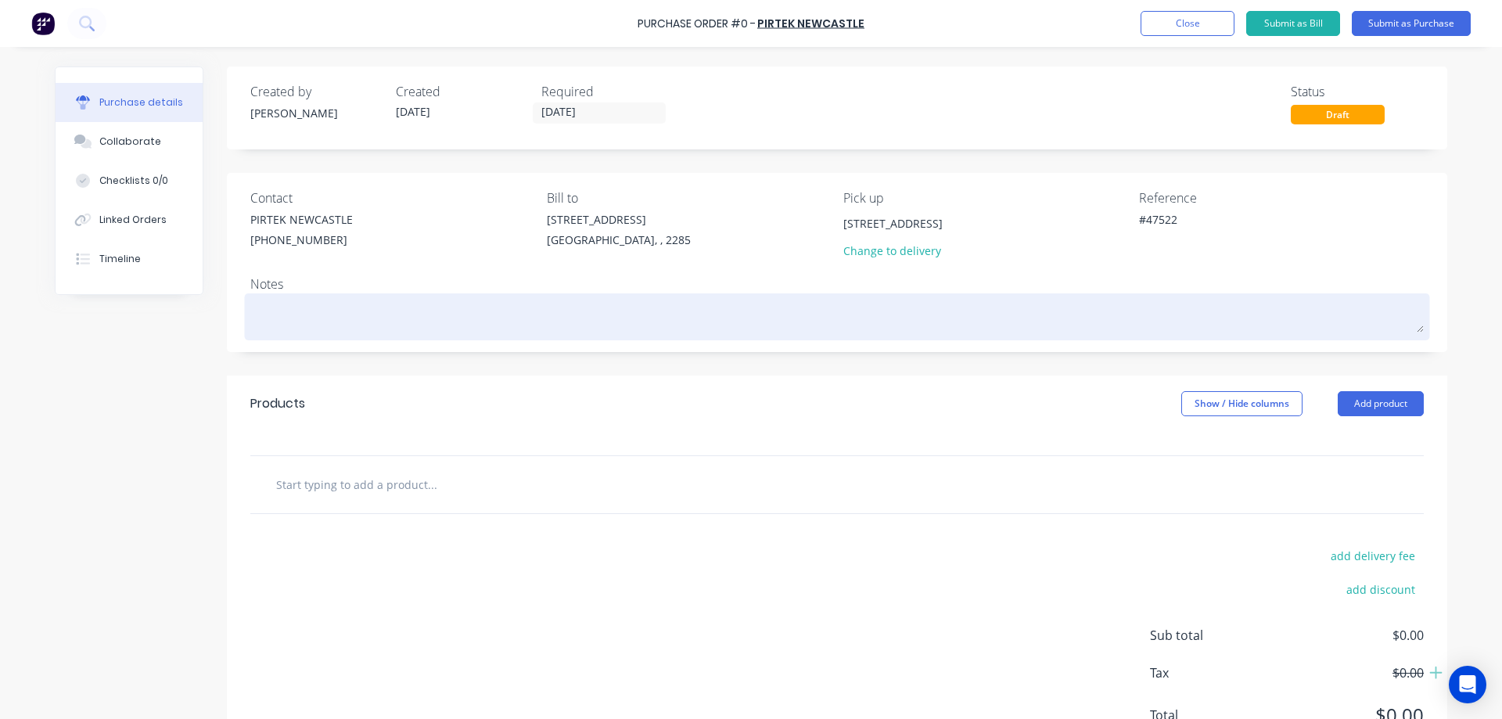
type input "[STREET_ADDRESS]"
click at [970, 336] on div at bounding box center [837, 316] width 1174 height 39
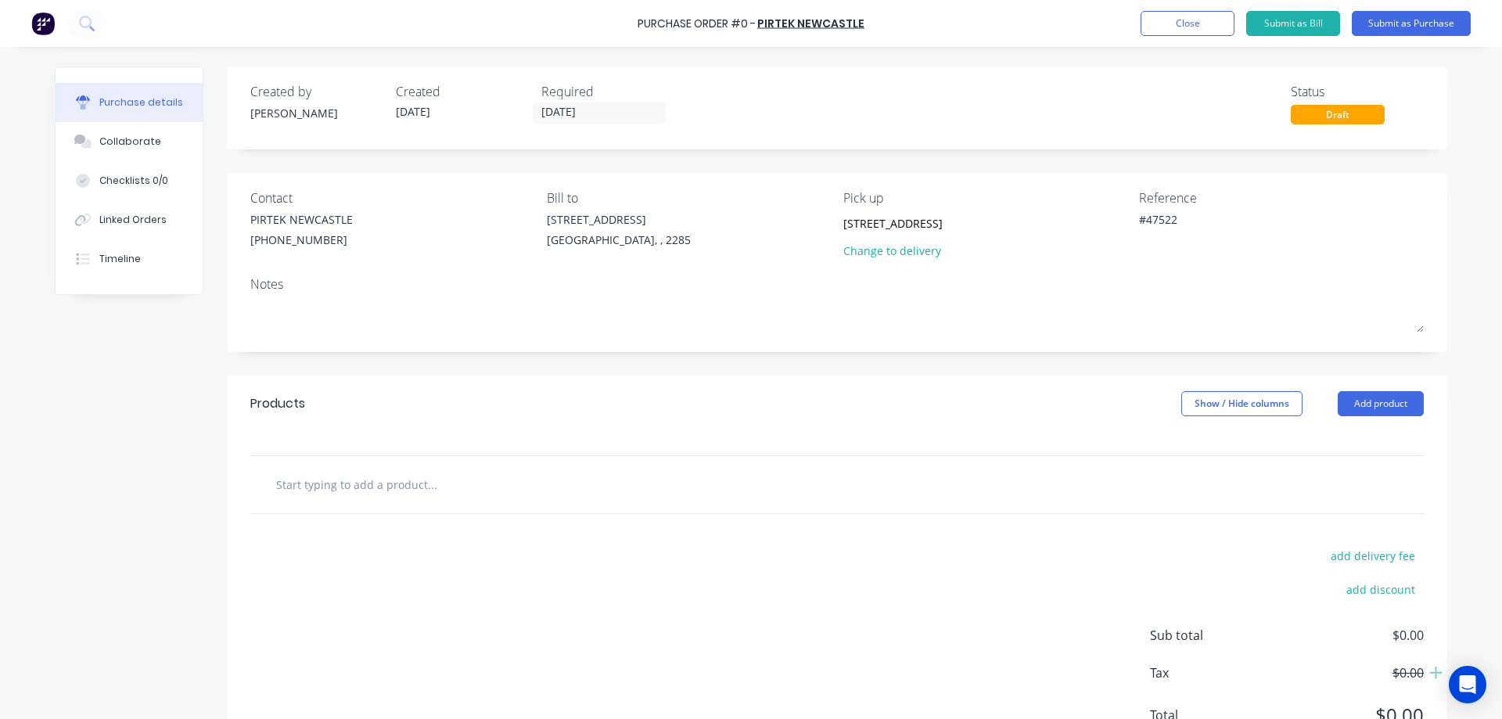
click at [943, 458] on div at bounding box center [837, 484] width 1174 height 57
click at [942, 228] on input "[STREET_ADDRESS]" at bounding box center [914, 222] width 142 height 23
drag, startPoint x: 940, startPoint y: 223, endPoint x: 1087, endPoint y: 245, distance: 148.7
click at [1087, 245] on div "[STREET_ADDRESS] Change to delivery" at bounding box center [985, 239] width 285 height 56
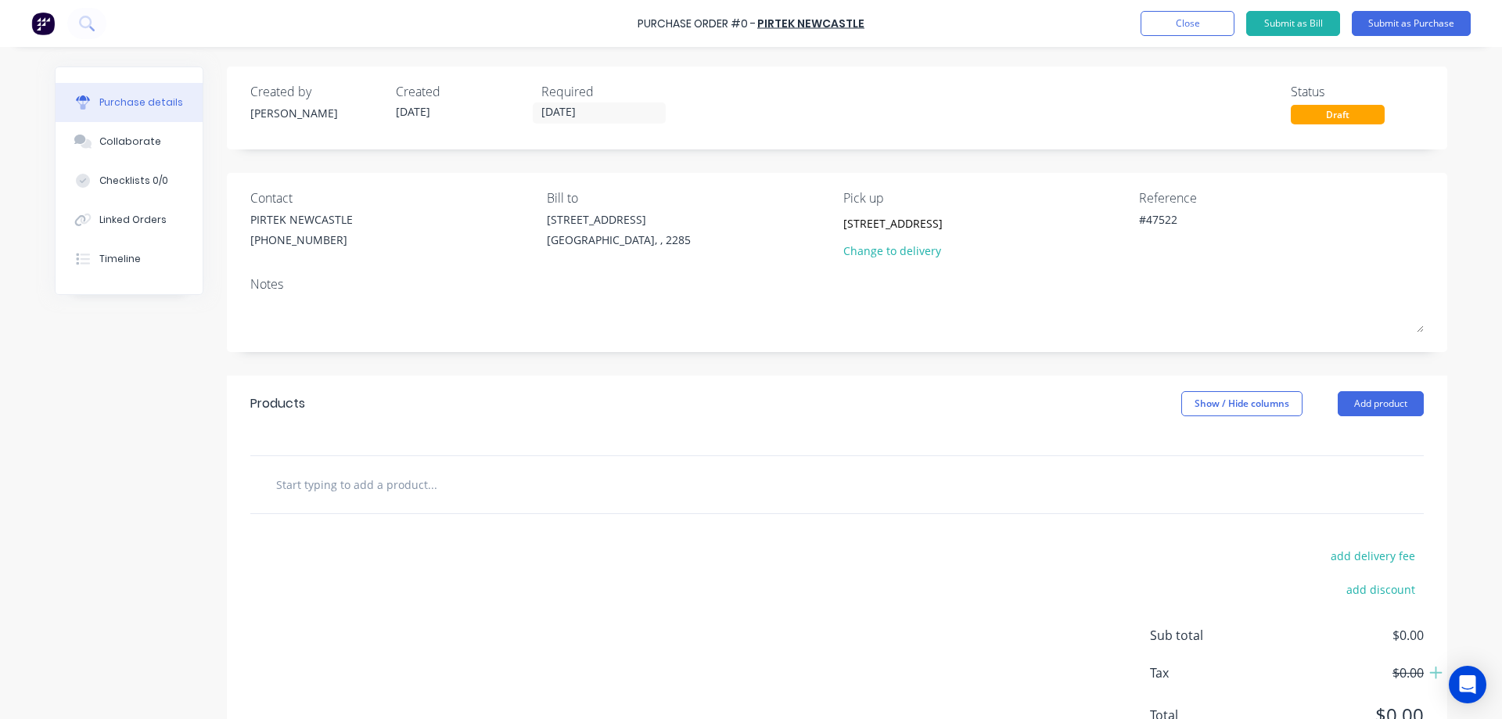
scroll to position [0, 0]
click at [960, 429] on div "Products Show / Hide columns Add product" at bounding box center [837, 404] width 1220 height 56
click at [1159, 217] on textarea "#47522" at bounding box center [1237, 228] width 196 height 35
type textarea "x"
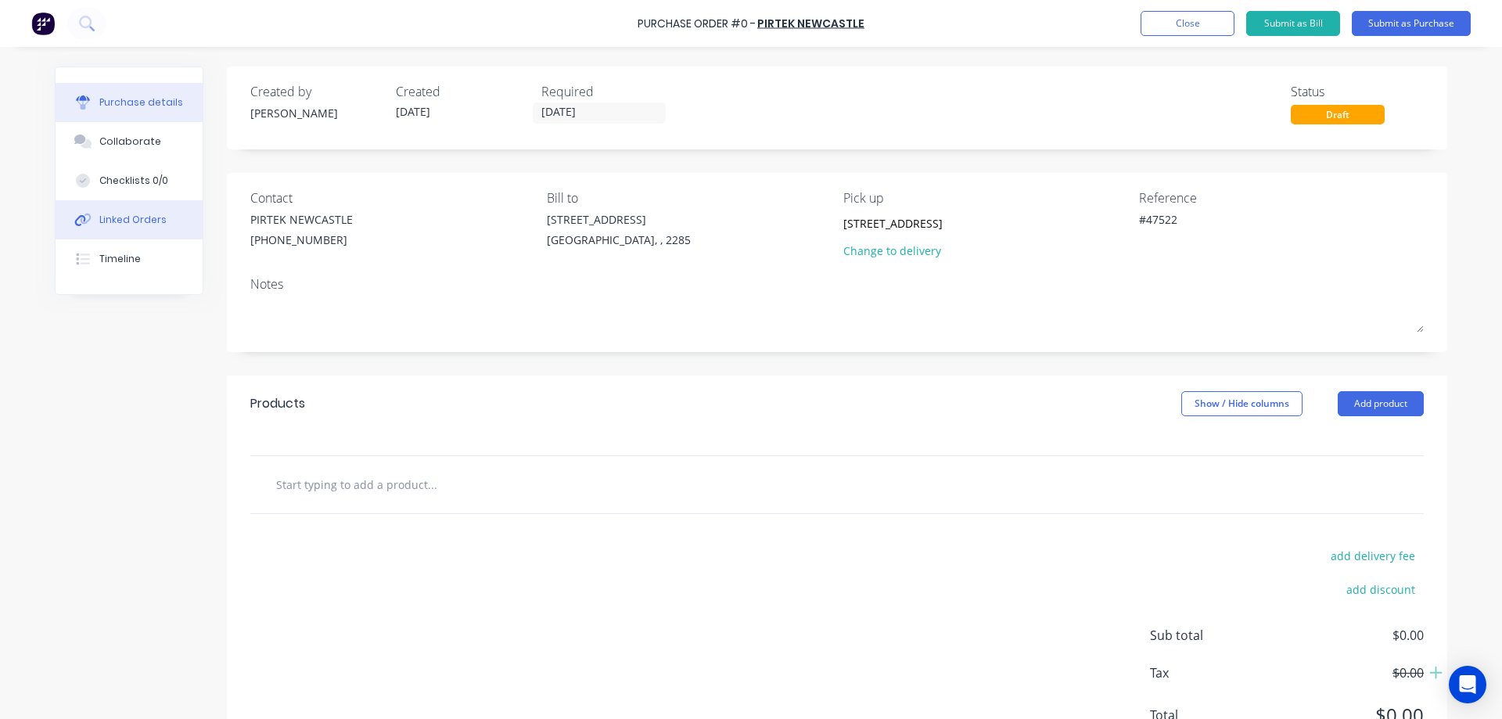
click at [112, 221] on div "Linked Orders" at bounding box center [132, 220] width 67 height 14
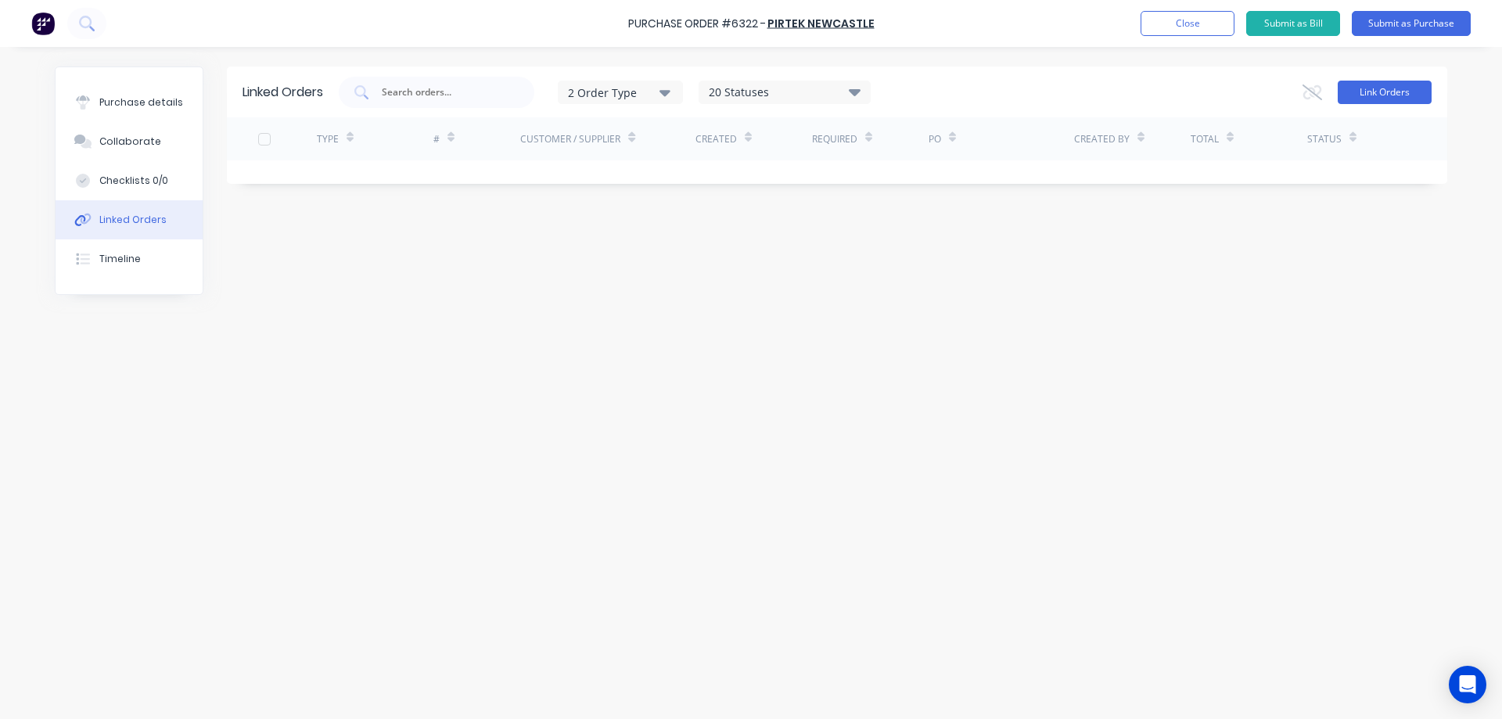
click at [1403, 97] on button "Link Orders" at bounding box center [1385, 92] width 94 height 23
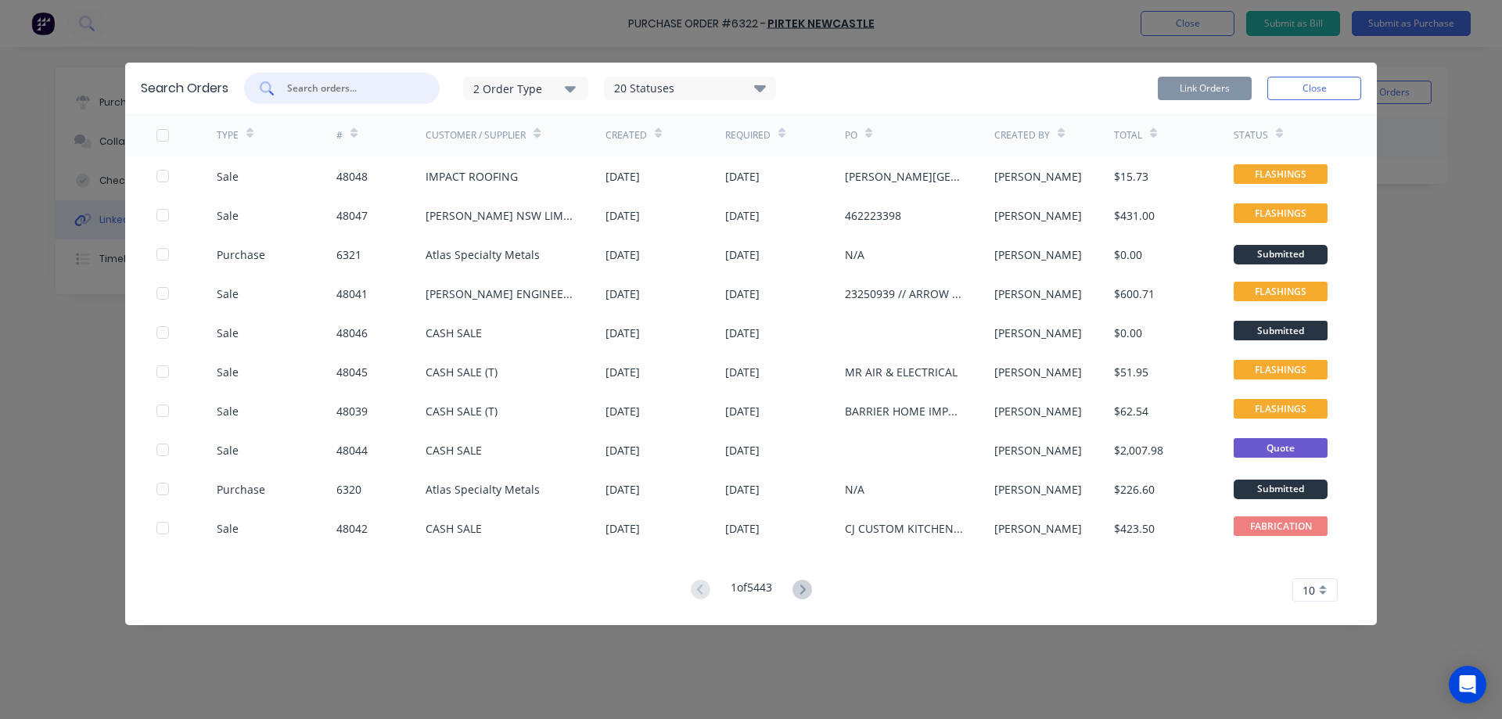
click at [354, 85] on input "text" at bounding box center [351, 89] width 130 height 16
paste input "47522"
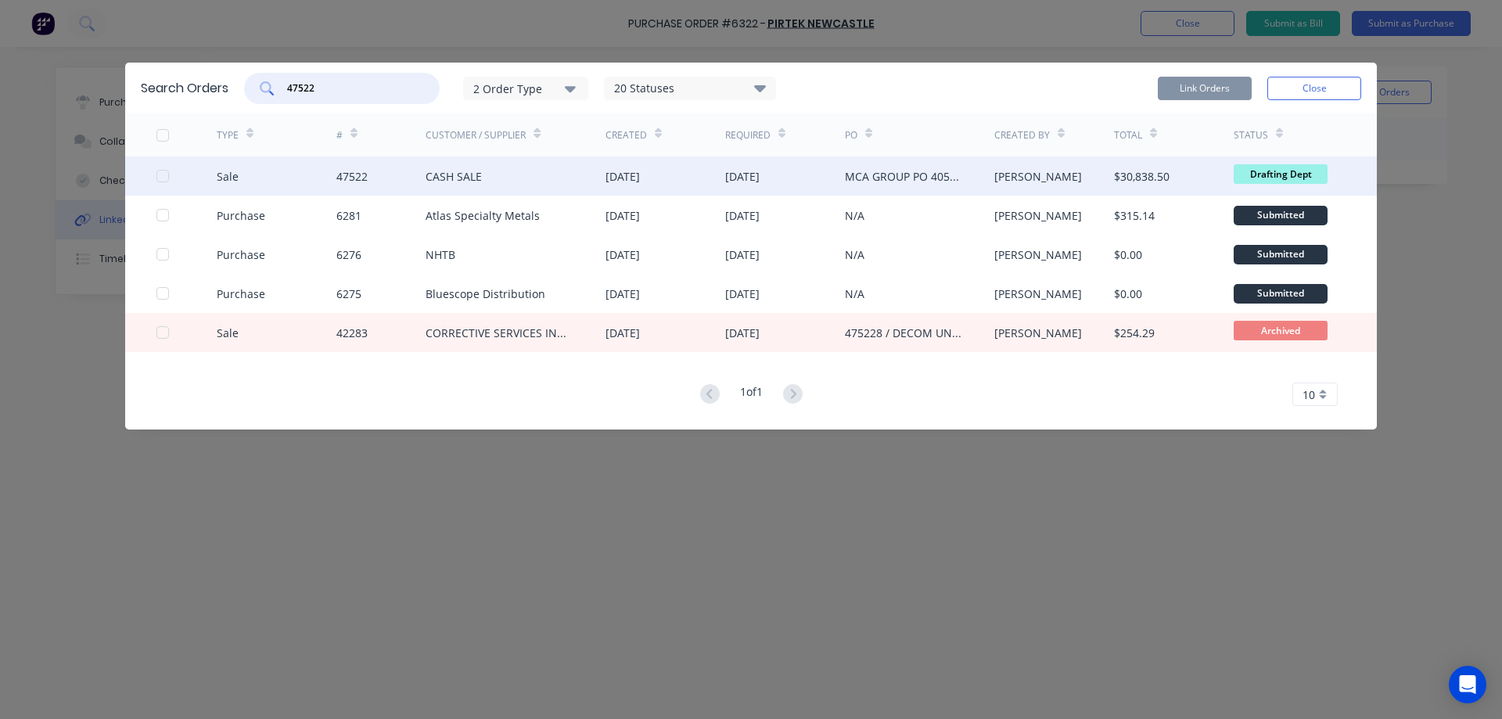
click at [160, 178] on div at bounding box center [162, 175] width 31 height 31
type input "47522"
click at [1191, 93] on button "Link Orders" at bounding box center [1205, 88] width 94 height 23
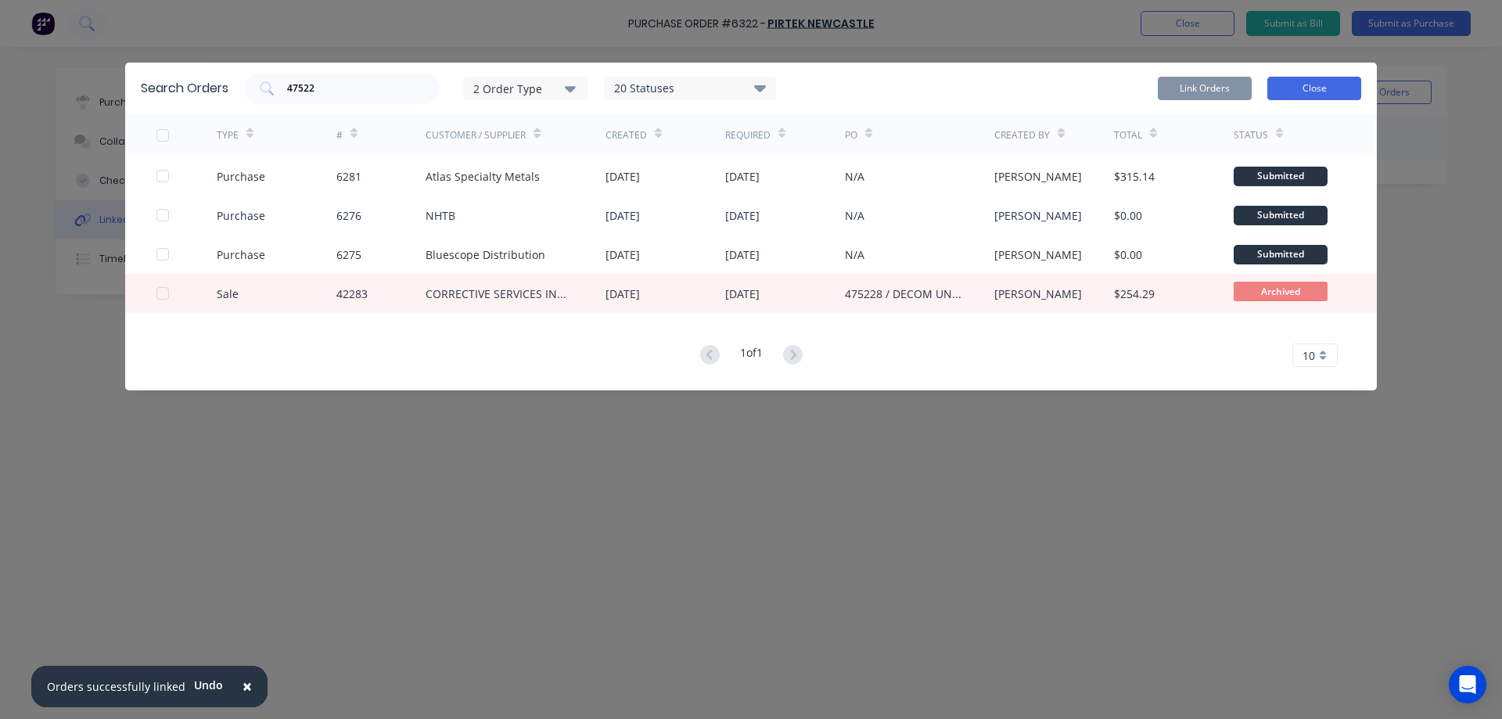
click at [1320, 95] on button "Close" at bounding box center [1314, 88] width 94 height 23
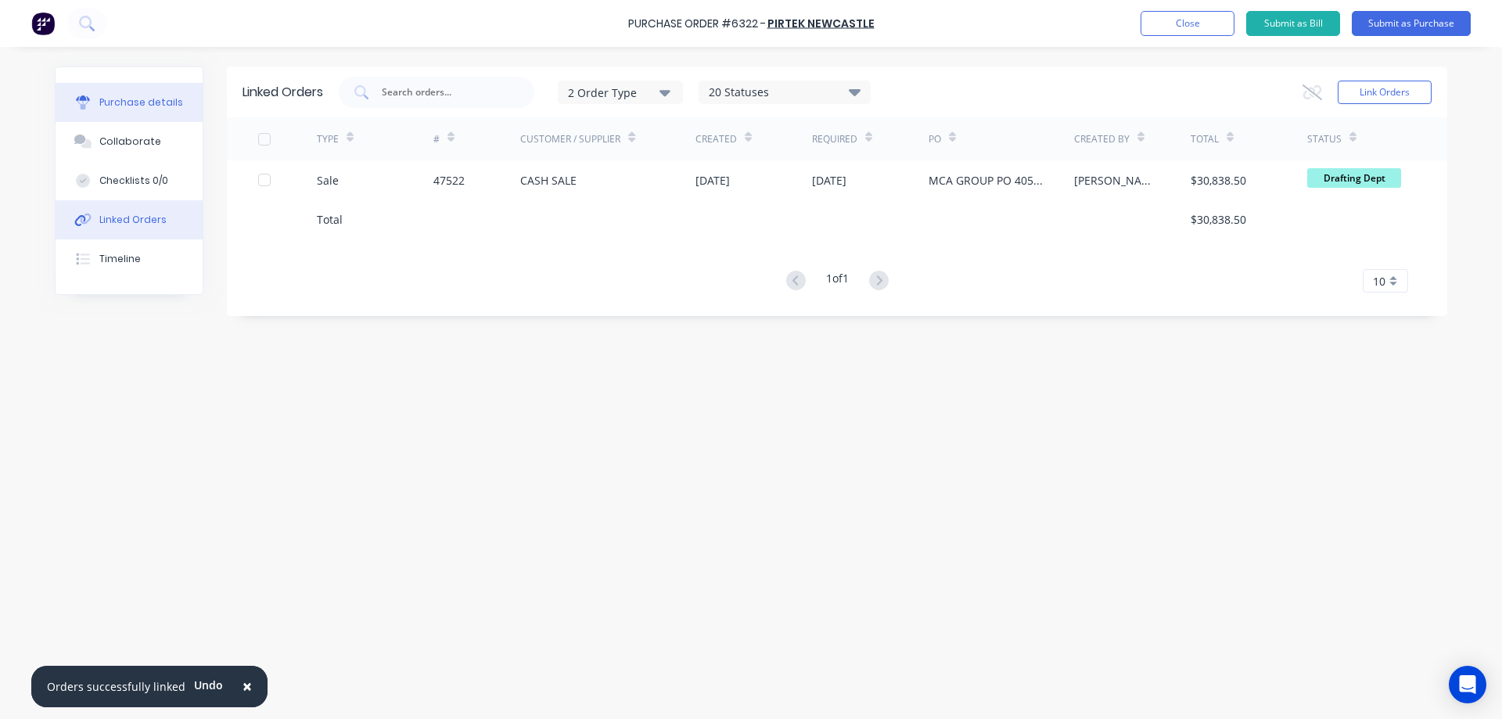
click at [110, 98] on div "Purchase details" at bounding box center [141, 102] width 84 height 14
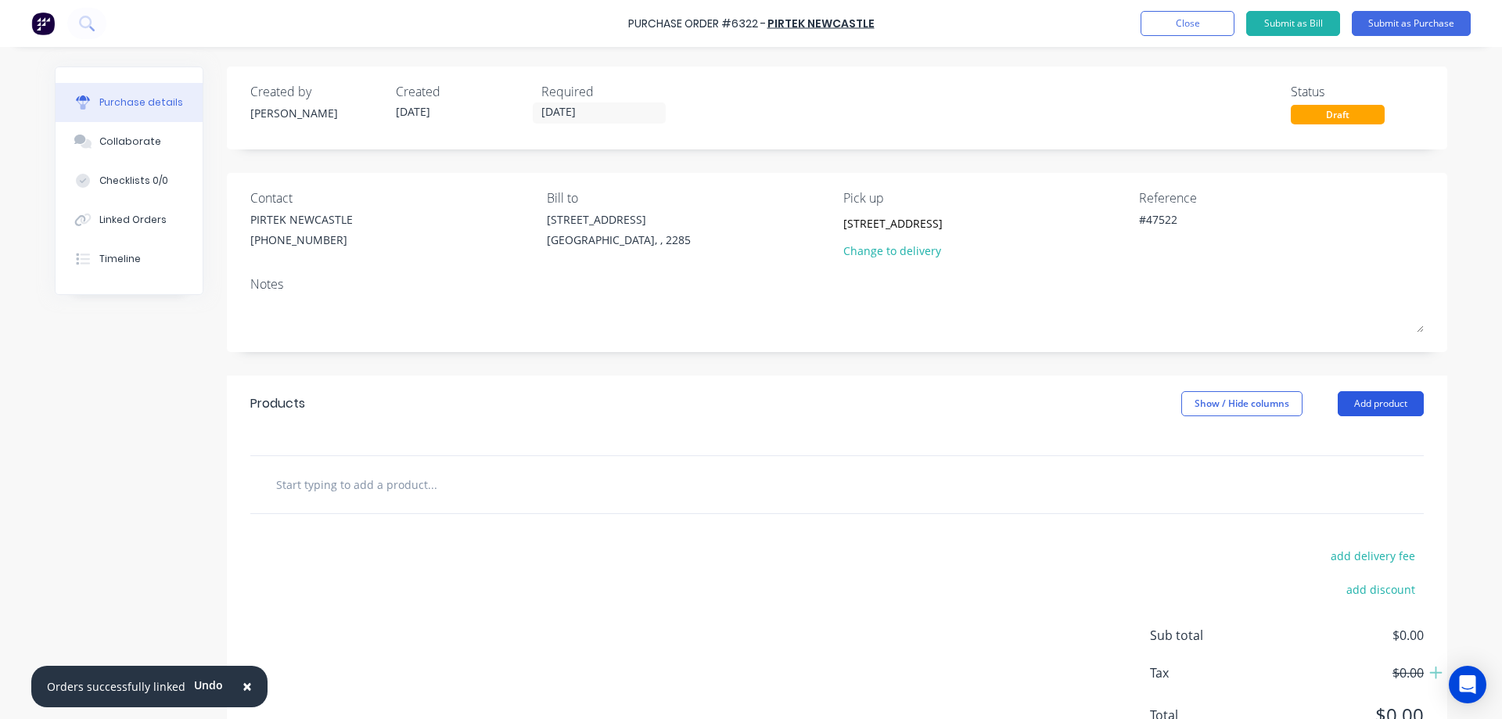
click at [1383, 406] on button "Add product" at bounding box center [1381, 403] width 86 height 25
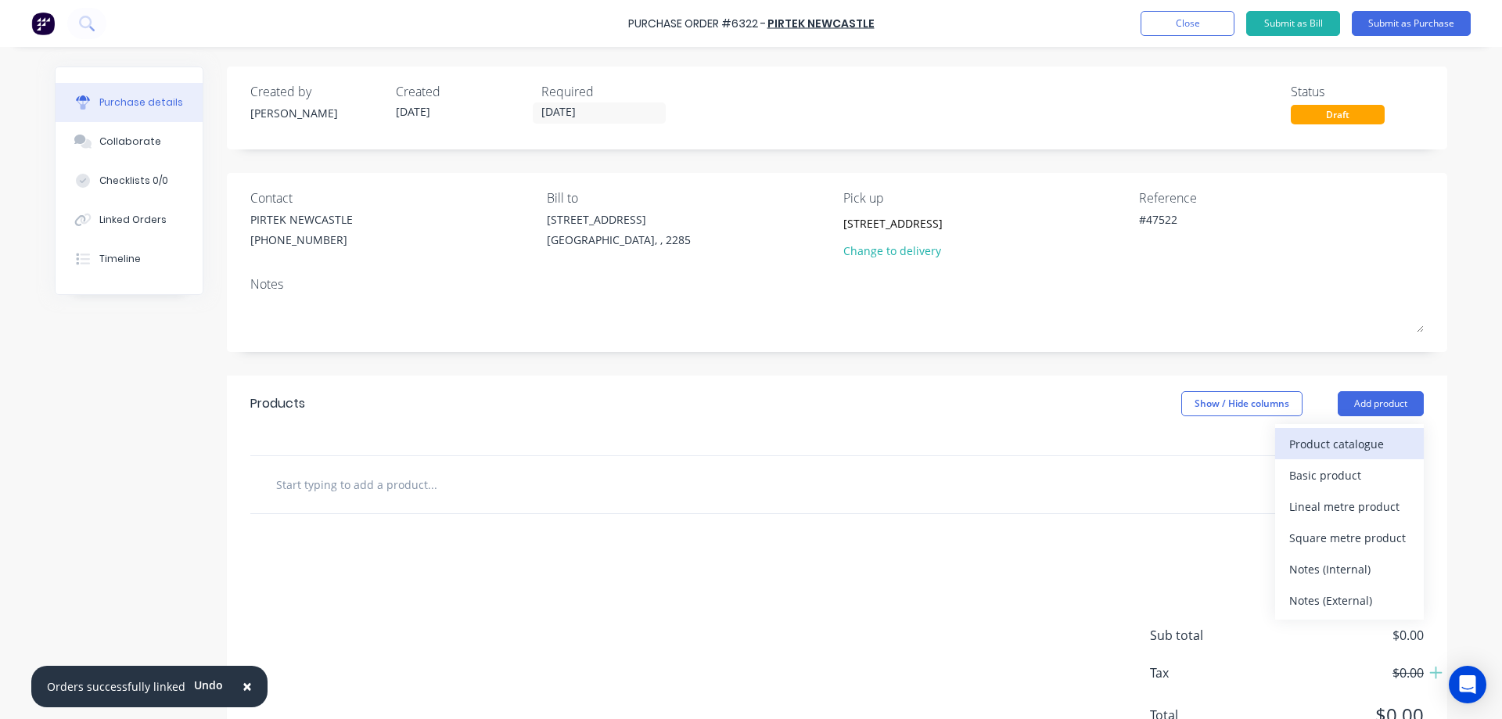
click at [1317, 442] on div "Product catalogue" at bounding box center [1349, 444] width 120 height 23
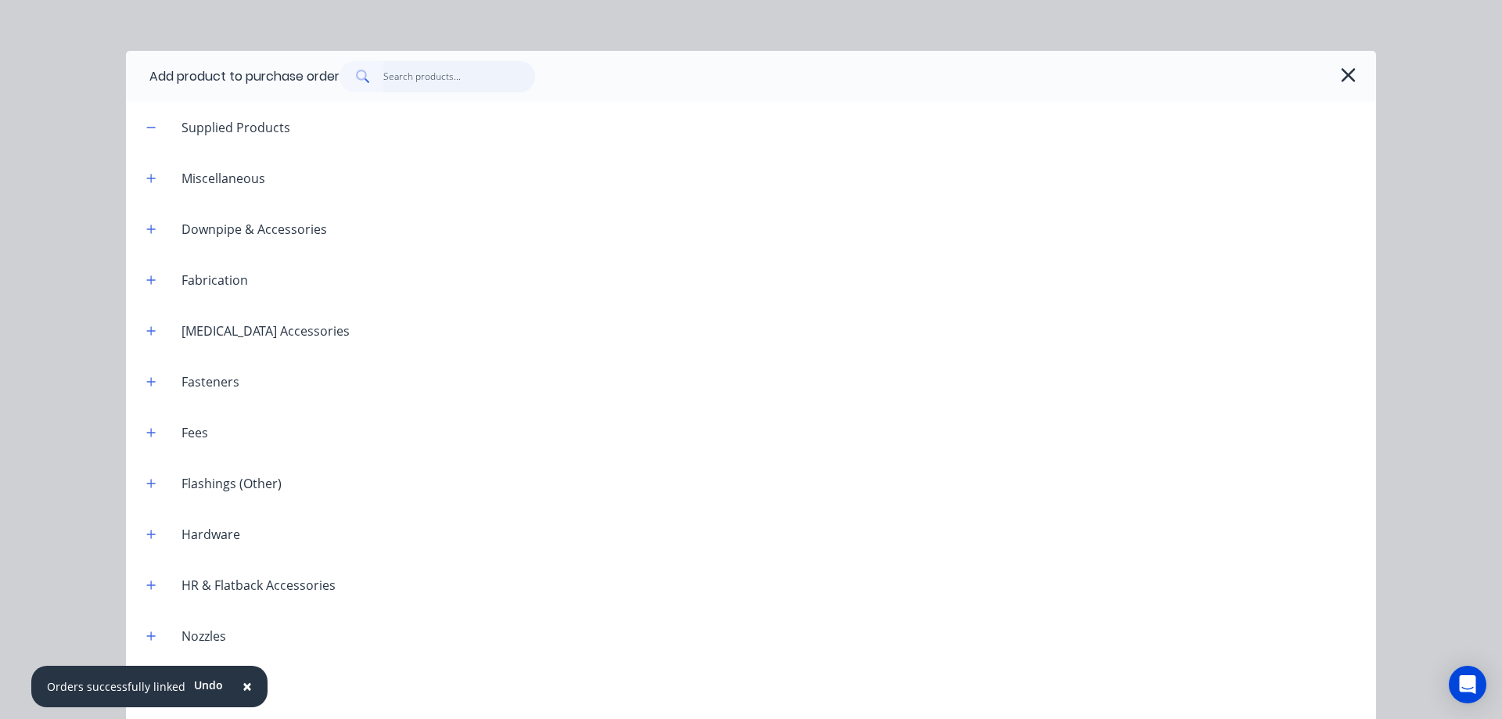
click at [444, 77] on input "text" at bounding box center [459, 76] width 153 height 31
type textarea "x"
type input "F"
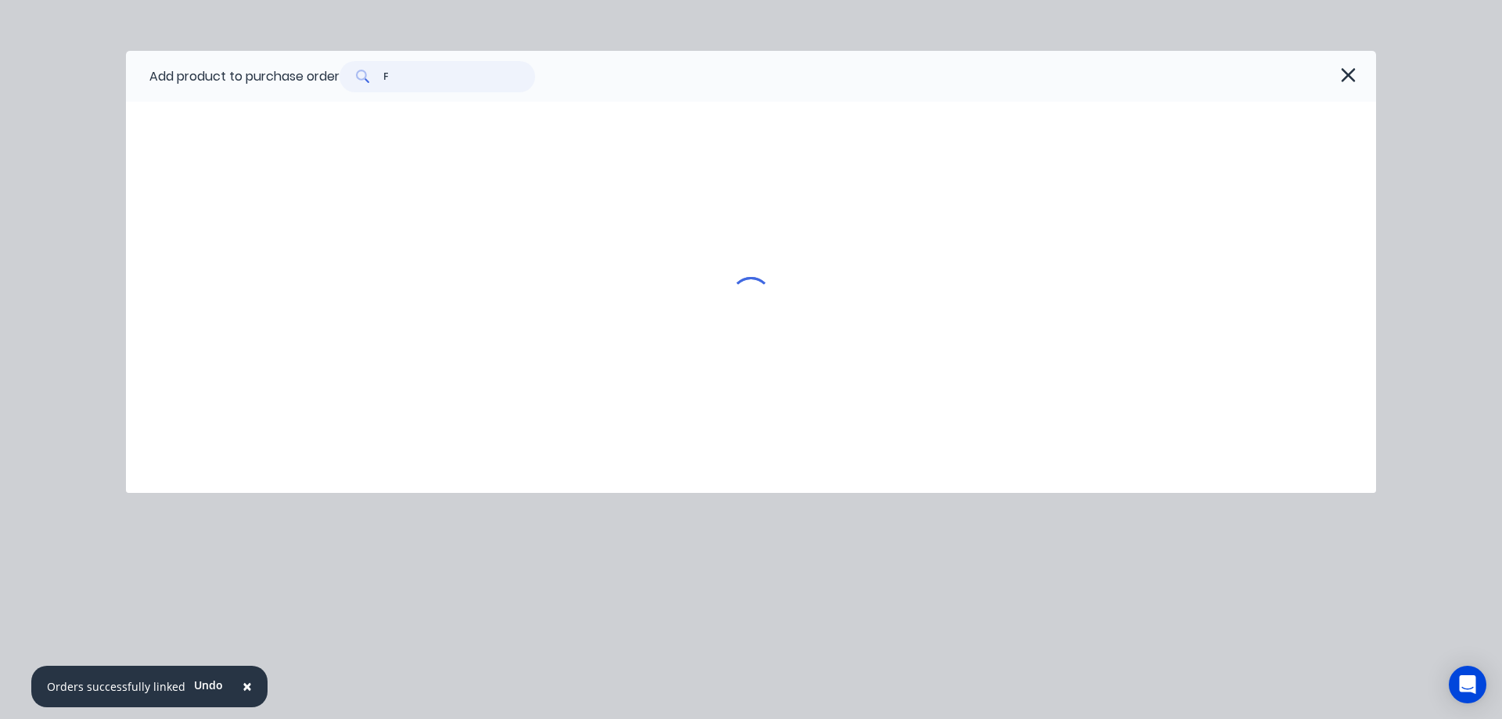
type textarea "x"
type input "FA"
type textarea "x"
type input "FAS"
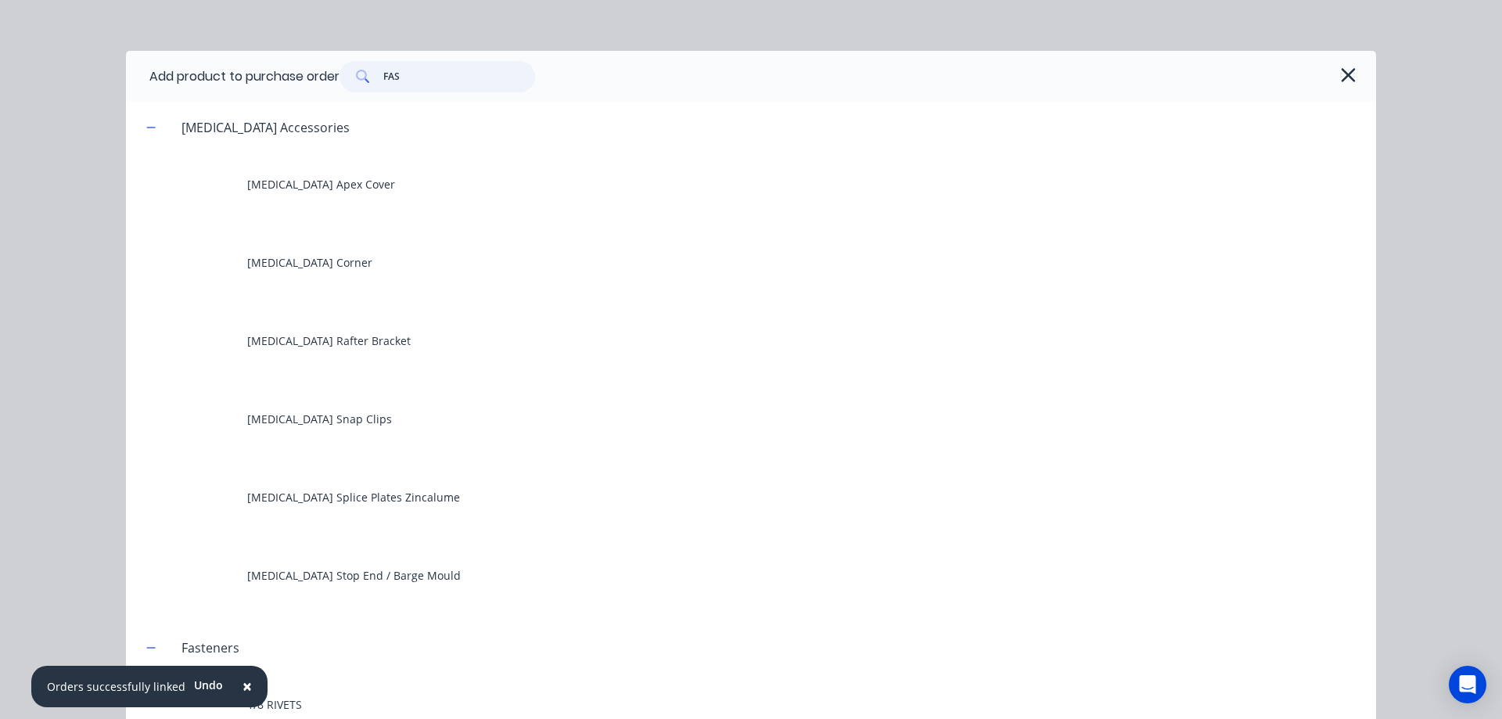
type textarea "x"
type input "FAST"
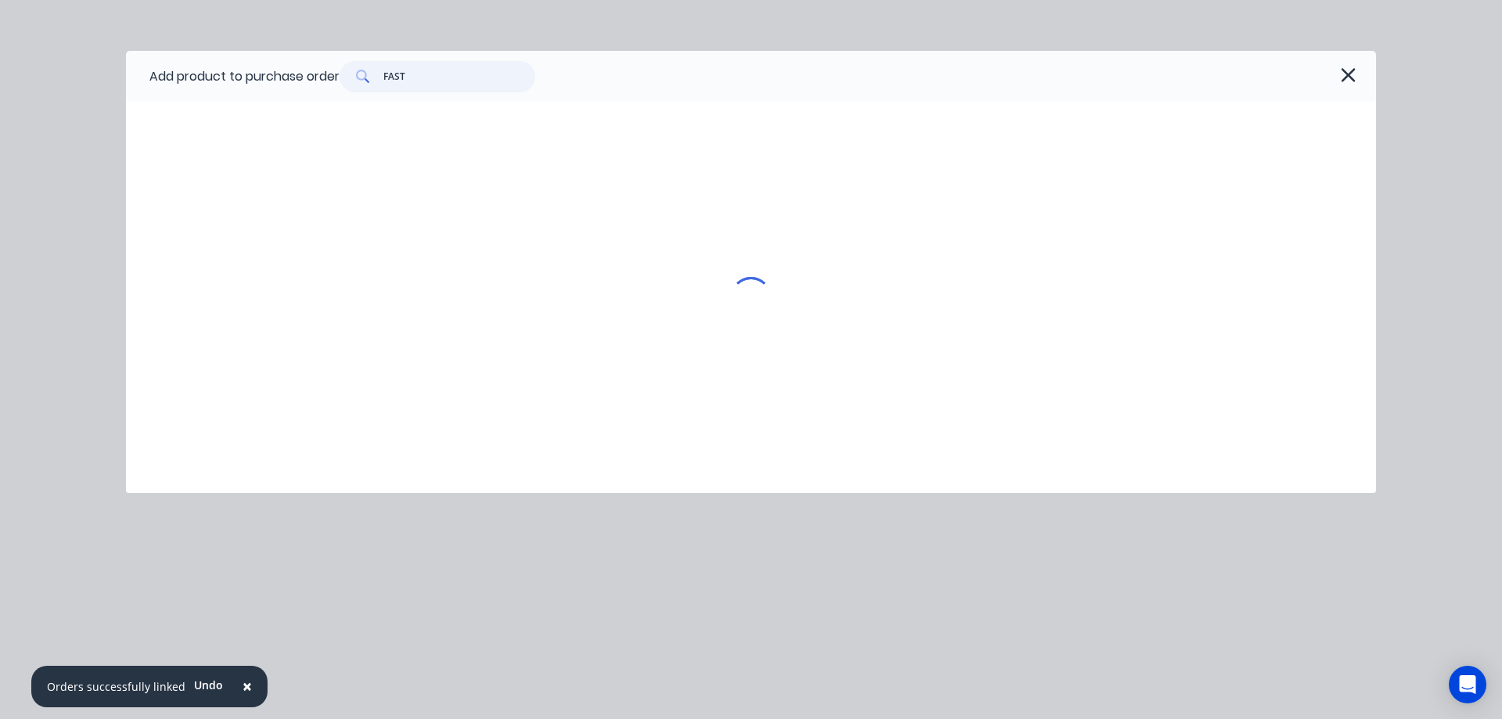
type textarea "x"
type input "FASTE"
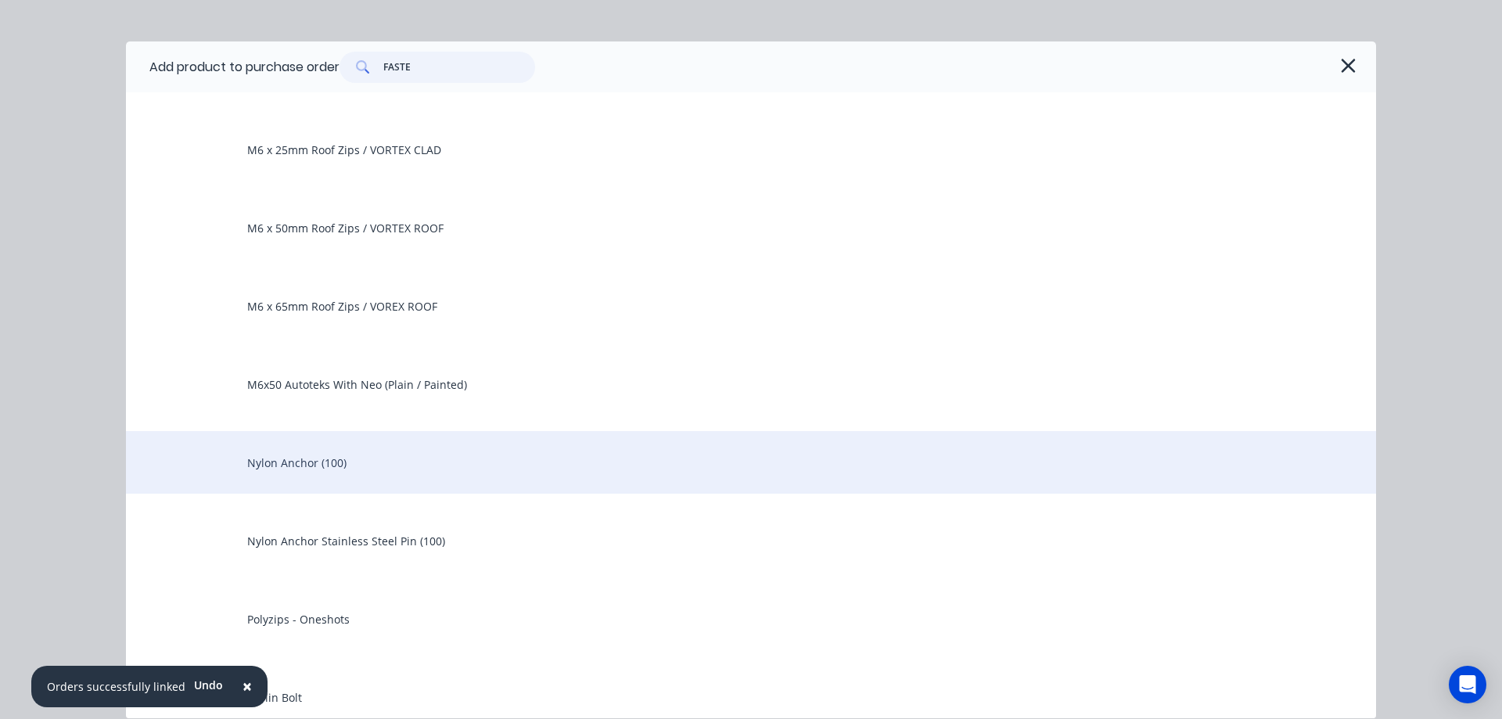
scroll to position [1146, 0]
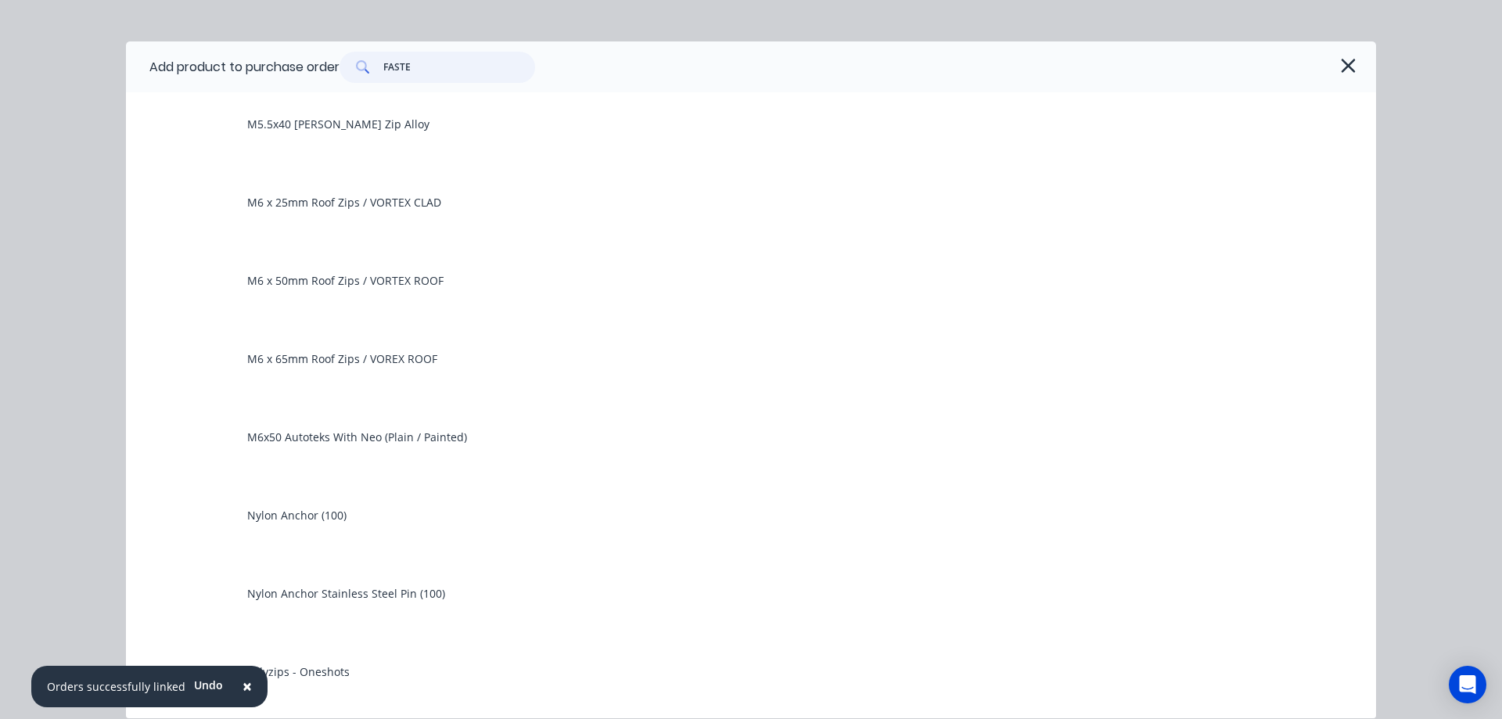
drag, startPoint x: 344, startPoint y: 67, endPoint x: 225, endPoint y: 74, distance: 119.9
click at [225, 74] on div "Add product to purchase order FASTE" at bounding box center [751, 66] width 1250 height 51
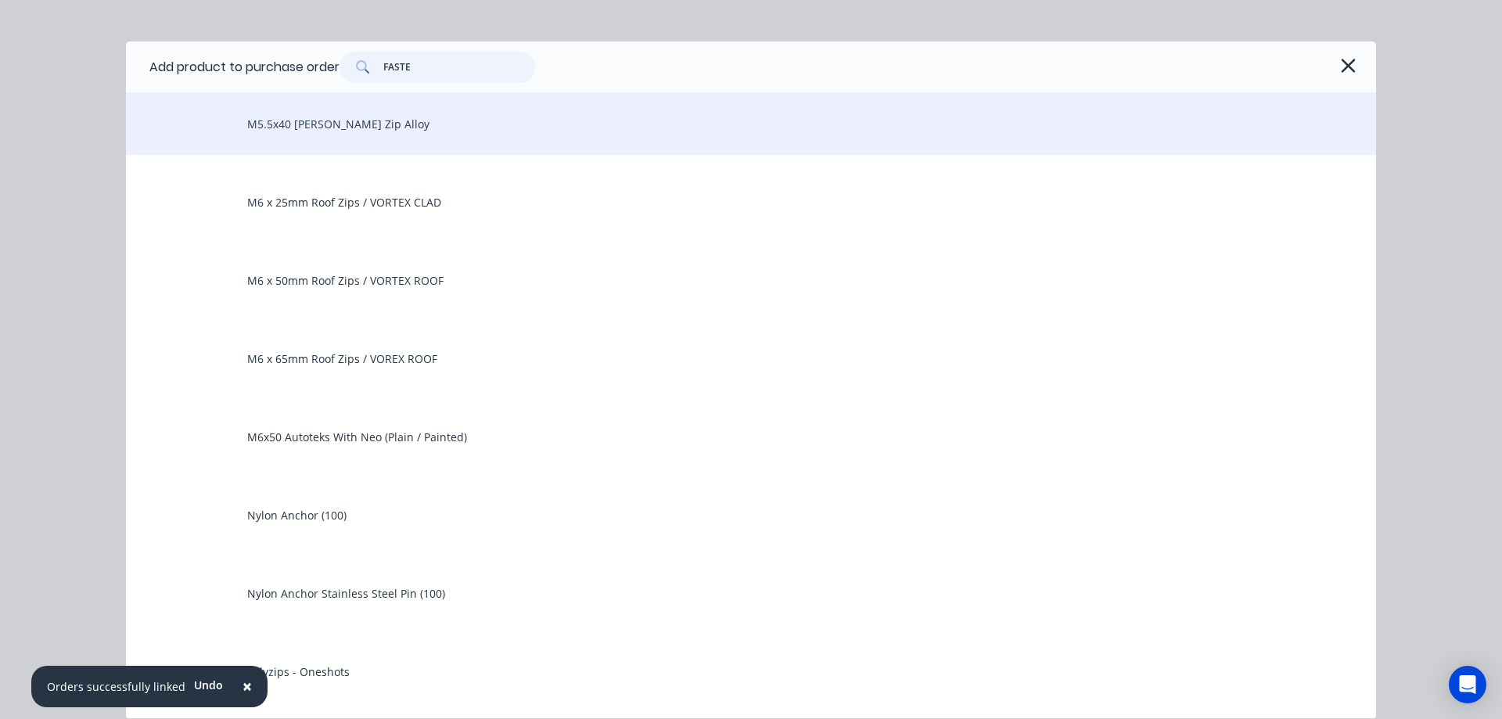
type textarea "x"
type input "S"
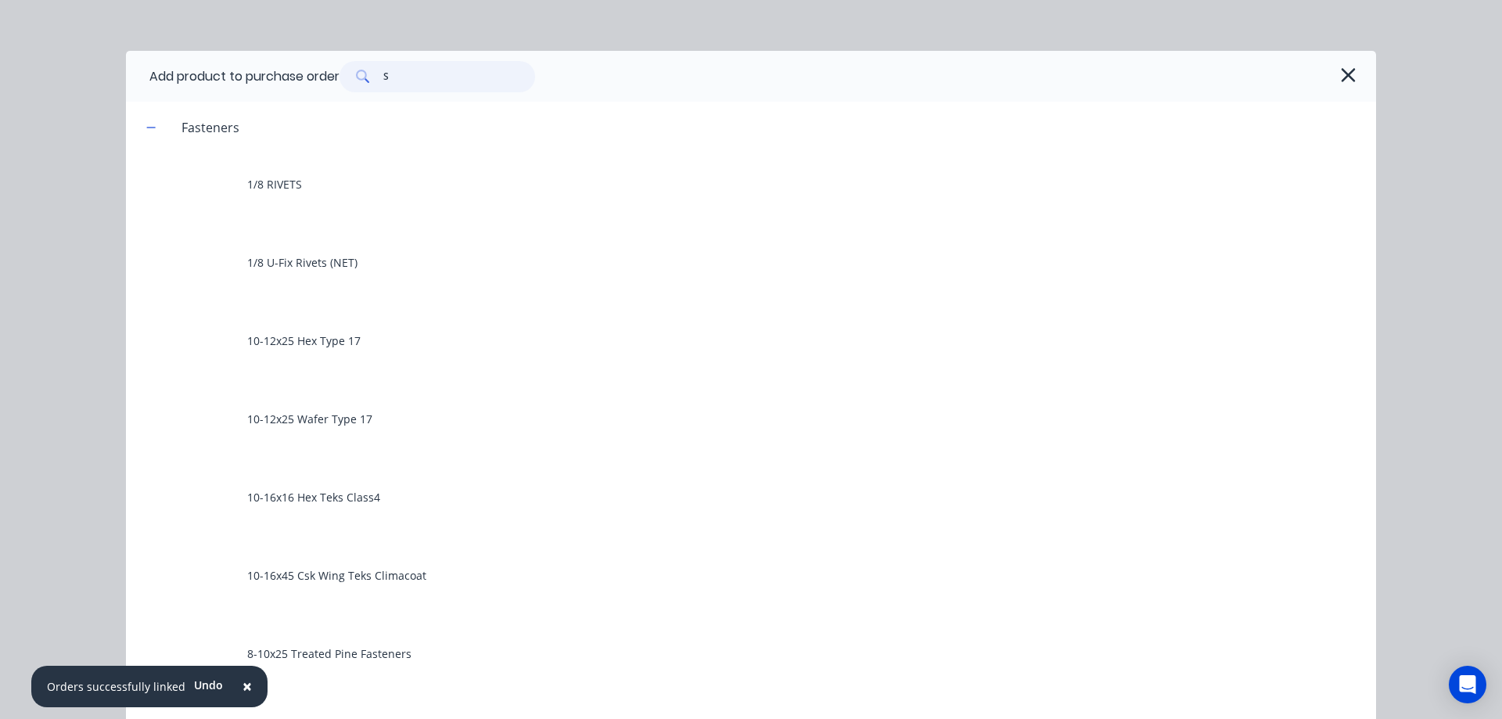
type textarea "x"
type input "SP"
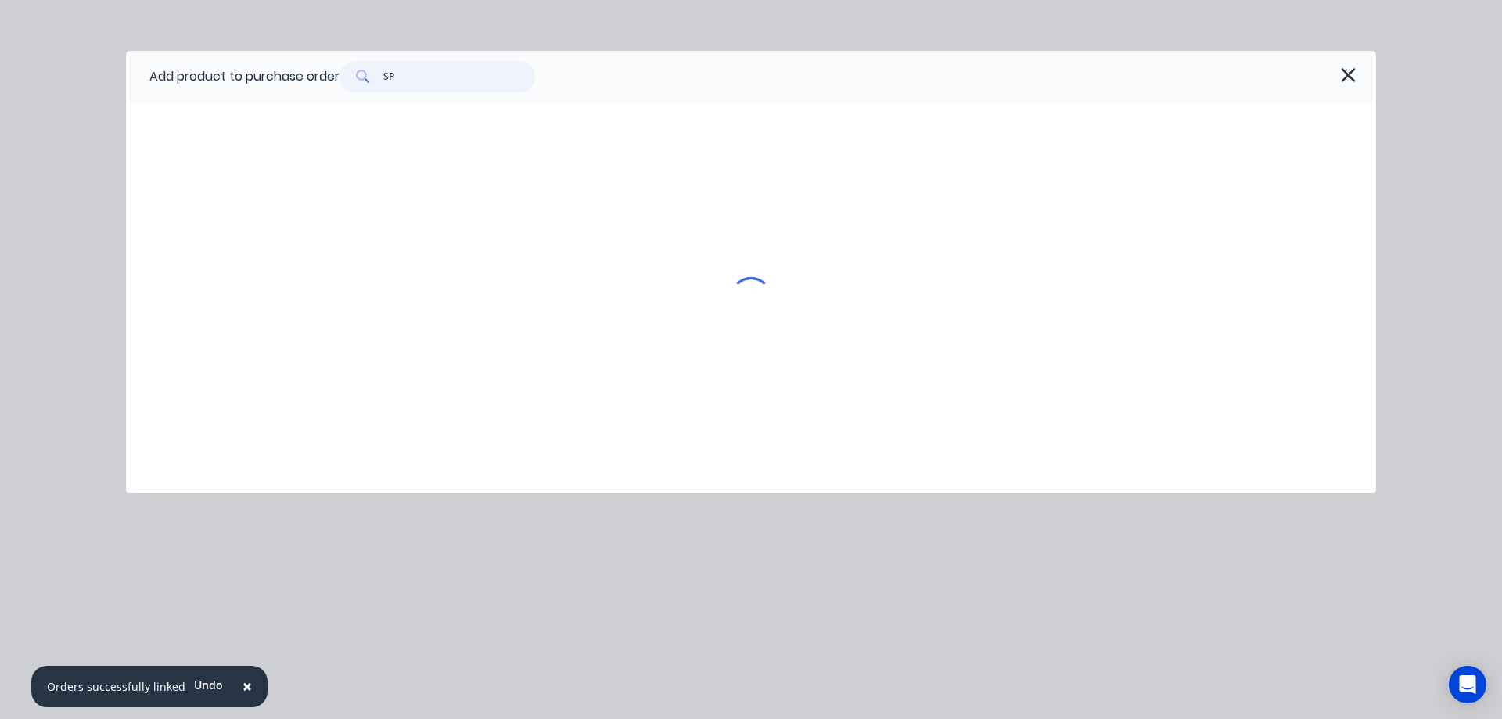
type textarea "x"
type input "SPE"
type textarea "x"
type input "SPEC"
type textarea "x"
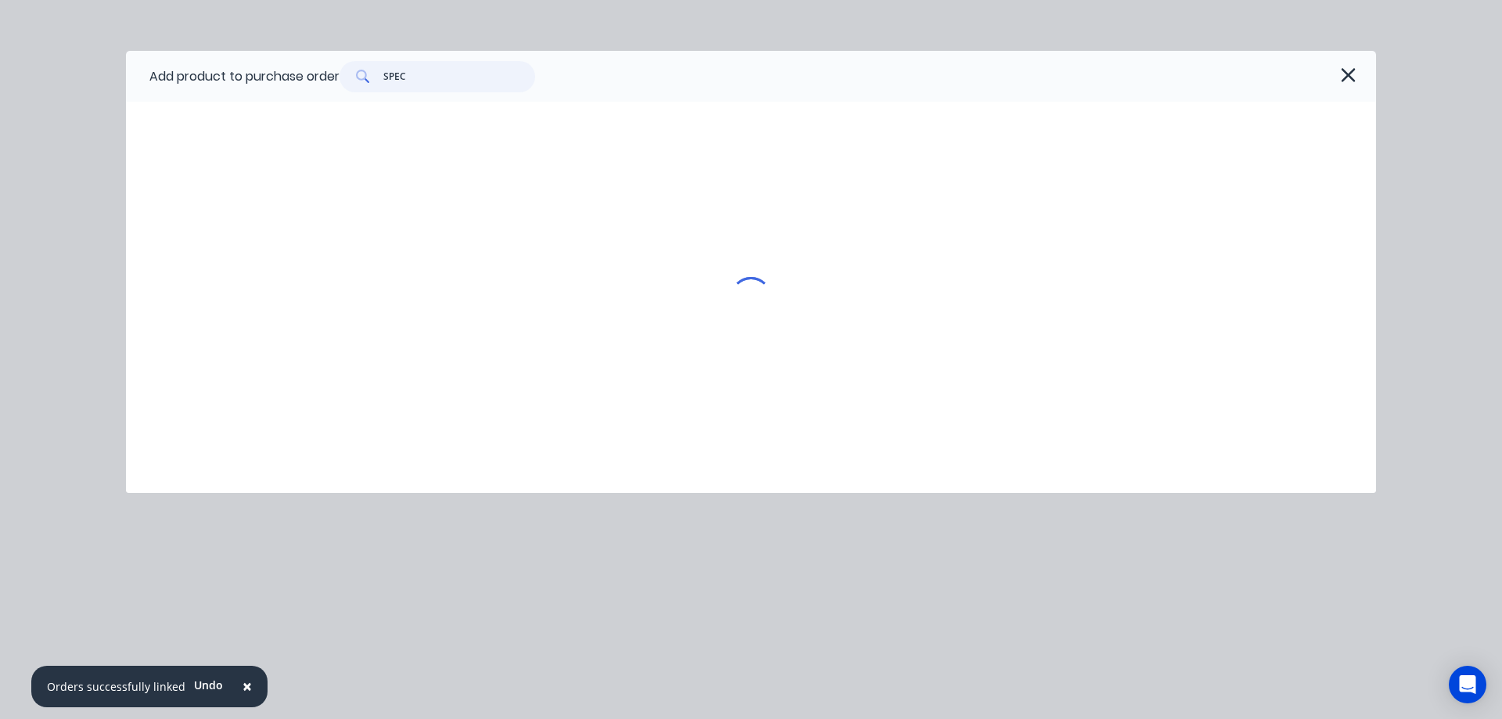
type input "SPECI"
type textarea "x"
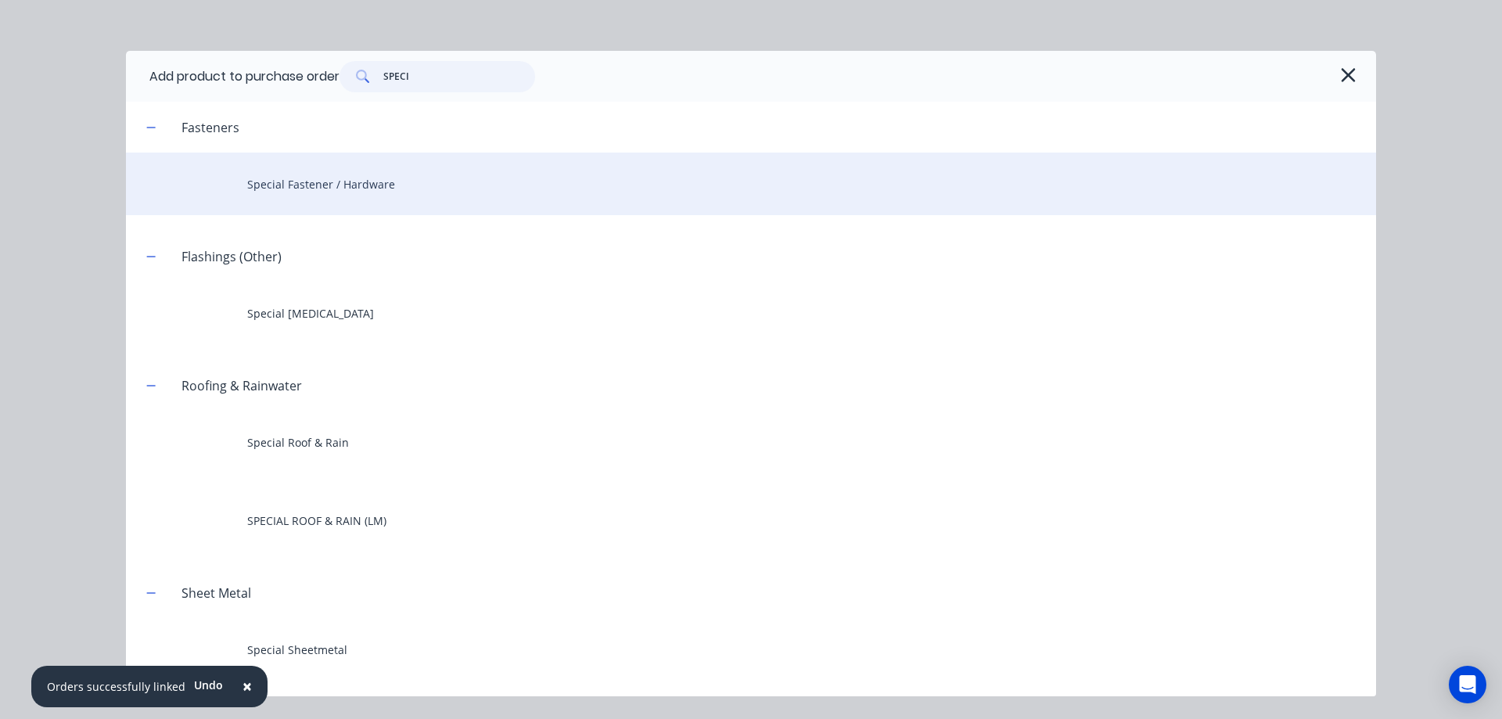
type input "SPECI"
click at [356, 182] on div "Special Fastener / Hardware" at bounding box center [751, 184] width 1250 height 63
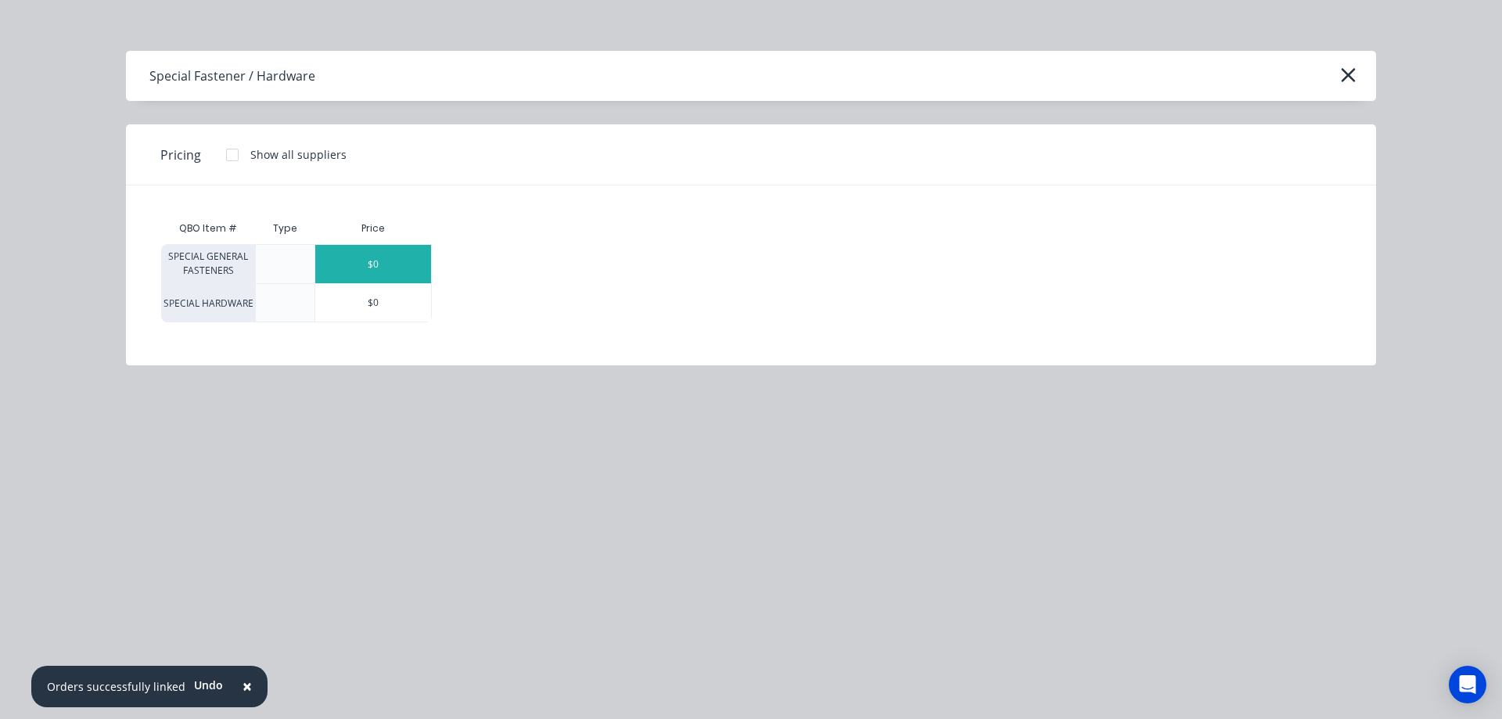
click at [375, 271] on div "$0" at bounding box center [373, 264] width 116 height 38
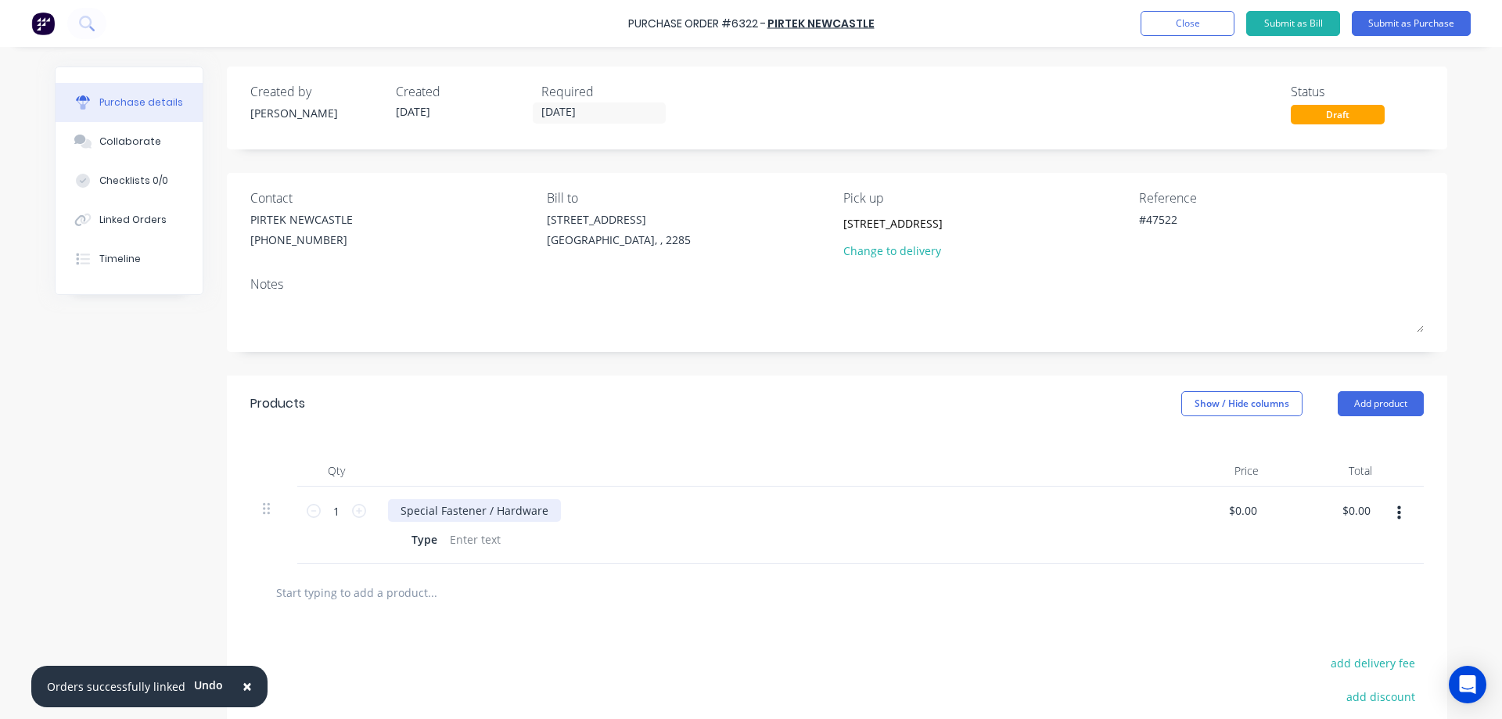
click at [436, 501] on div "Special Fastener / Hardware" at bounding box center [474, 510] width 173 height 23
type textarea "x"
click at [436, 501] on div "Special Fastener / Hardware" at bounding box center [474, 510] width 173 height 23
paste div
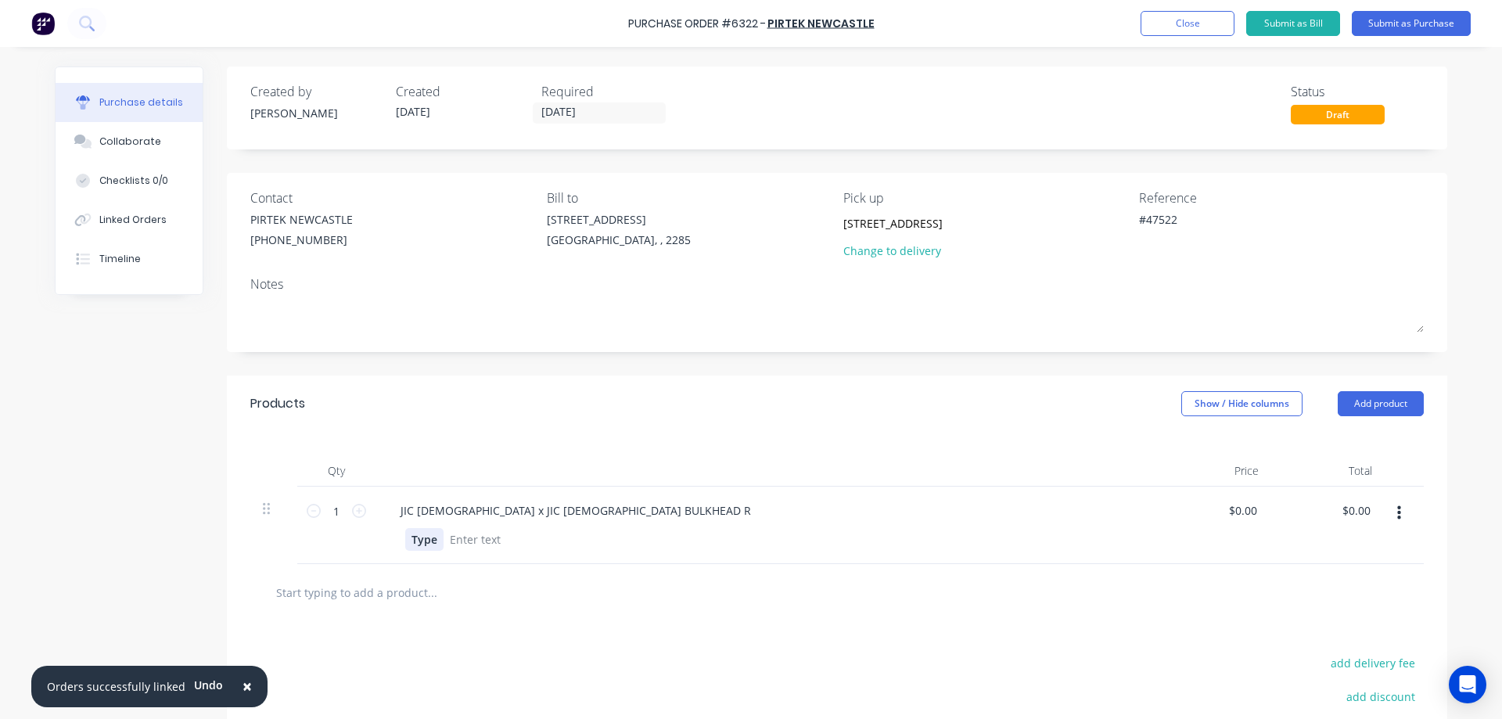
click at [422, 537] on div "Type" at bounding box center [424, 539] width 38 height 23
type textarea "x"
click at [422, 537] on div "Type" at bounding box center [424, 539] width 38 height 23
type textarea "x"
click at [476, 541] on div at bounding box center [489, 539] width 63 height 23
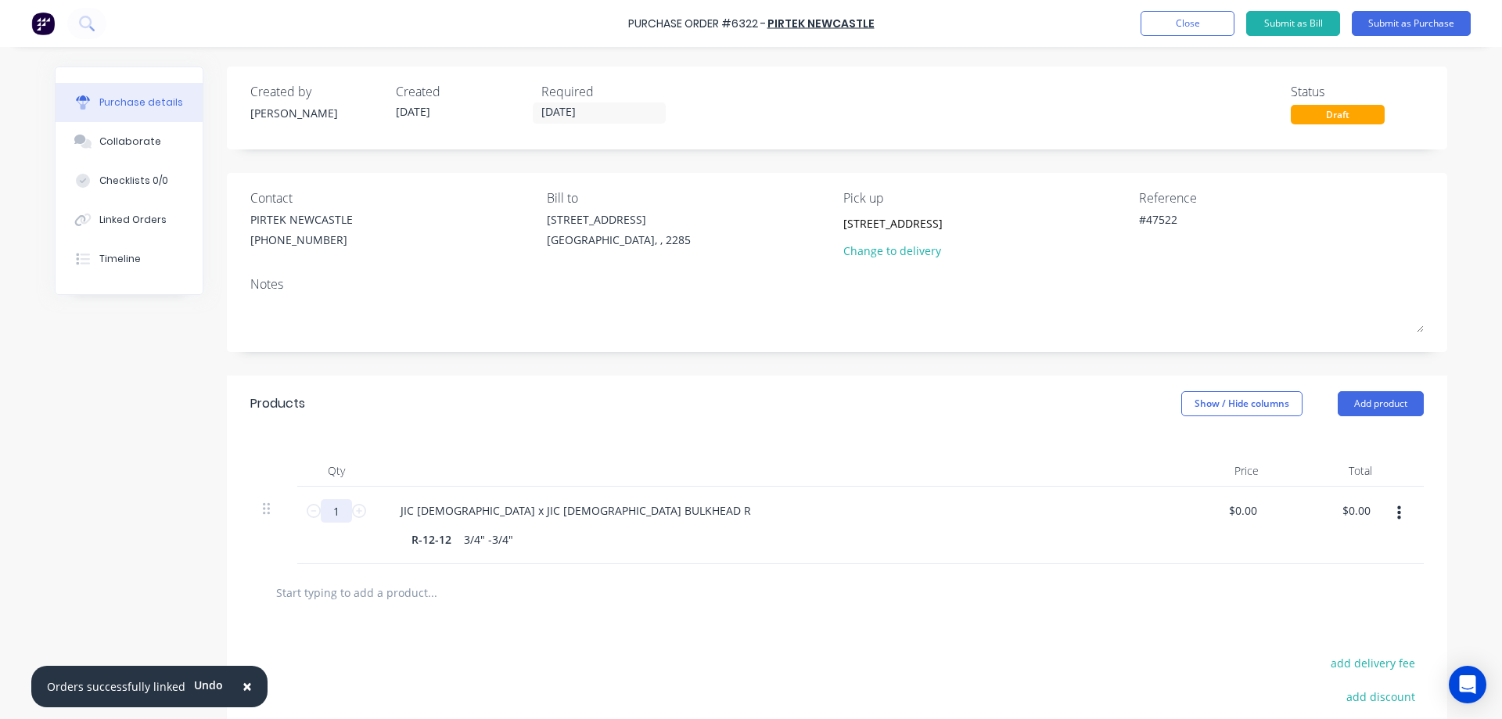
click at [328, 515] on input "1" at bounding box center [336, 510] width 31 height 23
type textarea "x"
type input "4"
type textarea "x"
type input "4"
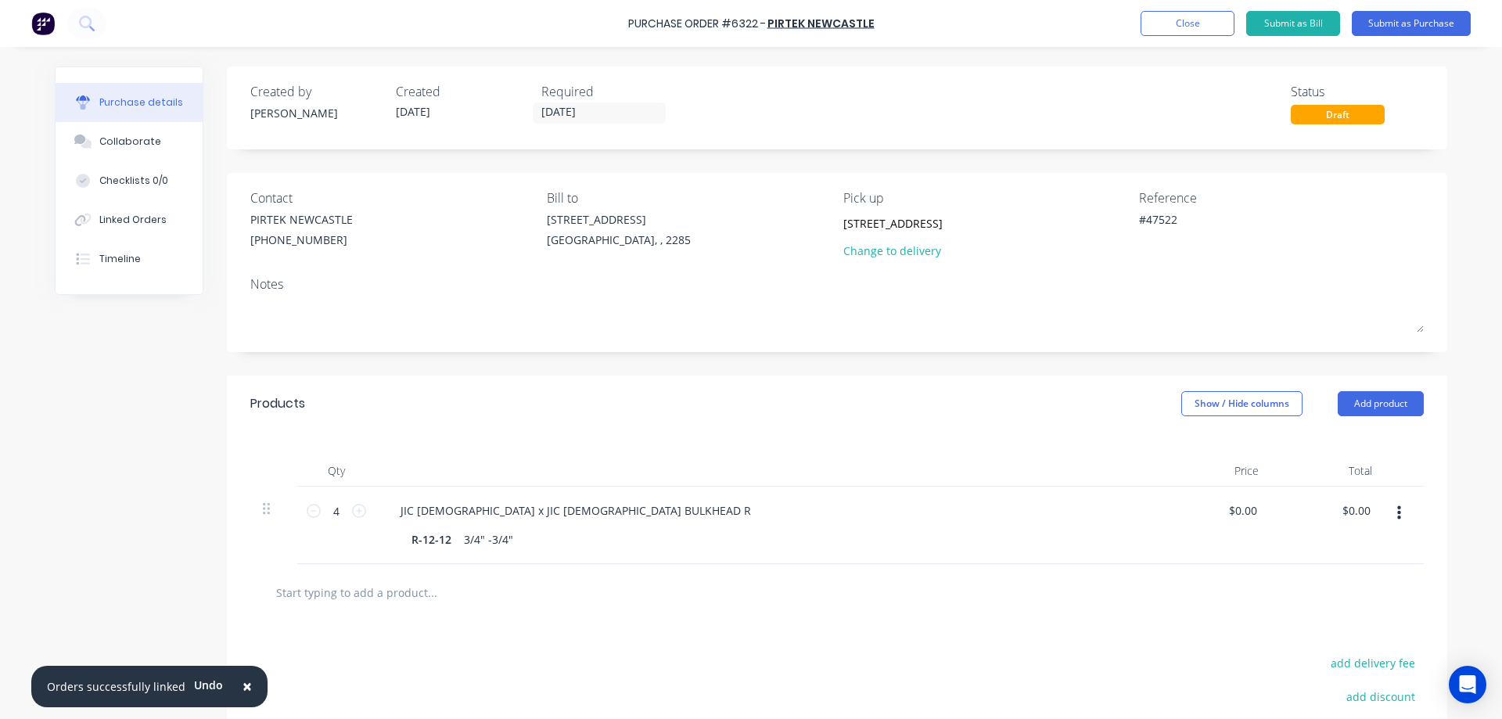
click at [551, 379] on div "Products Show / Hide columns Add product" at bounding box center [837, 404] width 1220 height 56
click at [1382, 17] on button "Submit as Purchase" at bounding box center [1411, 23] width 119 height 25
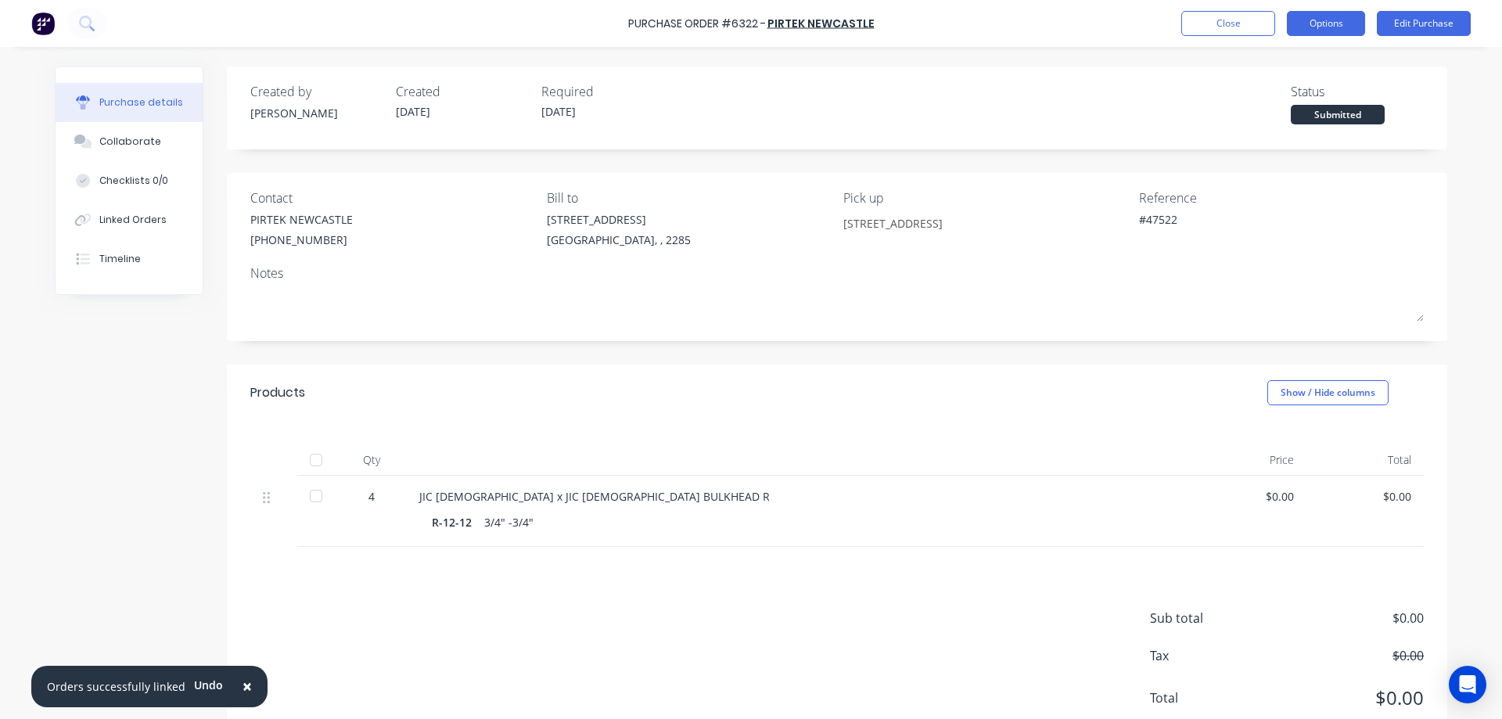
click at [1343, 27] on button "Options" at bounding box center [1326, 23] width 78 height 25
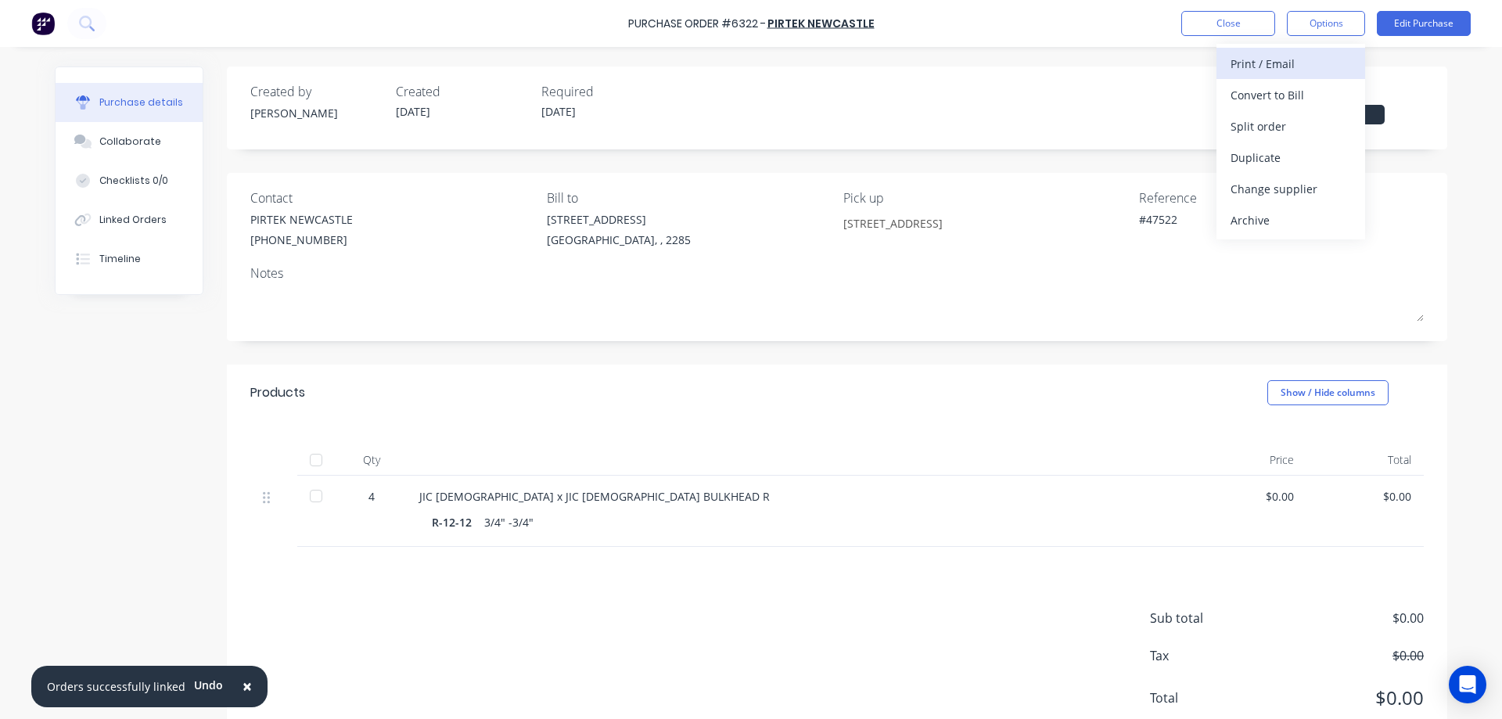
click at [1281, 61] on div "Print / Email" at bounding box center [1291, 63] width 120 height 23
click at [1281, 133] on div "Without pricing" at bounding box center [1291, 126] width 120 height 23
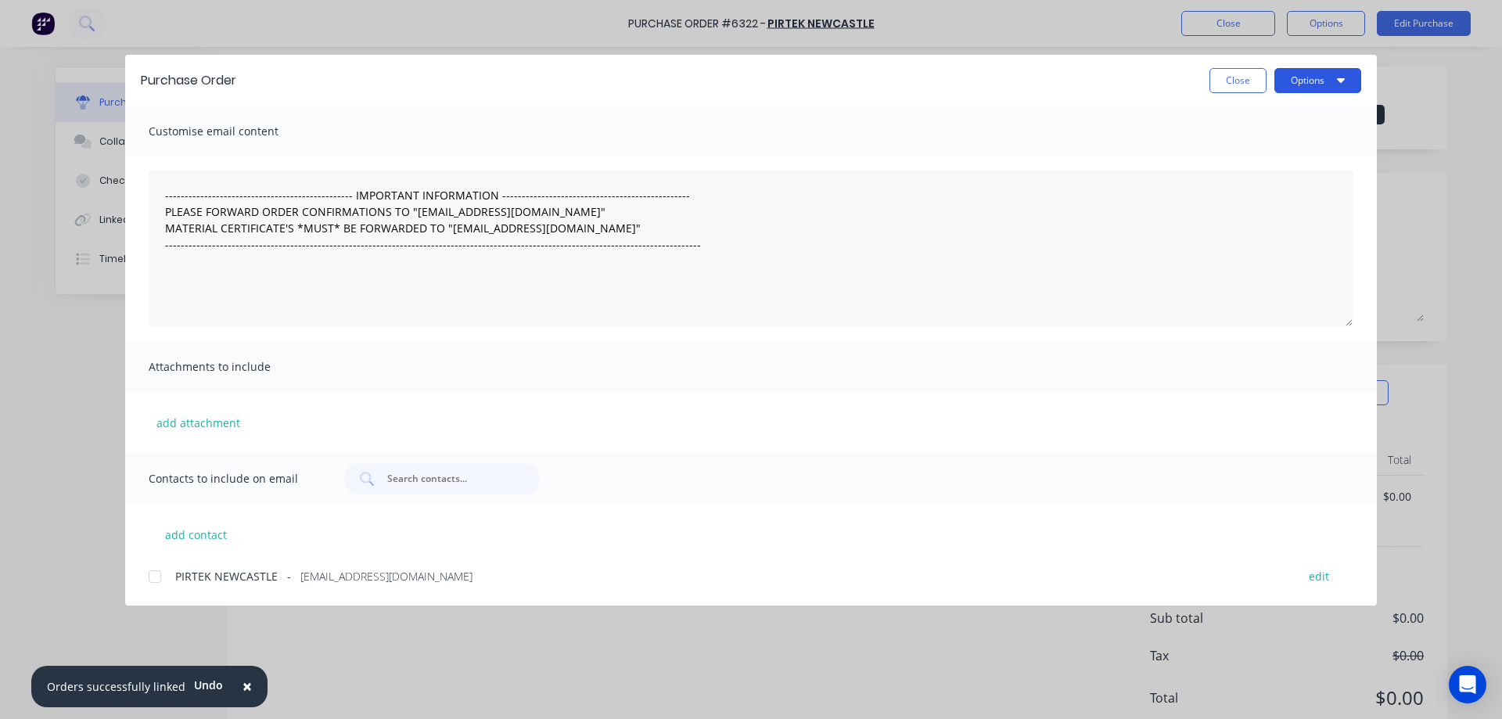
click at [1307, 79] on button "Options" at bounding box center [1317, 80] width 87 height 25
click at [1219, 153] on button "Print" at bounding box center [1287, 151] width 149 height 31
click at [1254, 84] on button "Close" at bounding box center [1238, 80] width 57 height 25
type textarea "x"
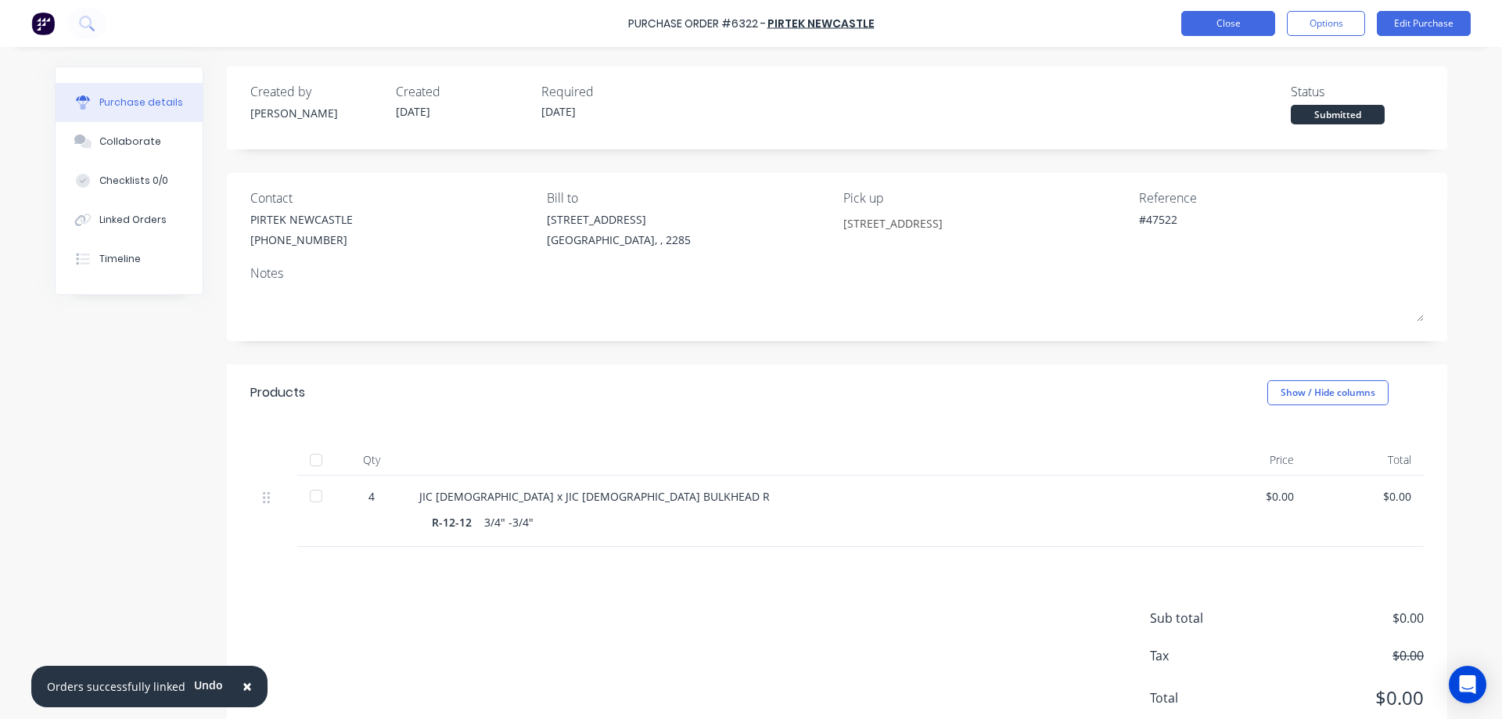
click at [1226, 20] on button "Close" at bounding box center [1228, 23] width 94 height 25
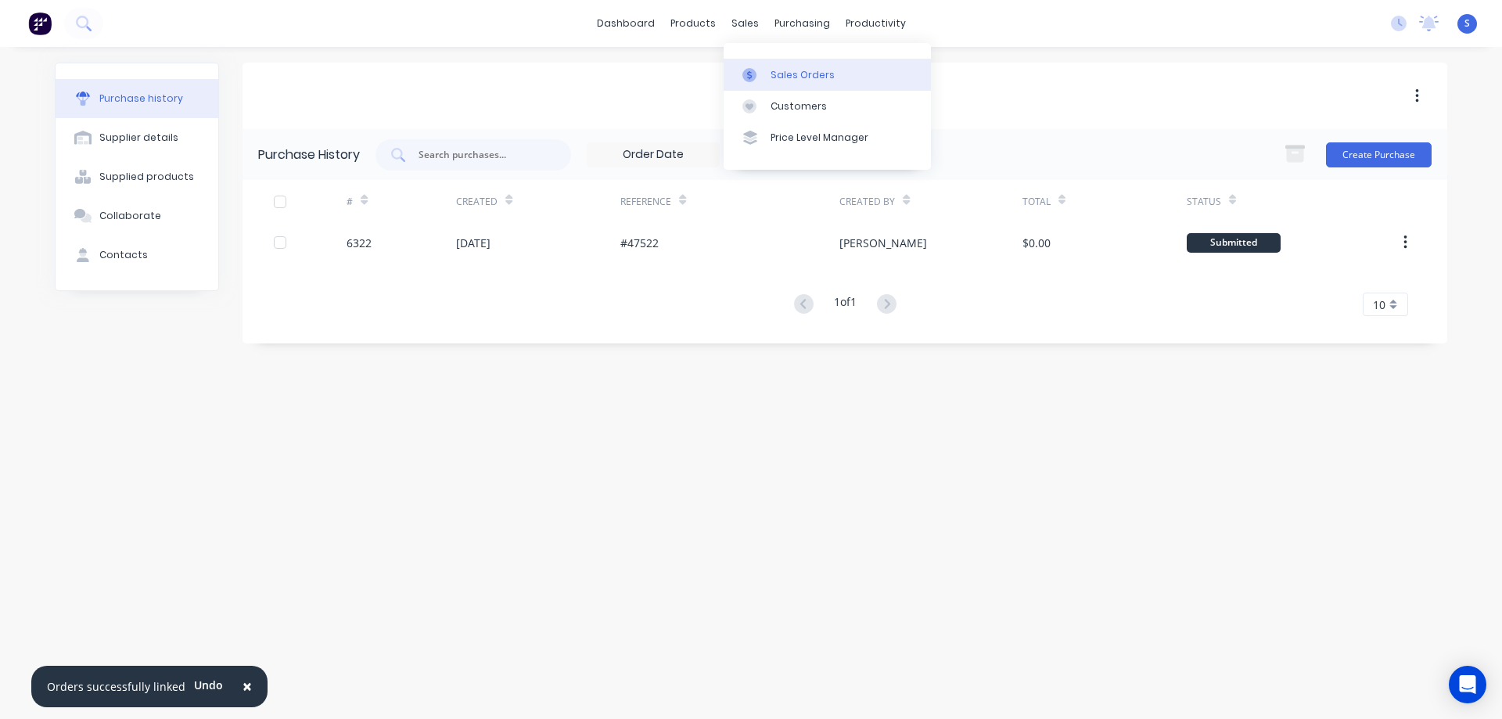
click at [779, 80] on div "Sales Orders" at bounding box center [803, 75] width 64 height 14
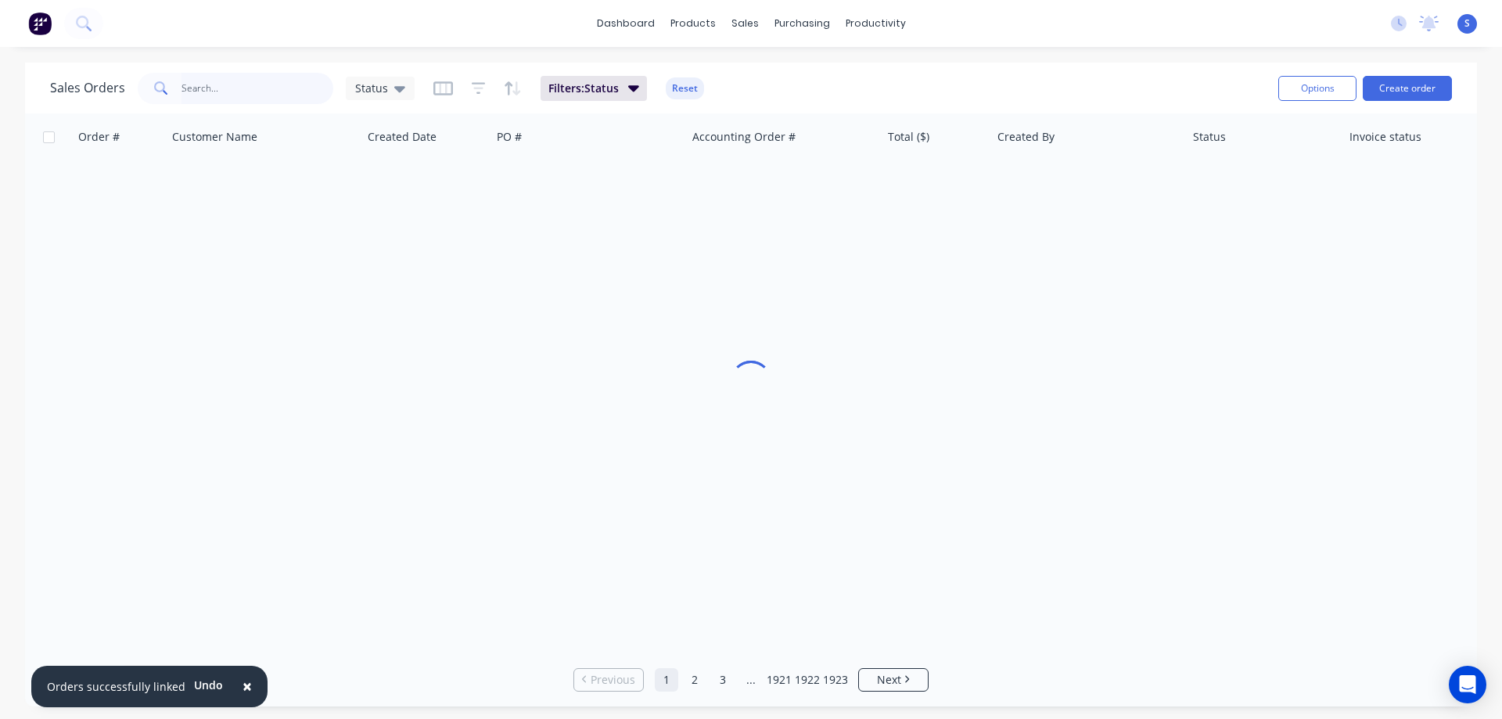
click at [221, 89] on input "text" at bounding box center [258, 88] width 153 height 31
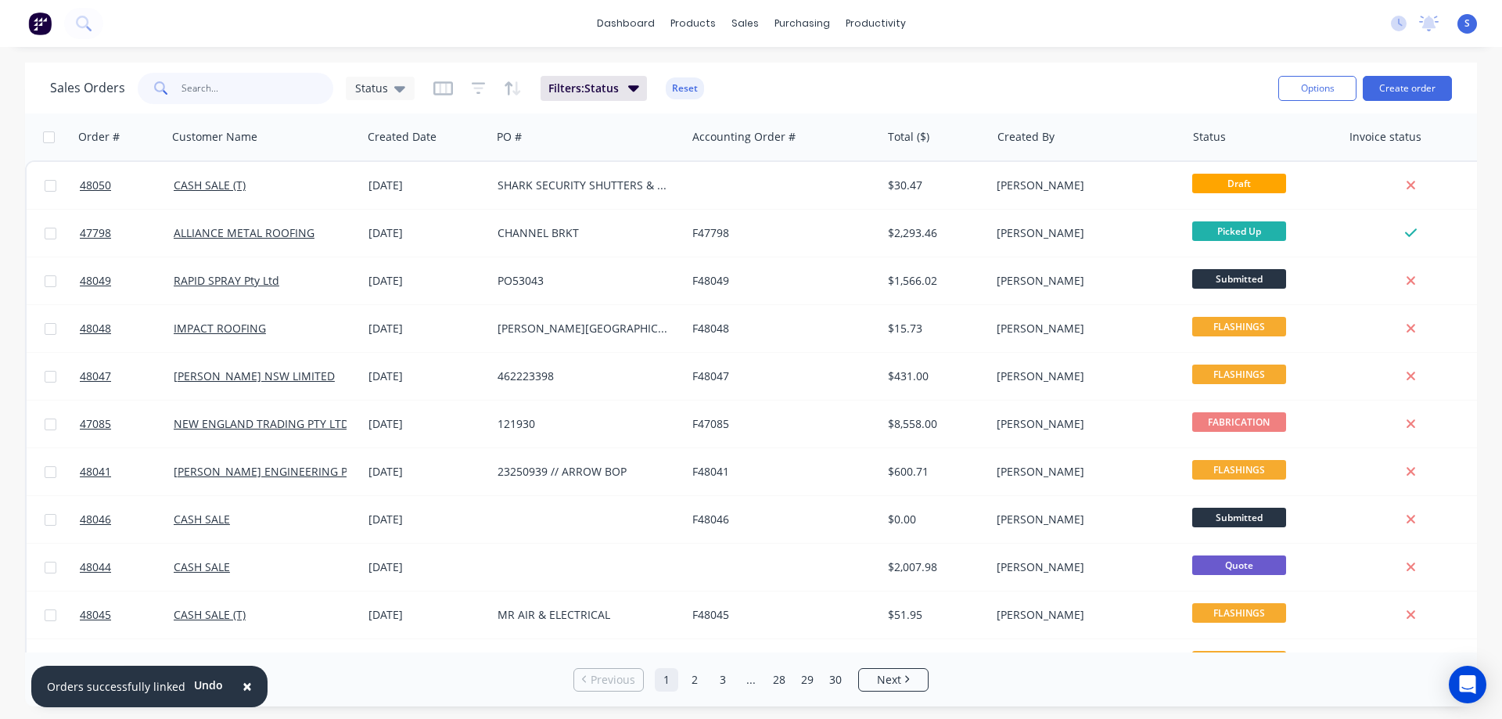
paste input "47932"
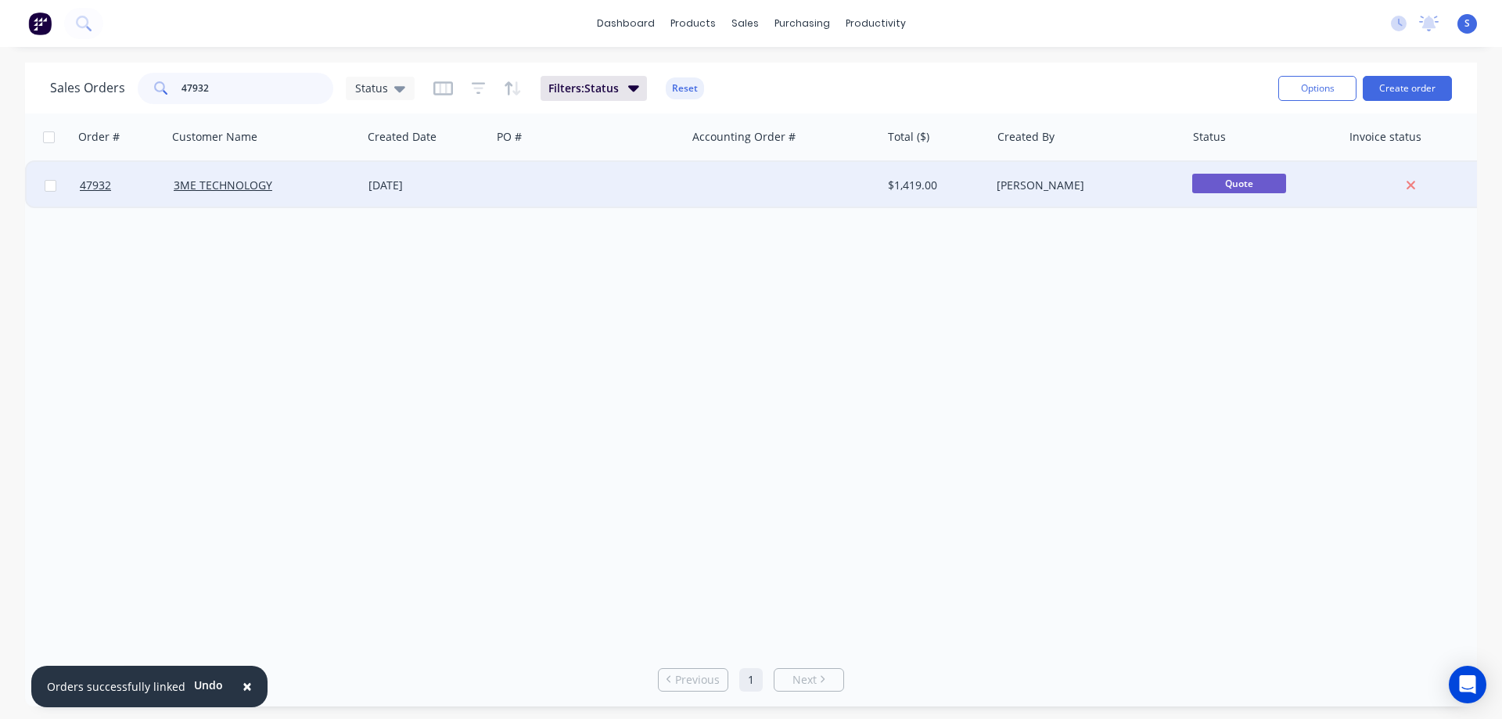
type input "47932"
click at [634, 172] on div at bounding box center [588, 185] width 195 height 47
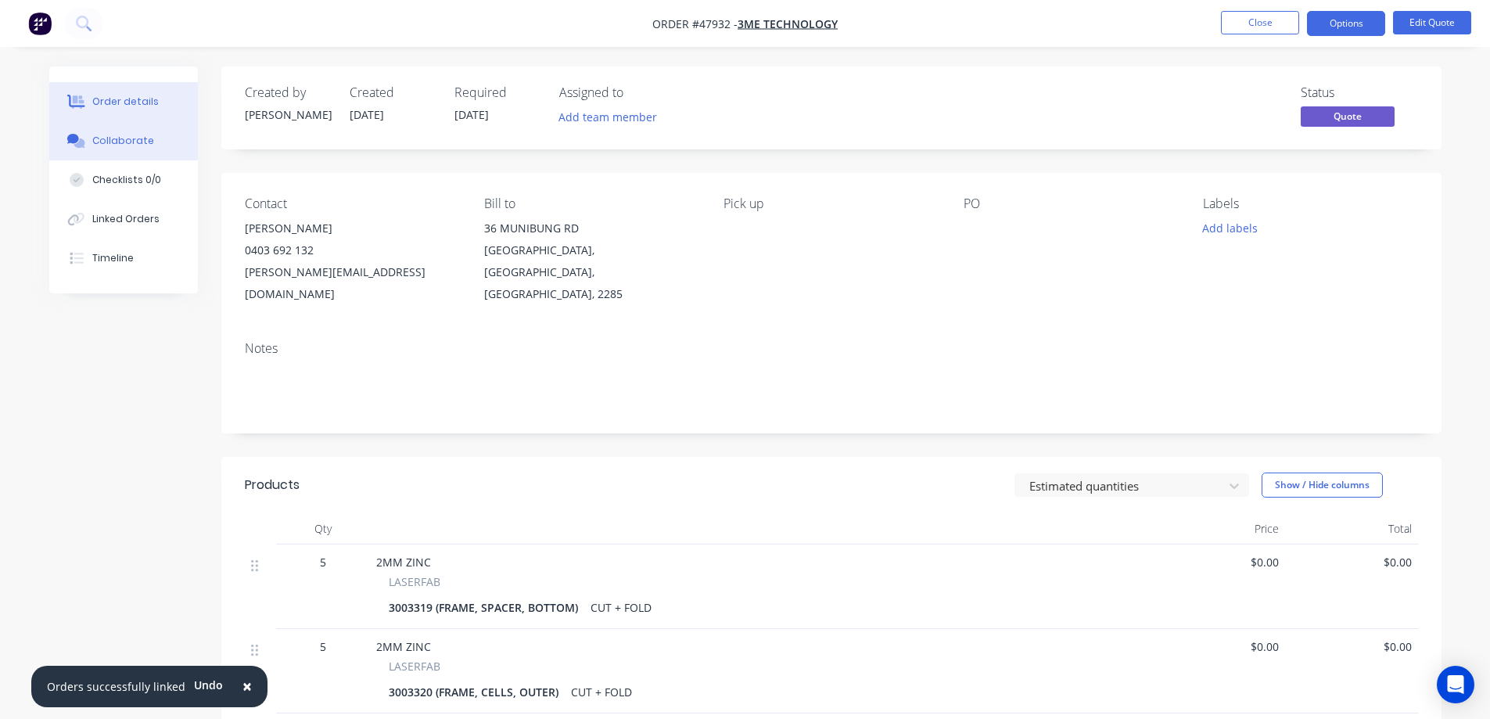
click at [116, 142] on div "Collaborate" at bounding box center [123, 141] width 62 height 14
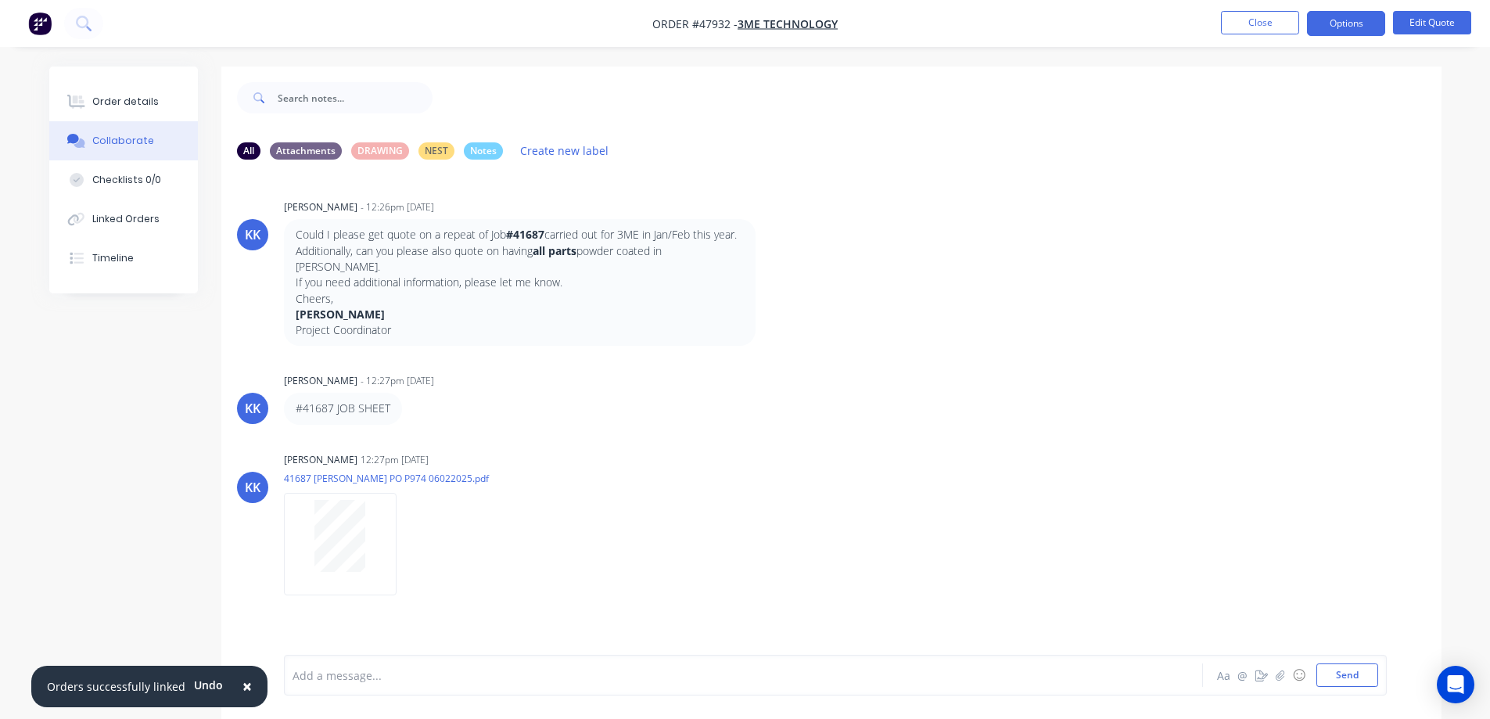
click at [534, 235] on strong "#41687" at bounding box center [525, 234] width 38 height 15
copy p "41687"
click at [1281, 21] on button "Close" at bounding box center [1260, 22] width 78 height 23
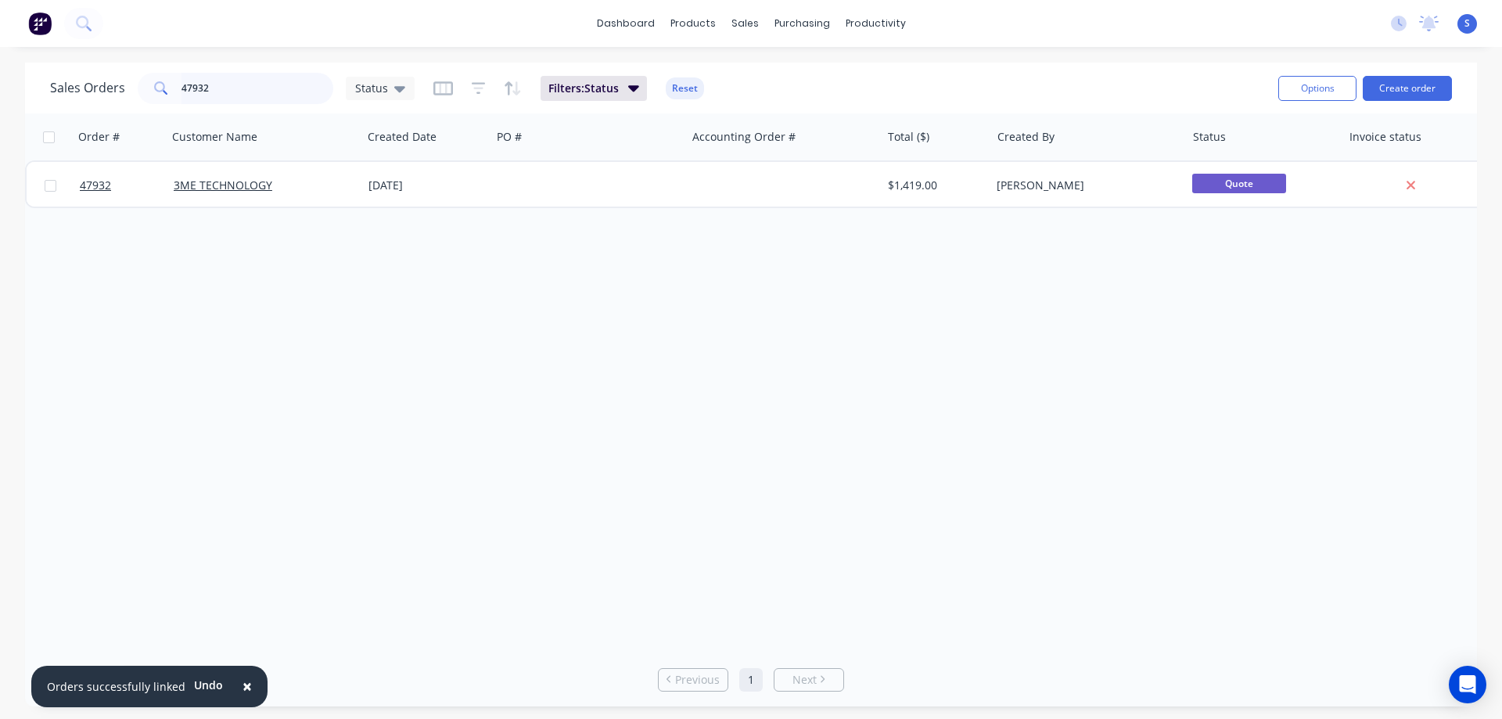
click at [261, 93] on input "47932" at bounding box center [258, 88] width 153 height 31
paste input "1687"
type input "41687"
click at [582, 84] on span "Filters: Status" at bounding box center [583, 89] width 70 height 16
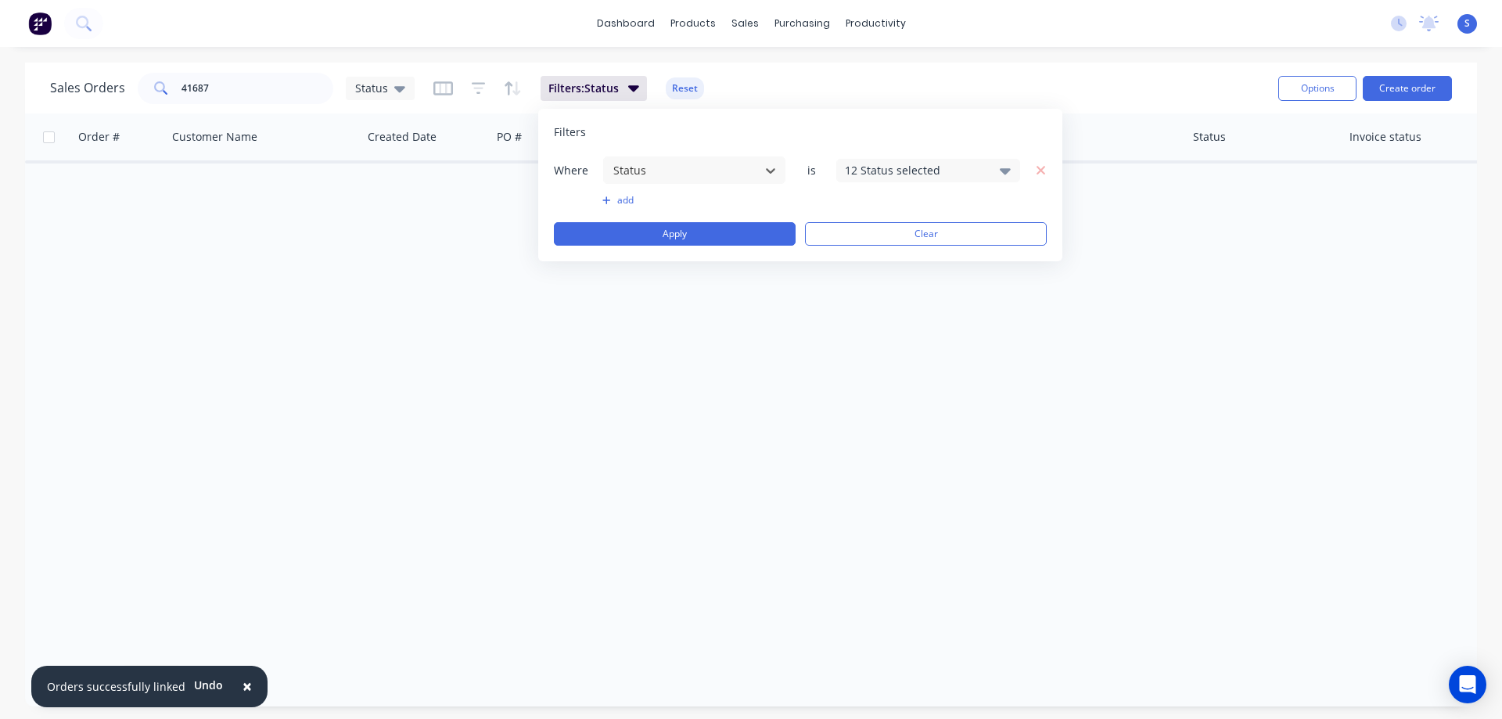
click at [882, 170] on div "12 Status selected" at bounding box center [916, 170] width 142 height 16
click at [862, 289] on div at bounding box center [862, 287] width 31 height 31
click at [1132, 62] on div "× Orders successfully linked Undo dashboard products sales purchasing productiv…" at bounding box center [751, 359] width 1502 height 719
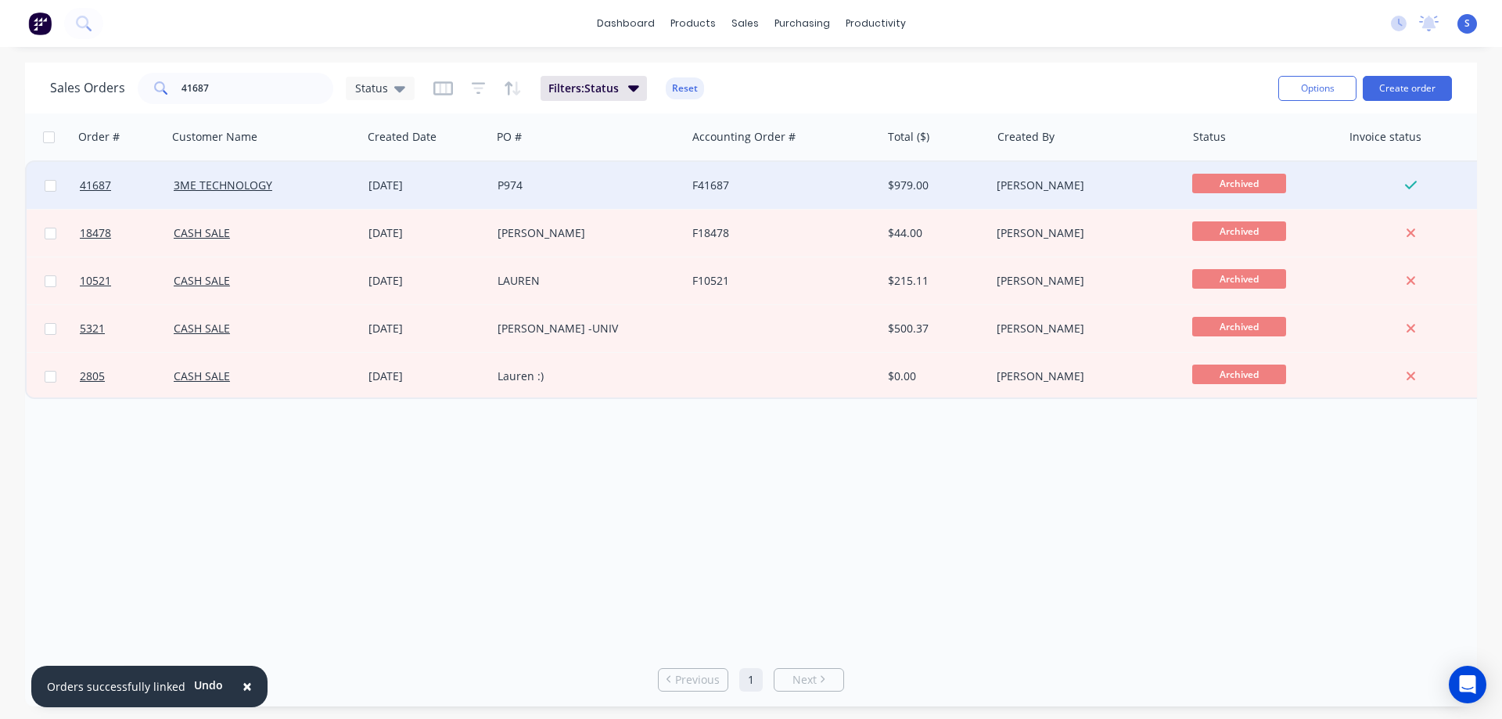
click at [333, 185] on div "3ME TECHNOLOGY" at bounding box center [261, 186] width 174 height 16
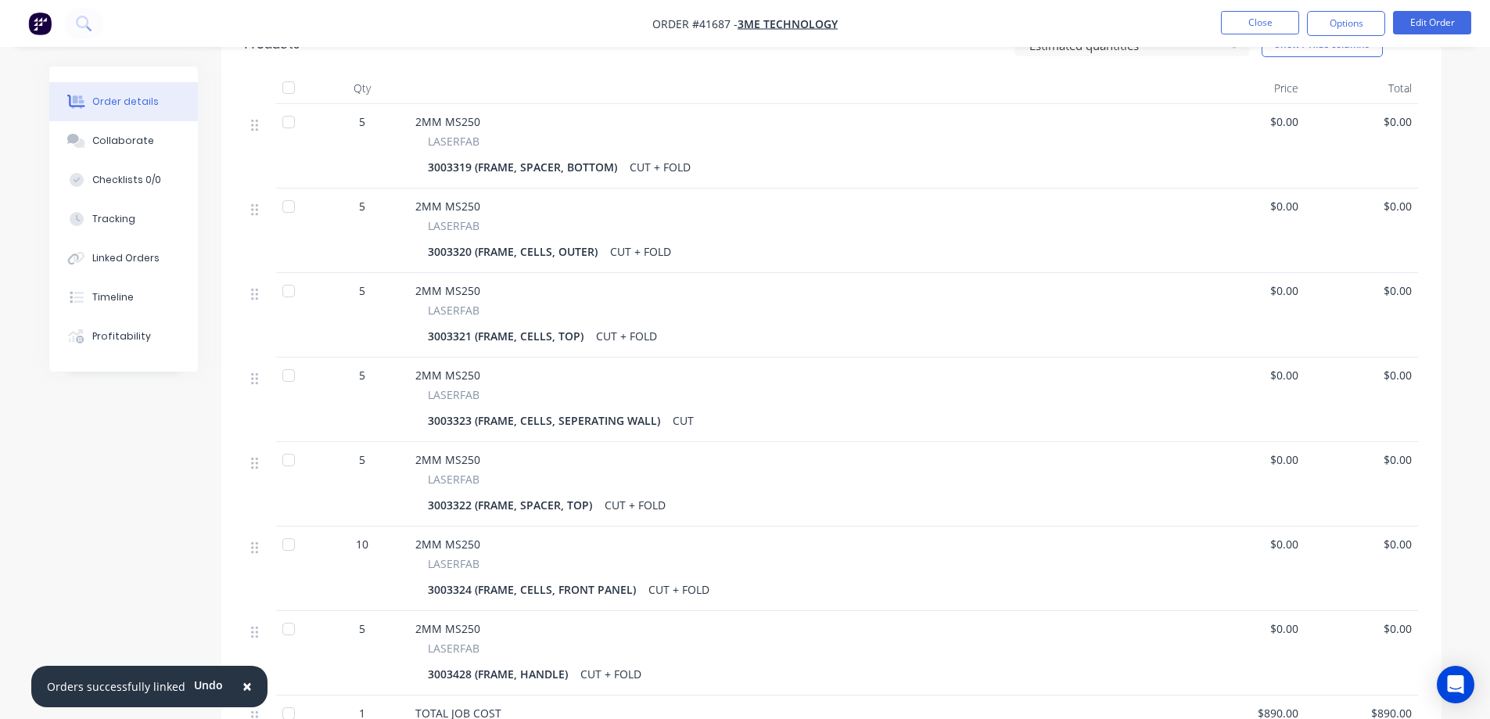
scroll to position [548, 0]
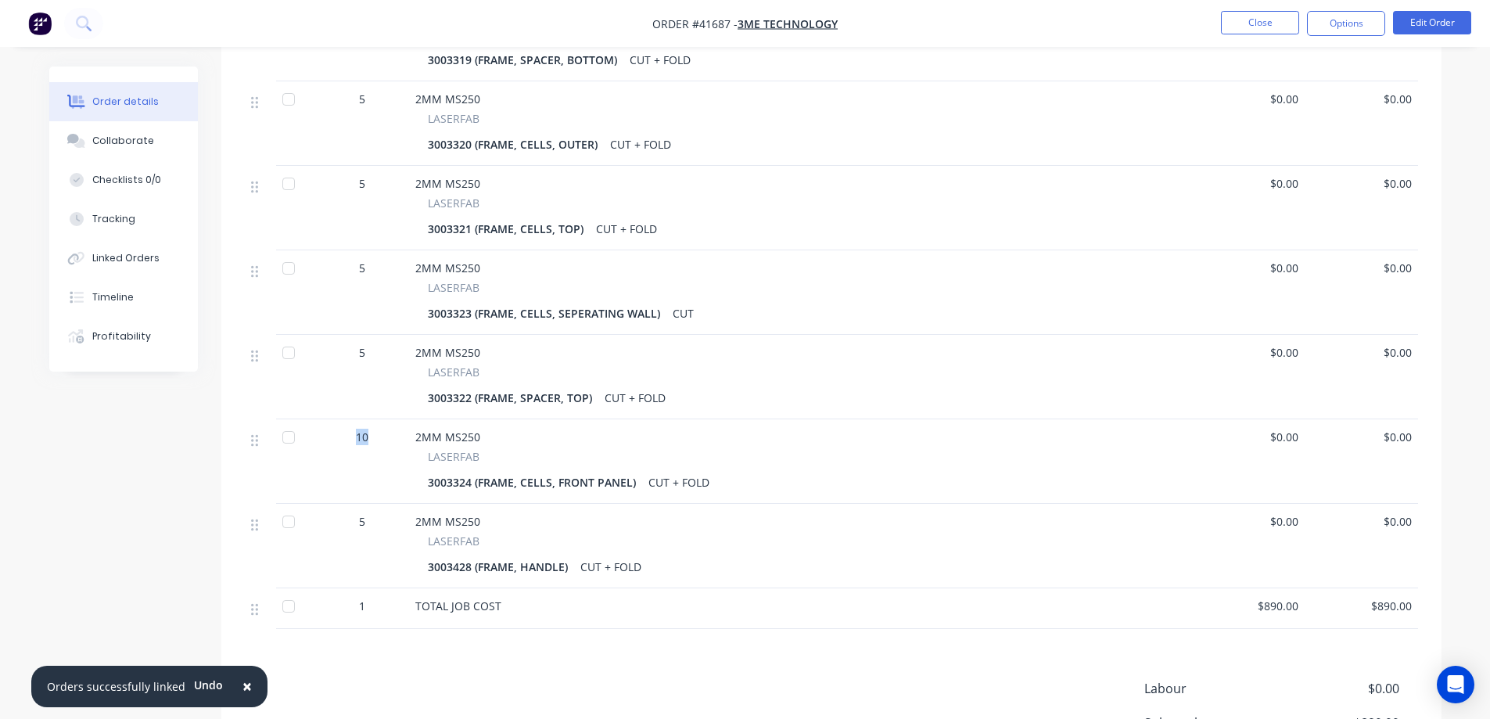
drag, startPoint x: 376, startPoint y: 415, endPoint x: 350, endPoint y: 417, distance: 26.7
click at [350, 429] on div "10" at bounding box center [362, 437] width 81 height 16
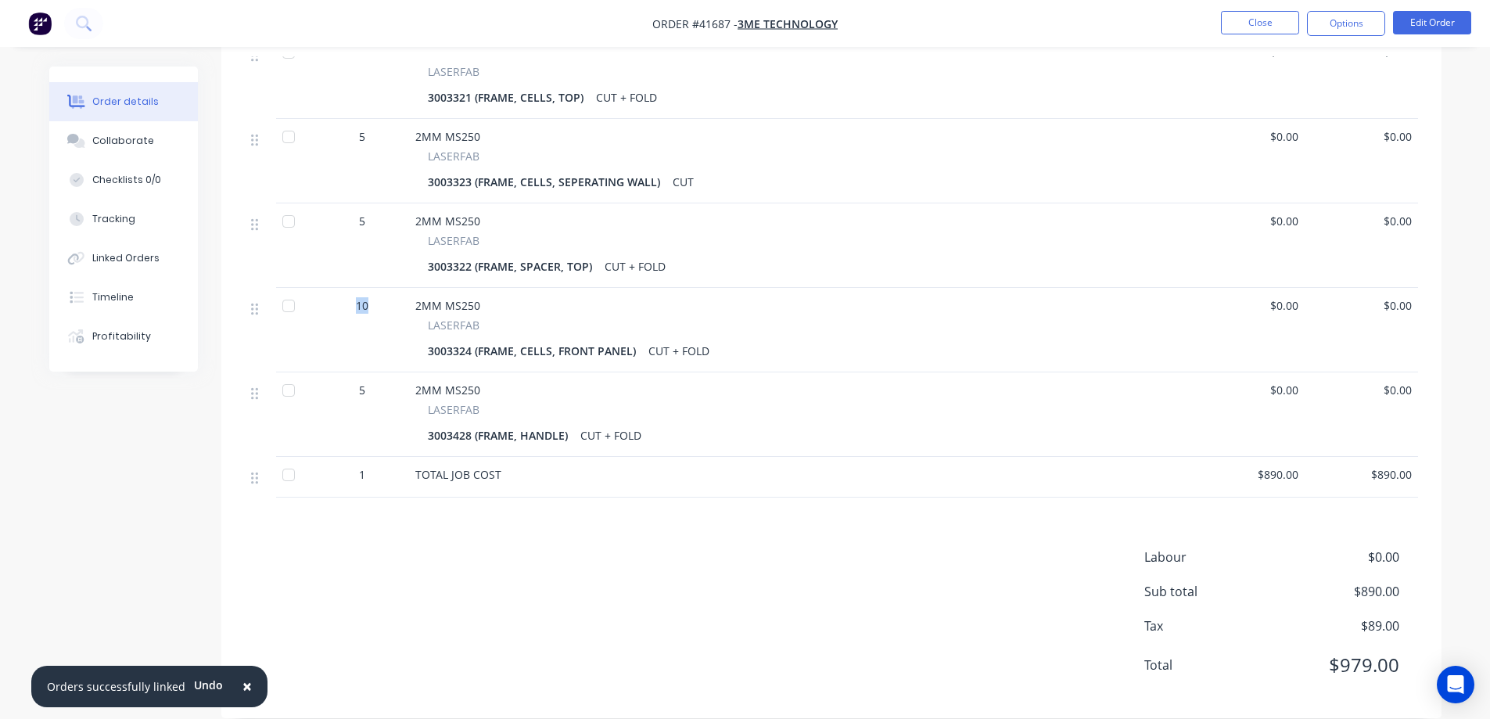
scroll to position [680, 0]
drag, startPoint x: 559, startPoint y: 412, endPoint x: 534, endPoint y: 415, distance: 26.0
click at [534, 423] on div "3003428 (FRAME, HANDLE)" at bounding box center [501, 434] width 146 height 23
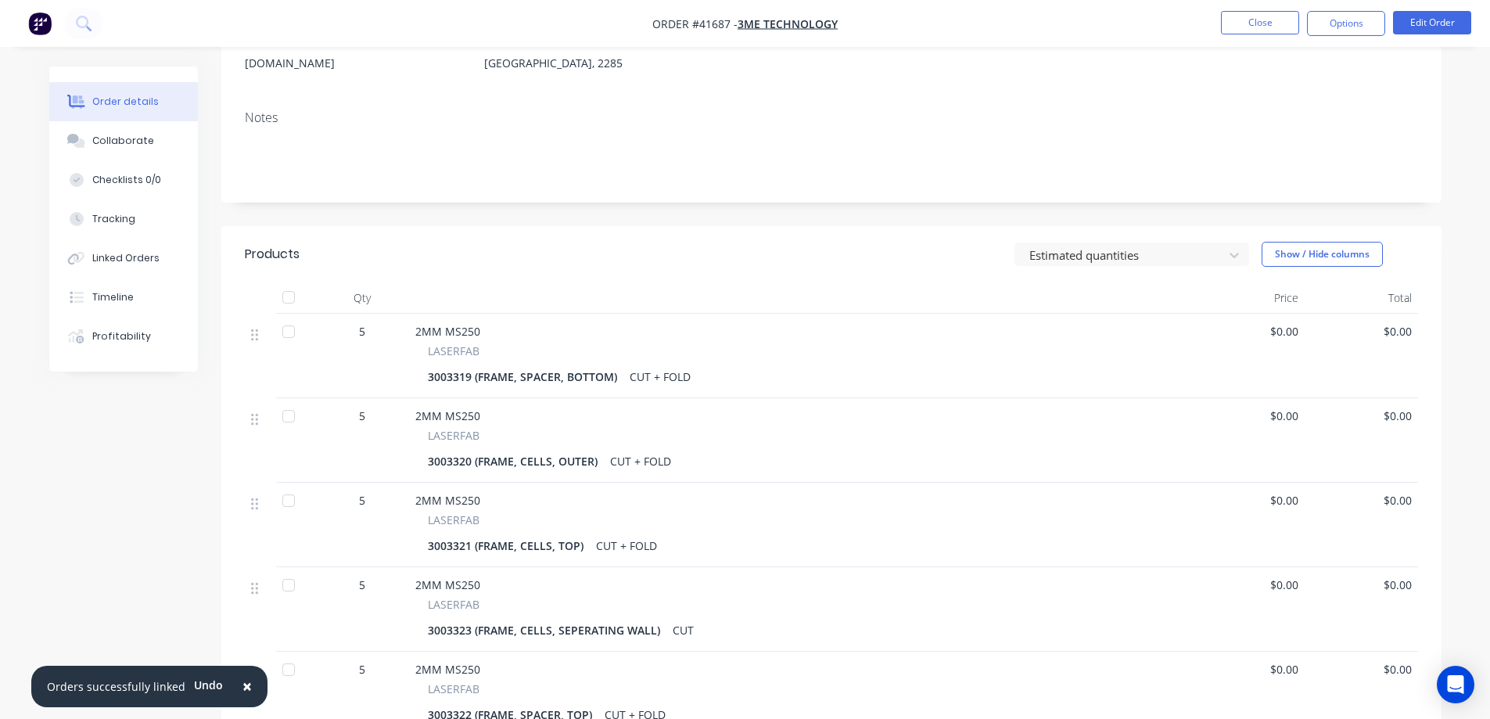
scroll to position [235, 0]
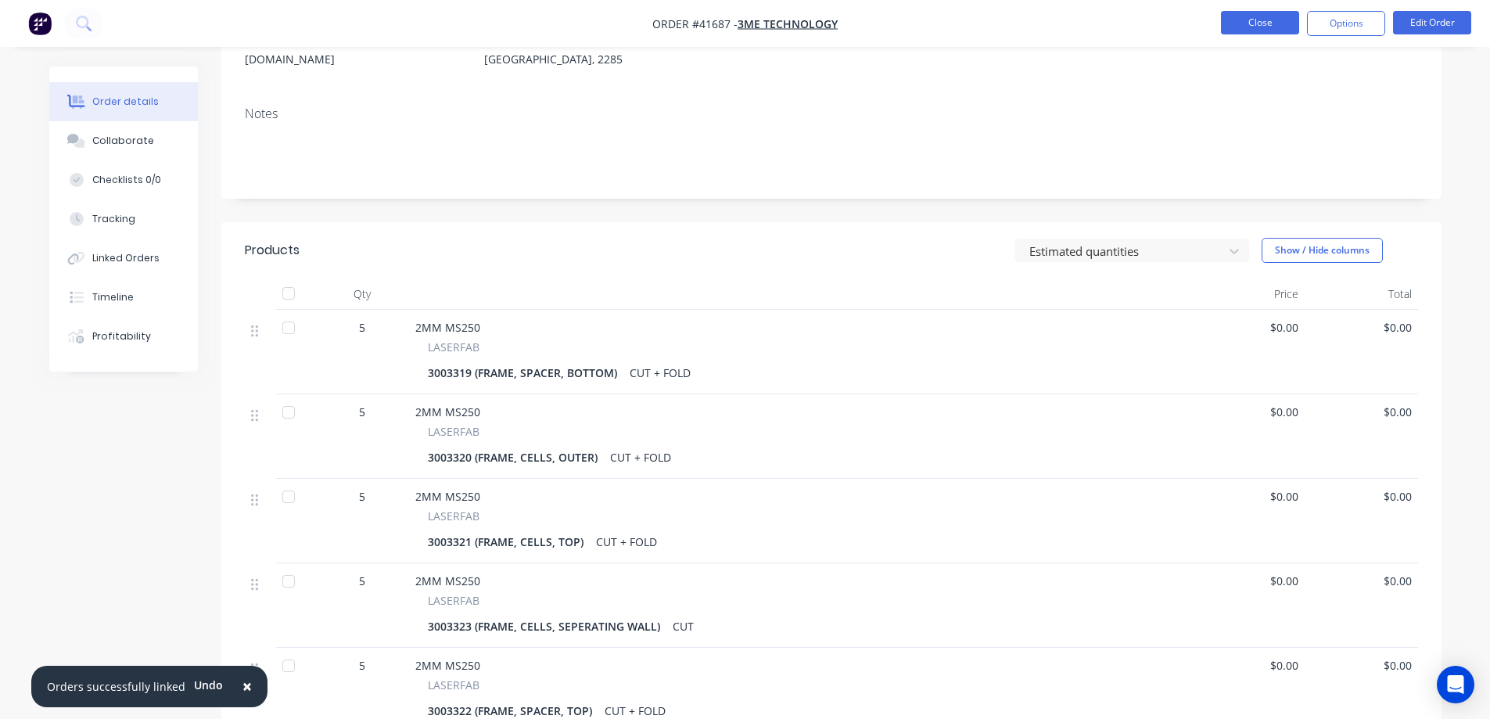
click at [1298, 29] on button "Close" at bounding box center [1260, 22] width 78 height 23
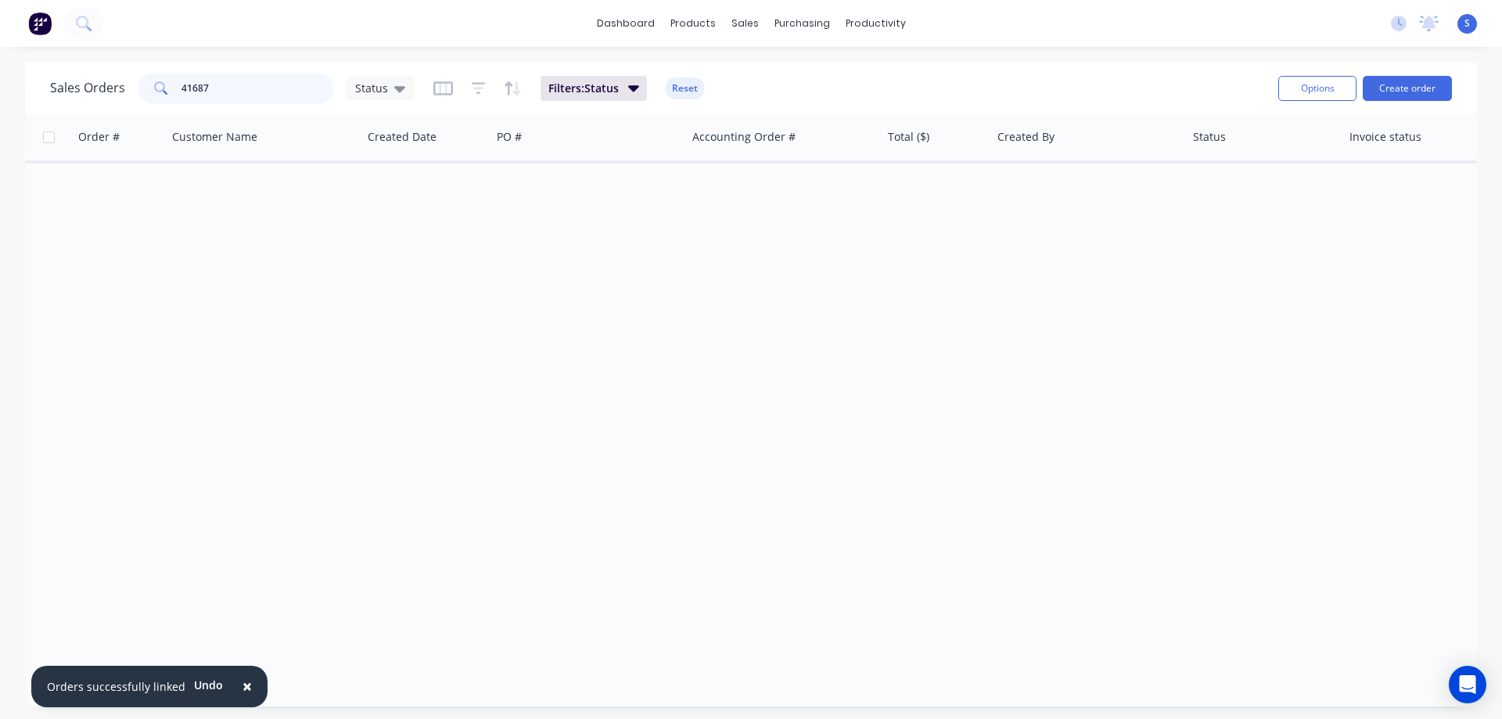
drag, startPoint x: 269, startPoint y: 96, endPoint x: 0, endPoint y: 99, distance: 269.1
click at [0, 97] on div "Sales Orders 41687 Status Filters: Status Reset Options Create order Order # Cu…" at bounding box center [751, 385] width 1502 height 644
type input "3ME"
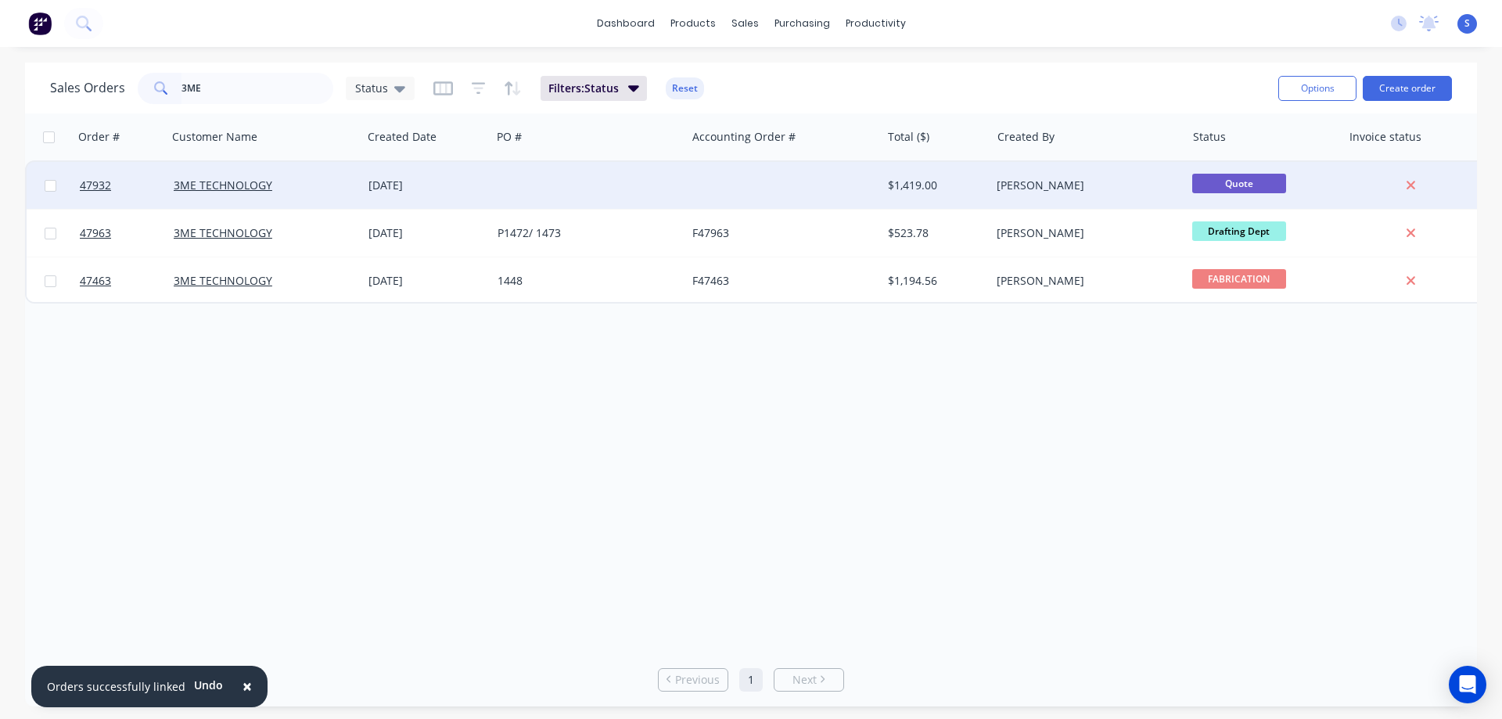
click at [638, 178] on div at bounding box center [588, 185] width 195 height 47
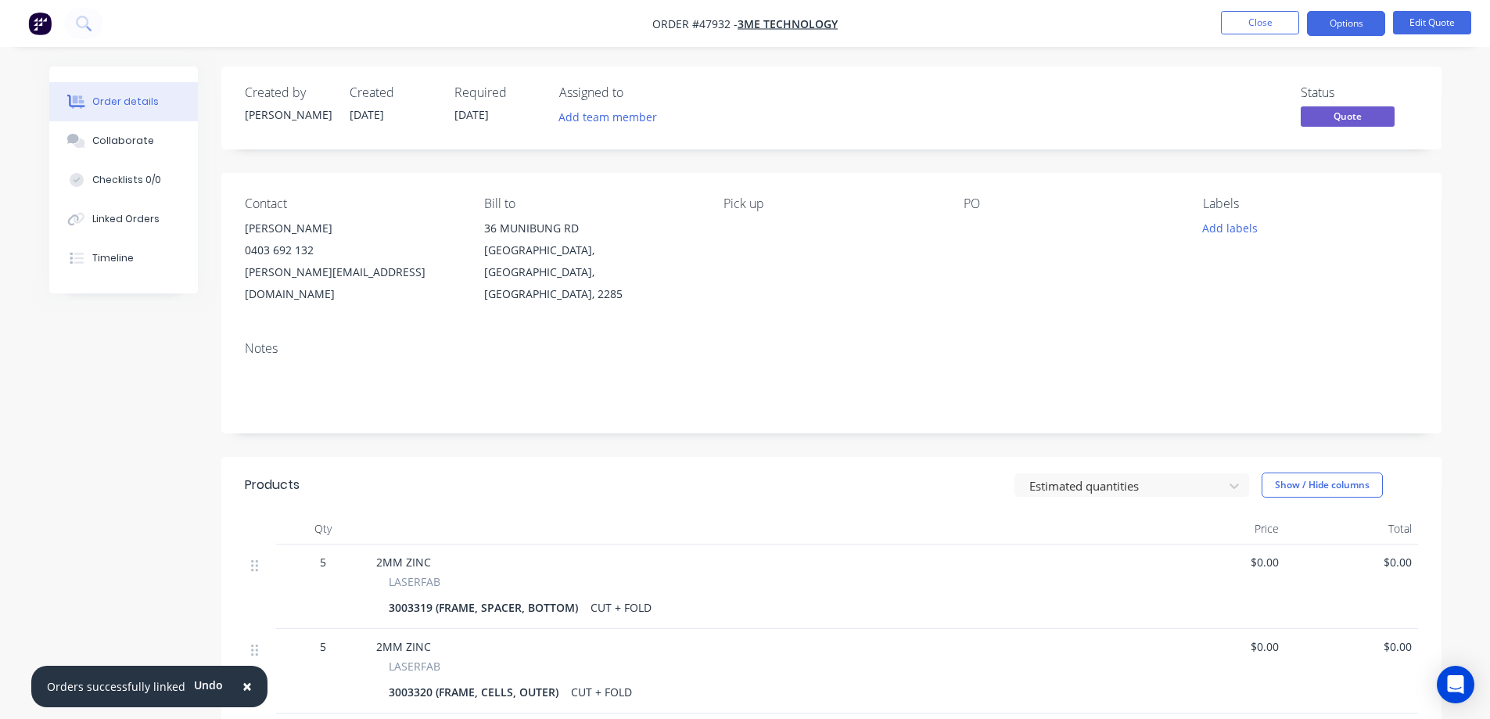
drag, startPoint x: 1252, startPoint y: 24, endPoint x: 988, endPoint y: 214, distance: 324.6
click at [1257, 23] on button "Close" at bounding box center [1260, 22] width 78 height 23
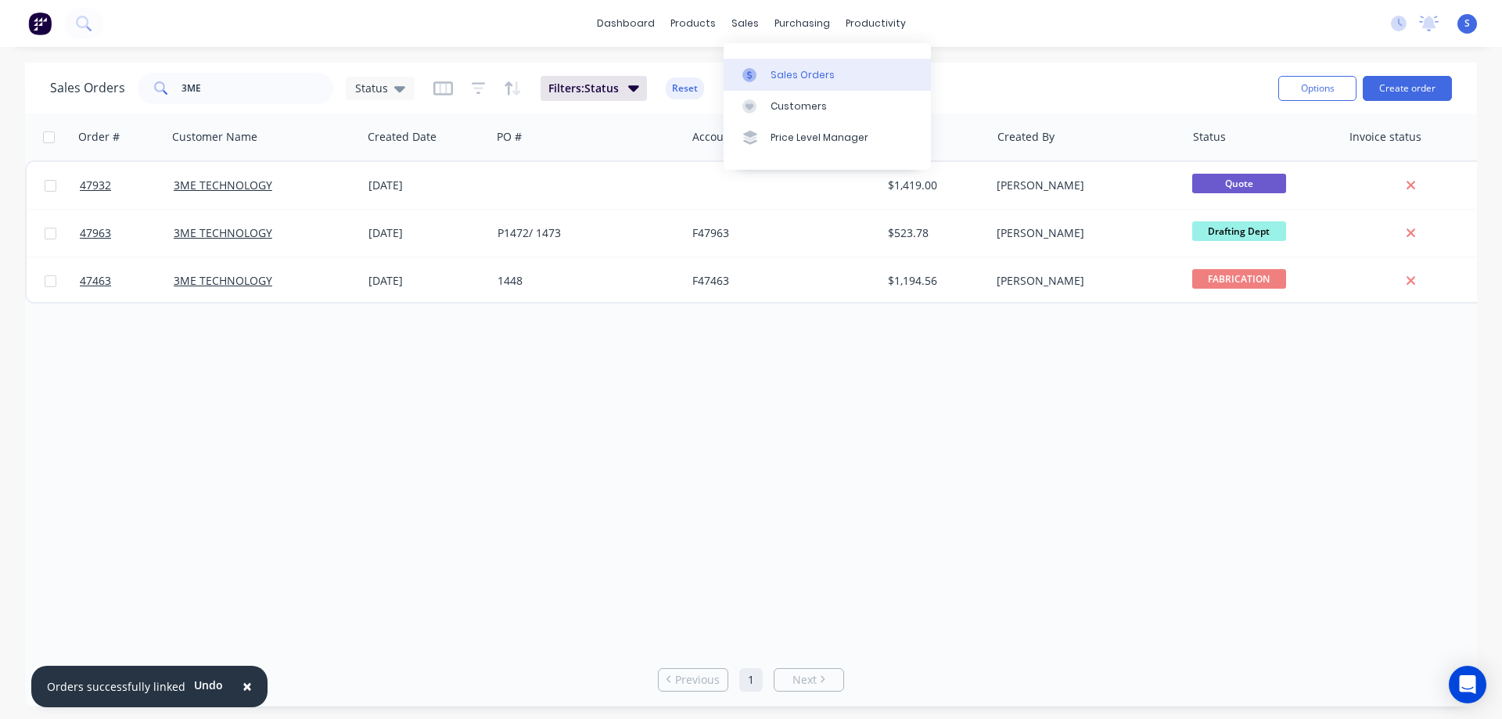
click at [789, 74] on div "Sales Orders" at bounding box center [803, 75] width 64 height 14
click at [219, 85] on input "3ME" at bounding box center [258, 88] width 153 height 31
paste input "47870"
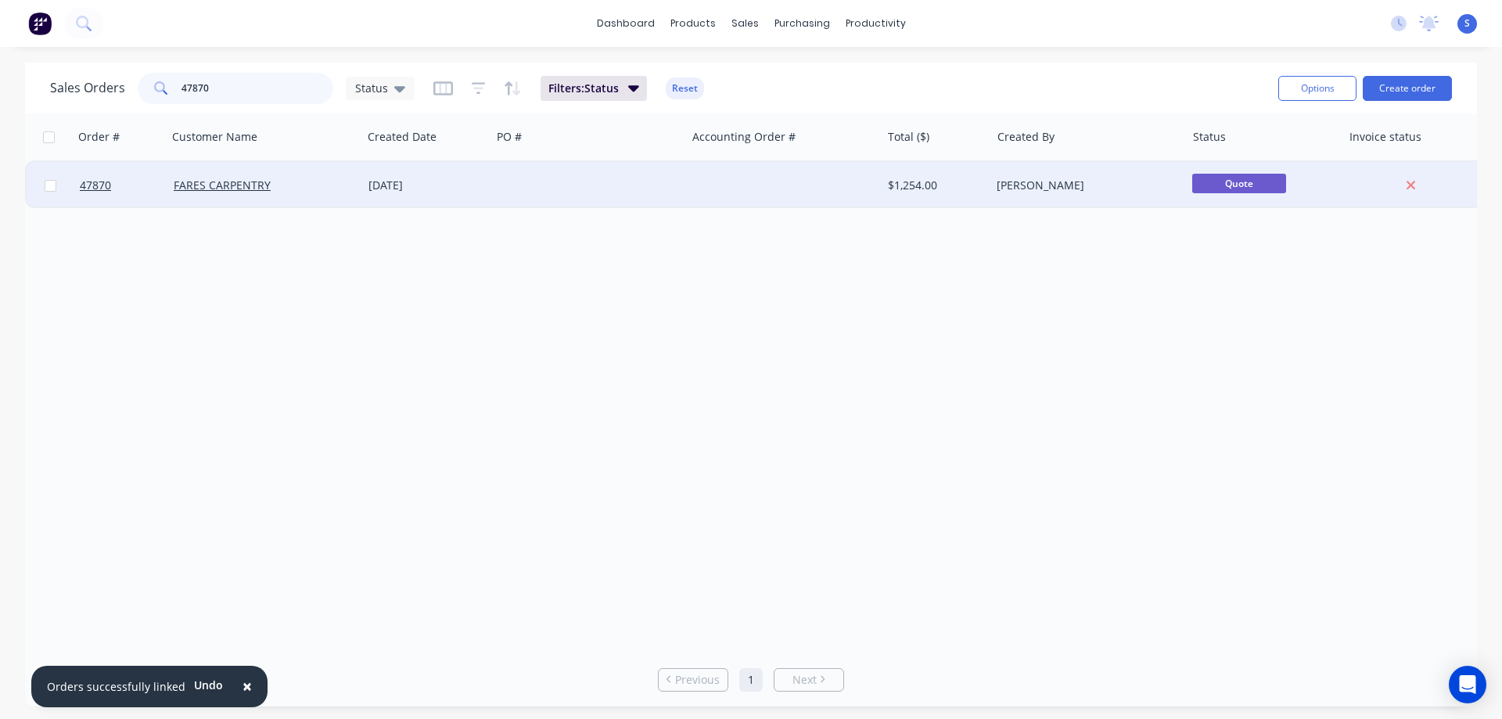
type input "47870"
click at [464, 185] on div "[DATE]" at bounding box center [426, 186] width 117 height 16
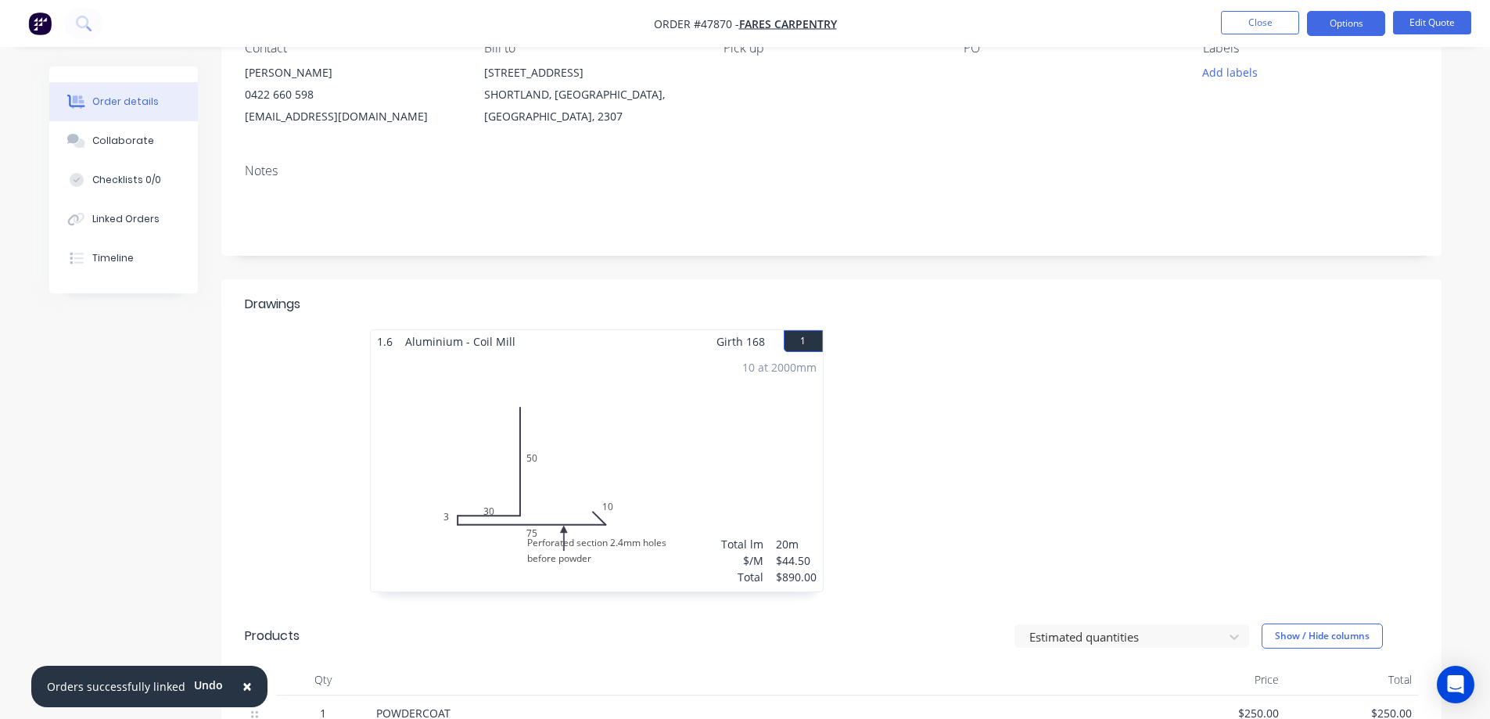
scroll to position [156, 0]
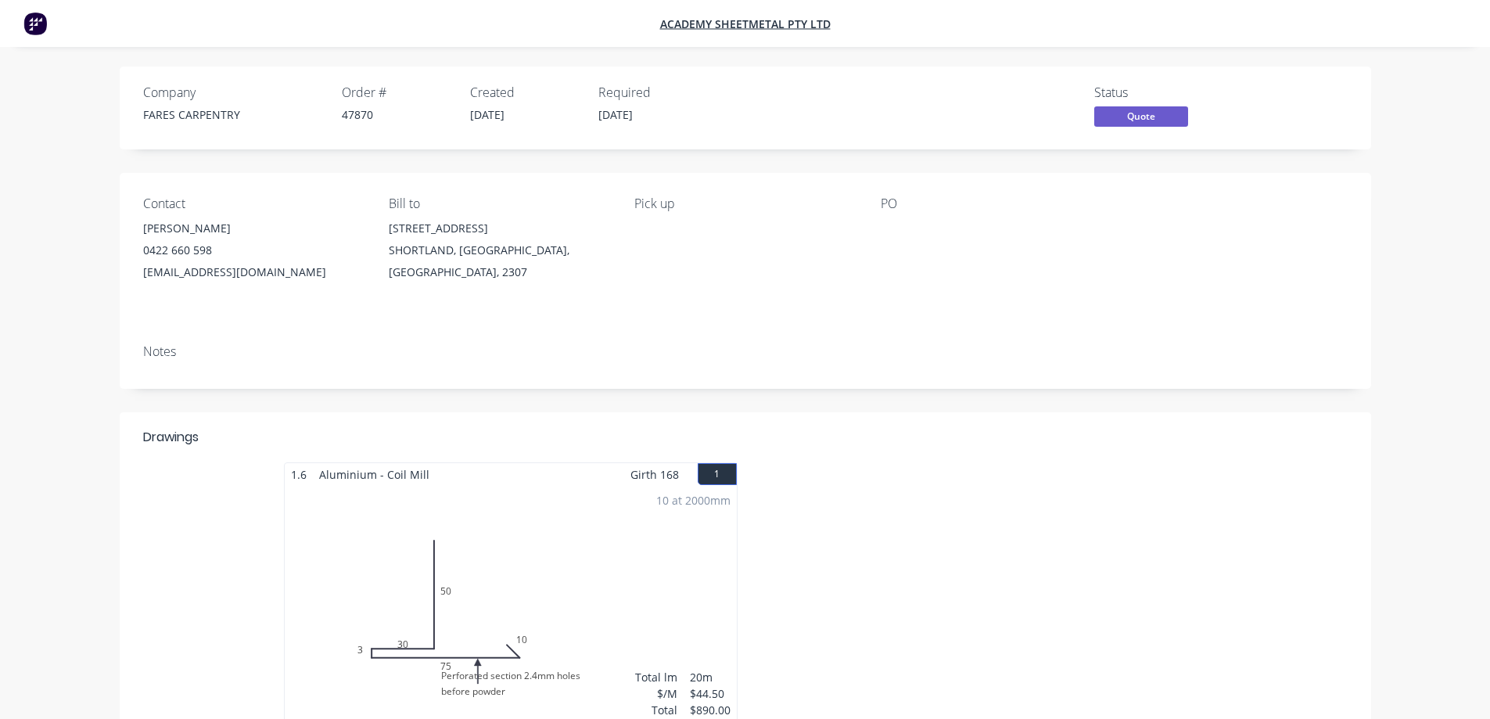
click at [363, 115] on div "47870" at bounding box center [397, 114] width 110 height 16
copy div "47870"
